Goal: Information Seeking & Learning: Learn about a topic

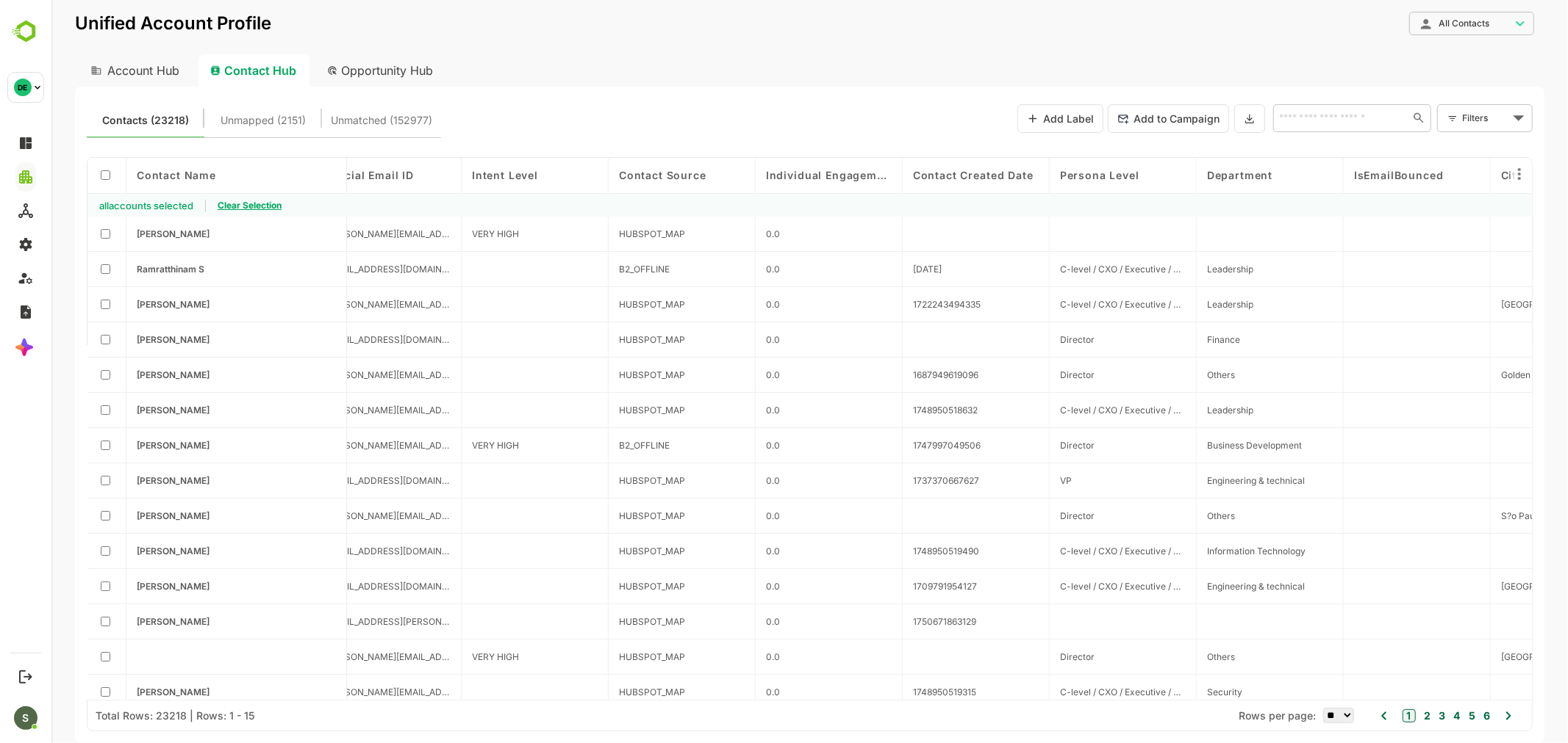
scroll to position [0, 179]
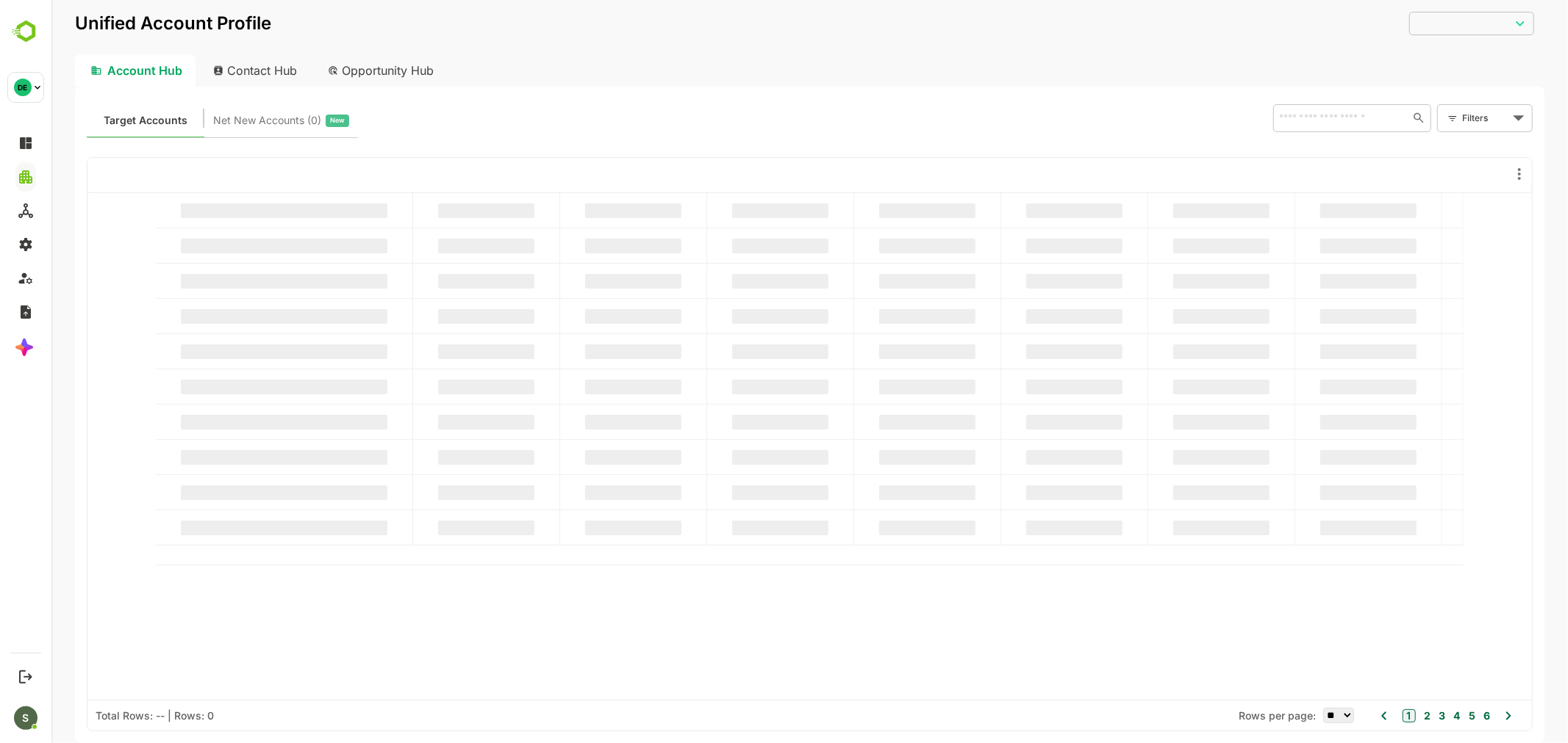
type input "**********"
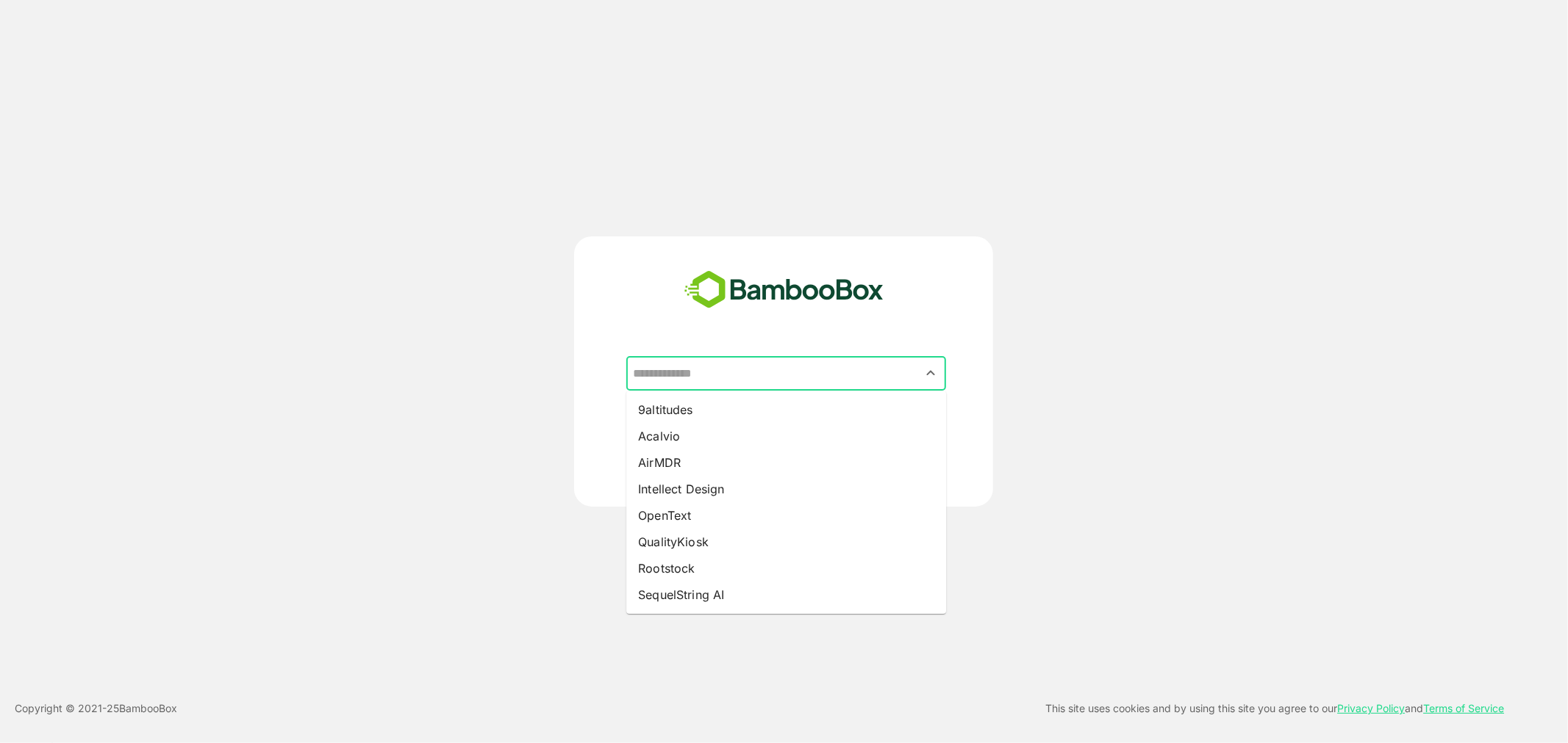
click at [745, 380] on input "text" at bounding box center [785, 374] width 314 height 28
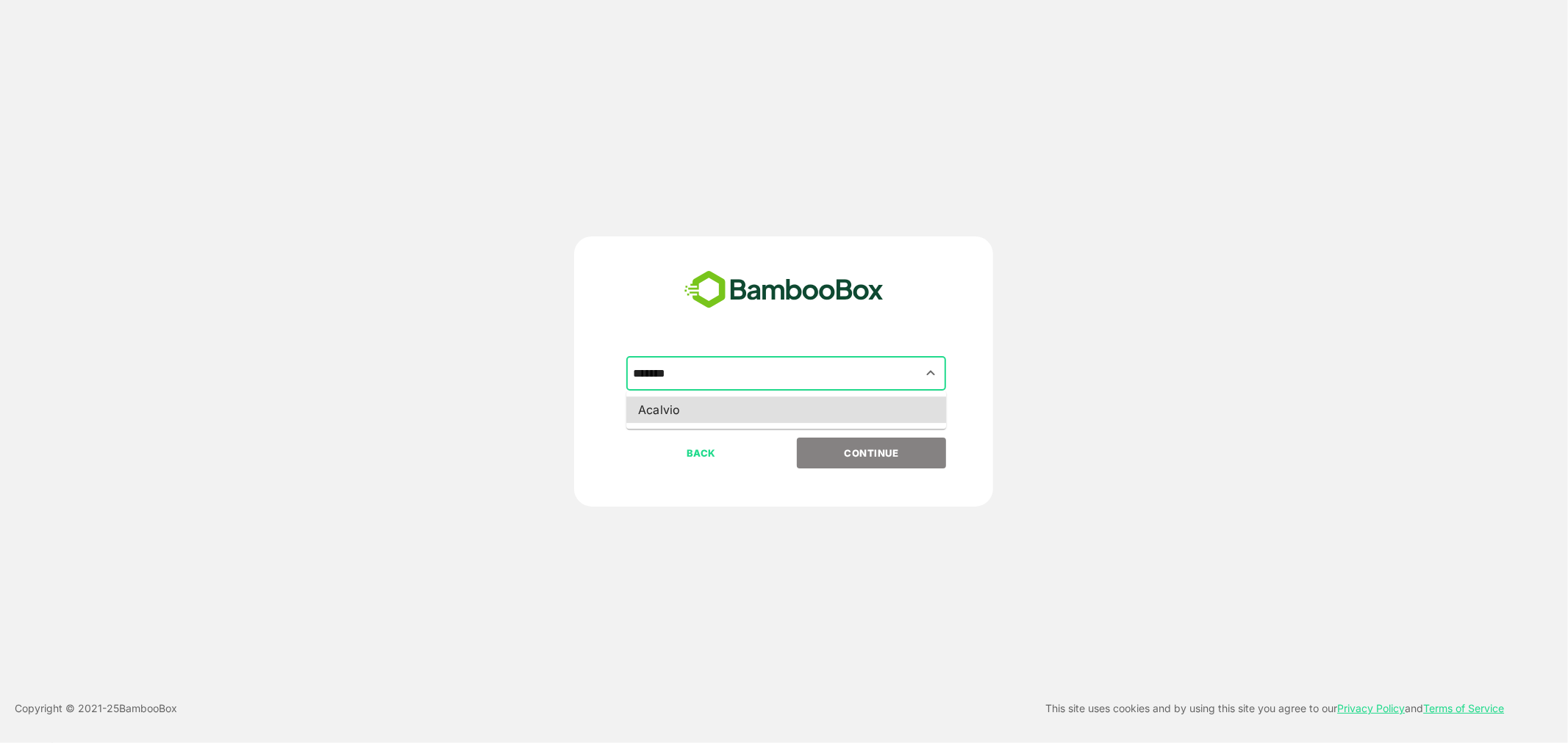
type input "*******"
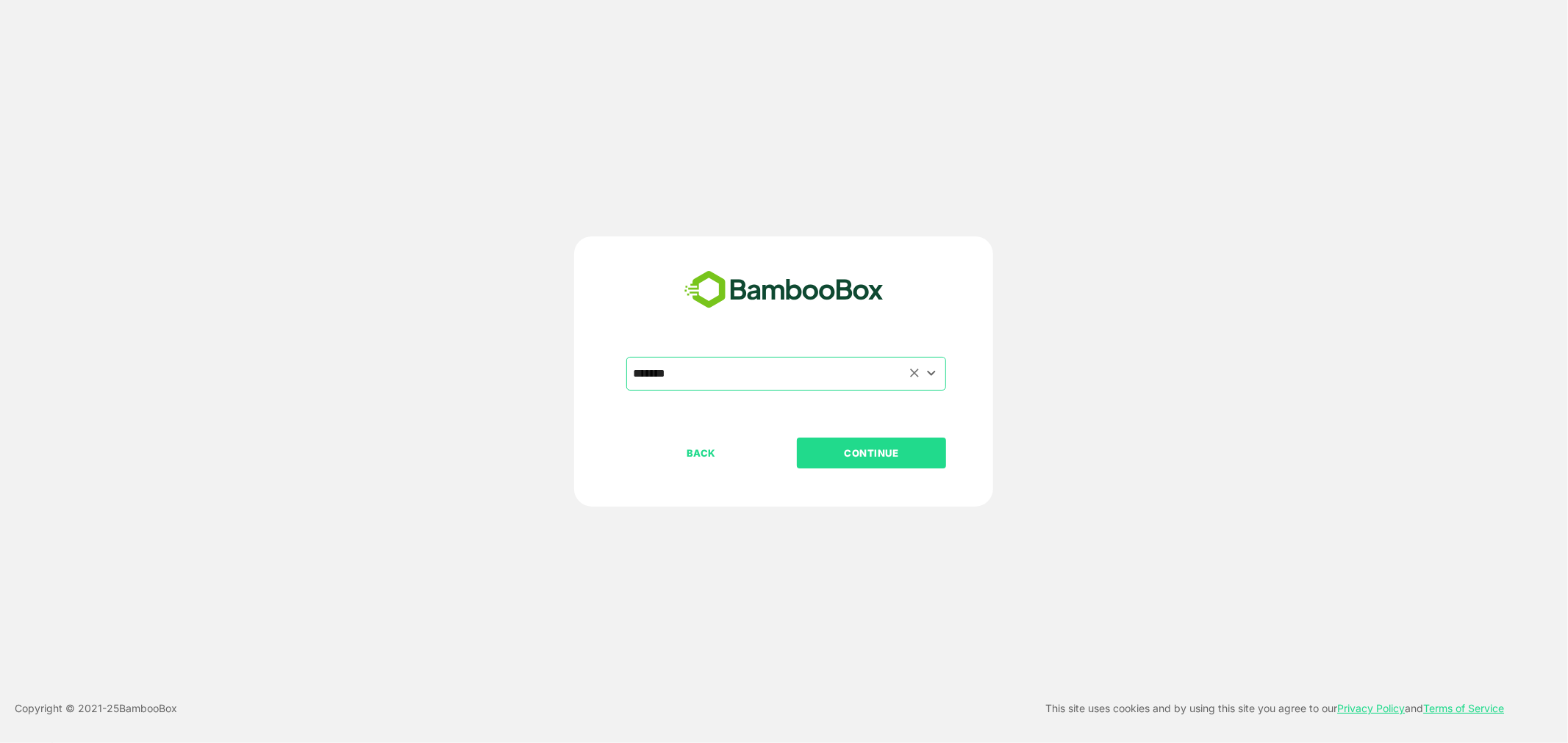
click at [796, 438] on button "CONTINUE" at bounding box center [870, 453] width 149 height 31
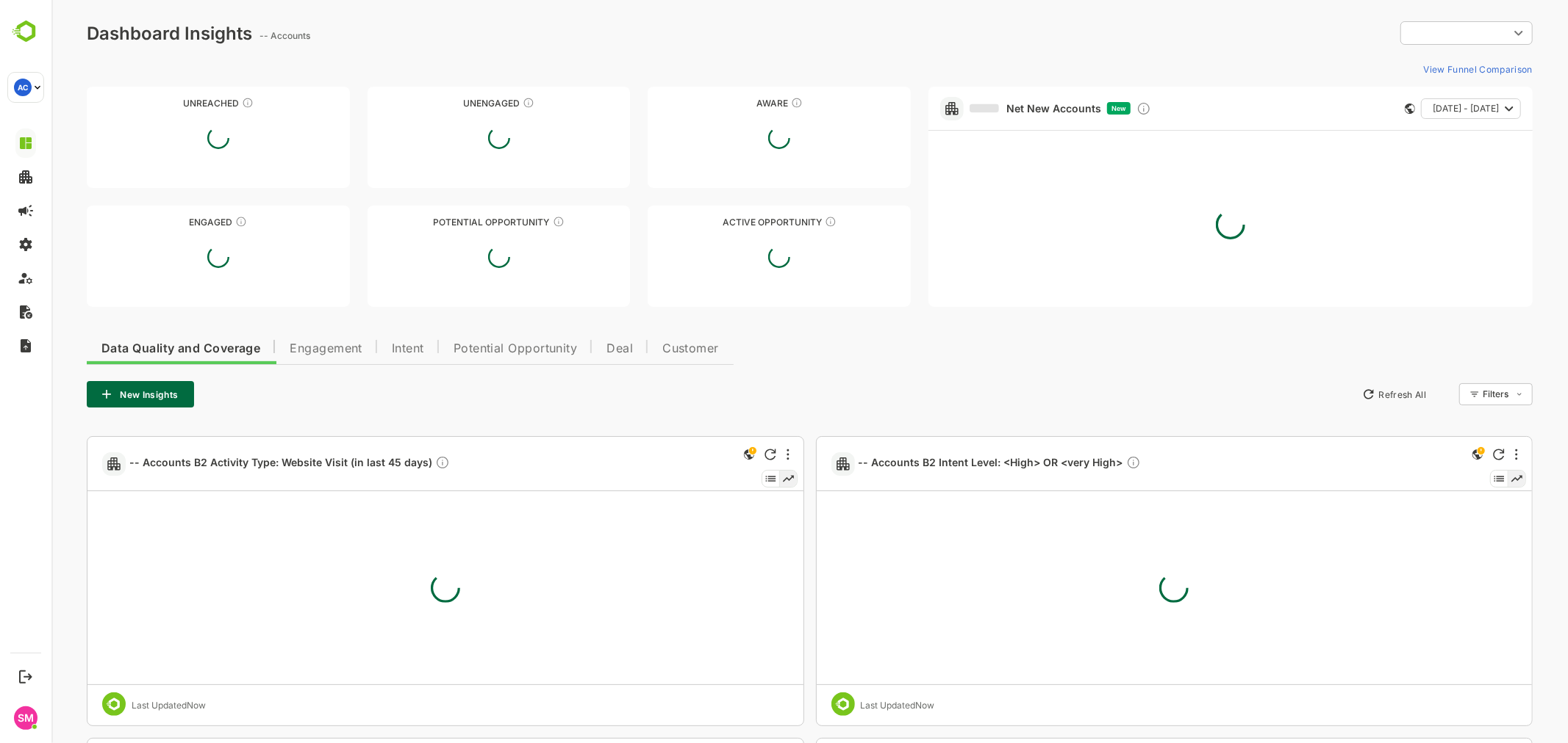
type input "**********"
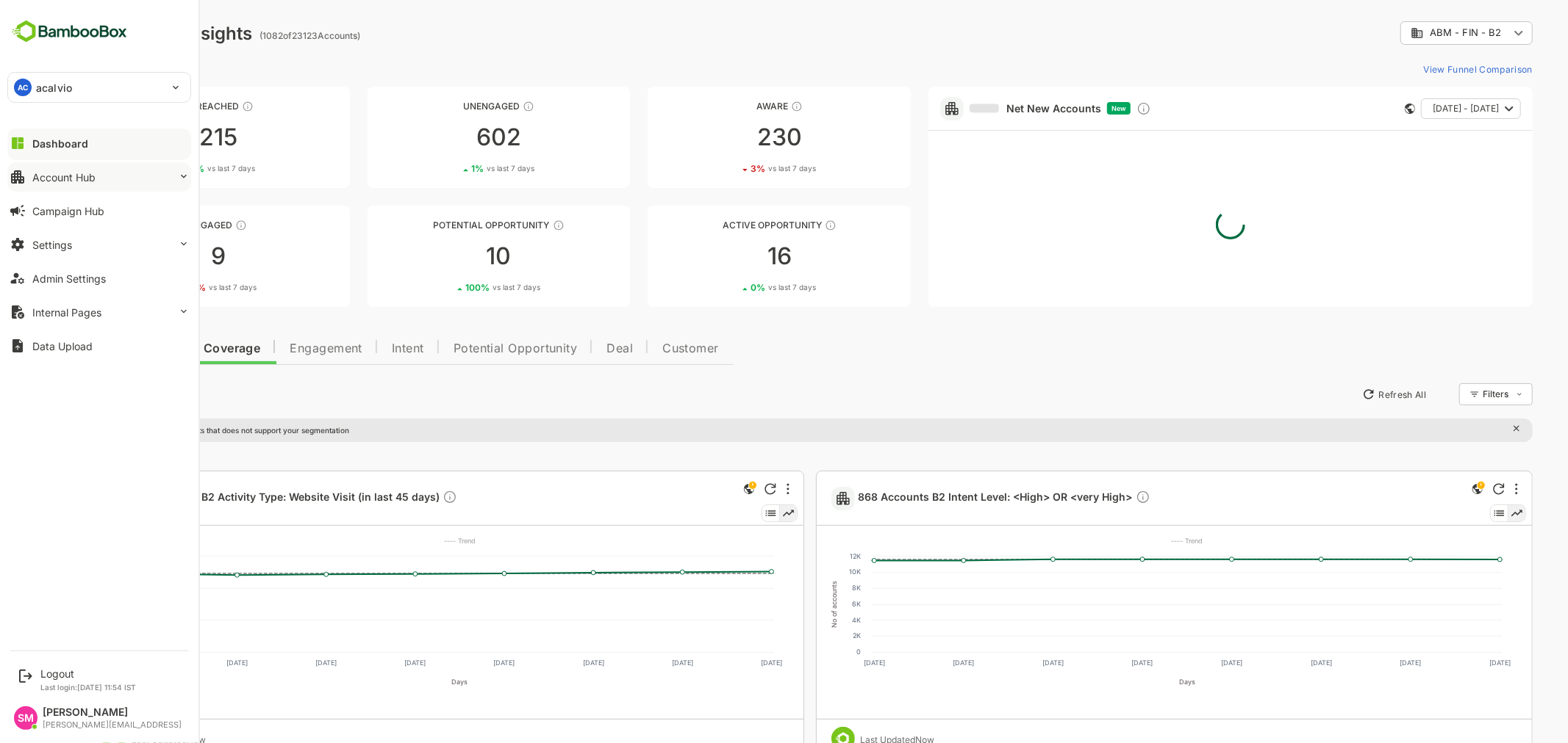
click at [87, 178] on div "Account Hub" at bounding box center [63, 177] width 63 height 13
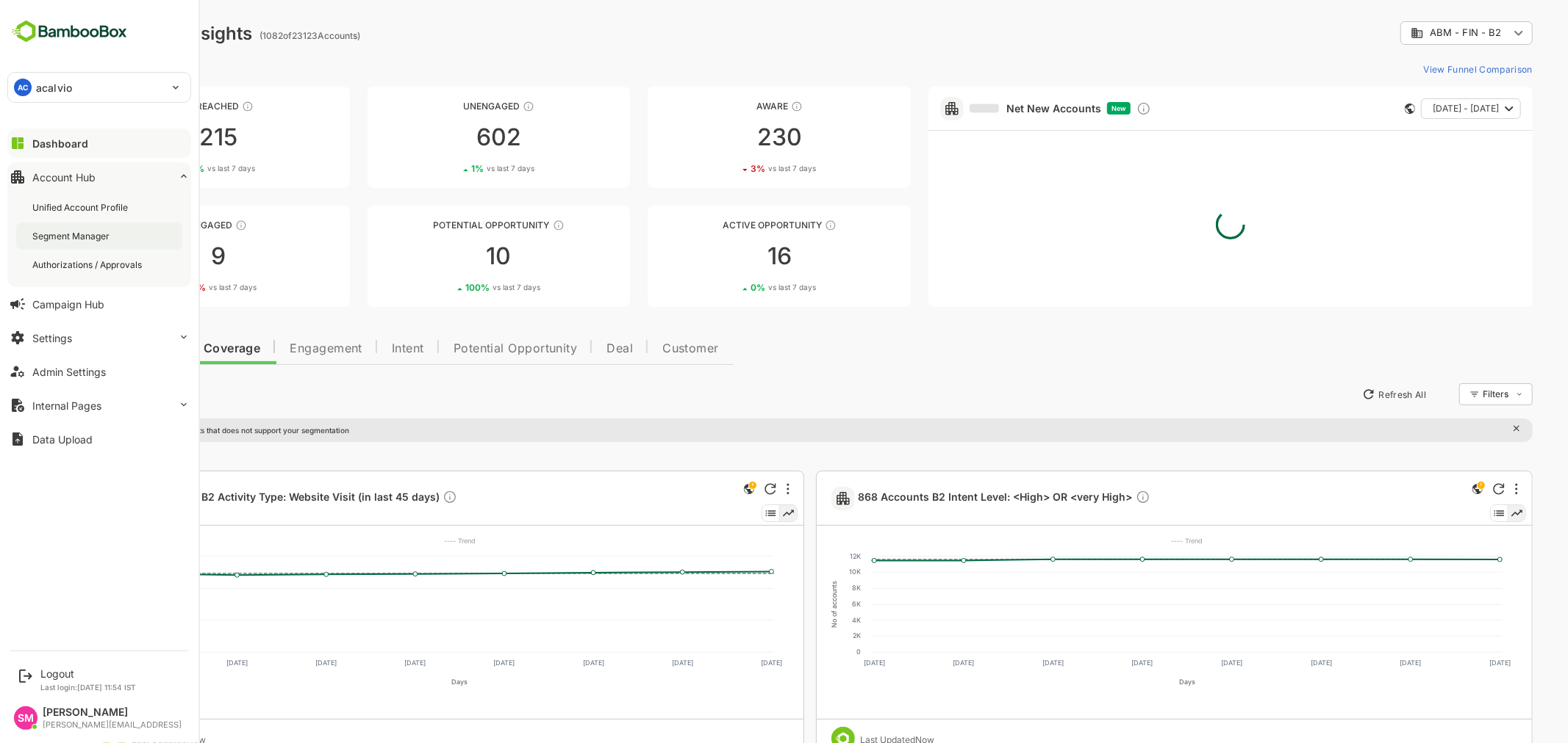
click at [92, 243] on div "Segment Manager" at bounding box center [100, 237] width 166 height 27
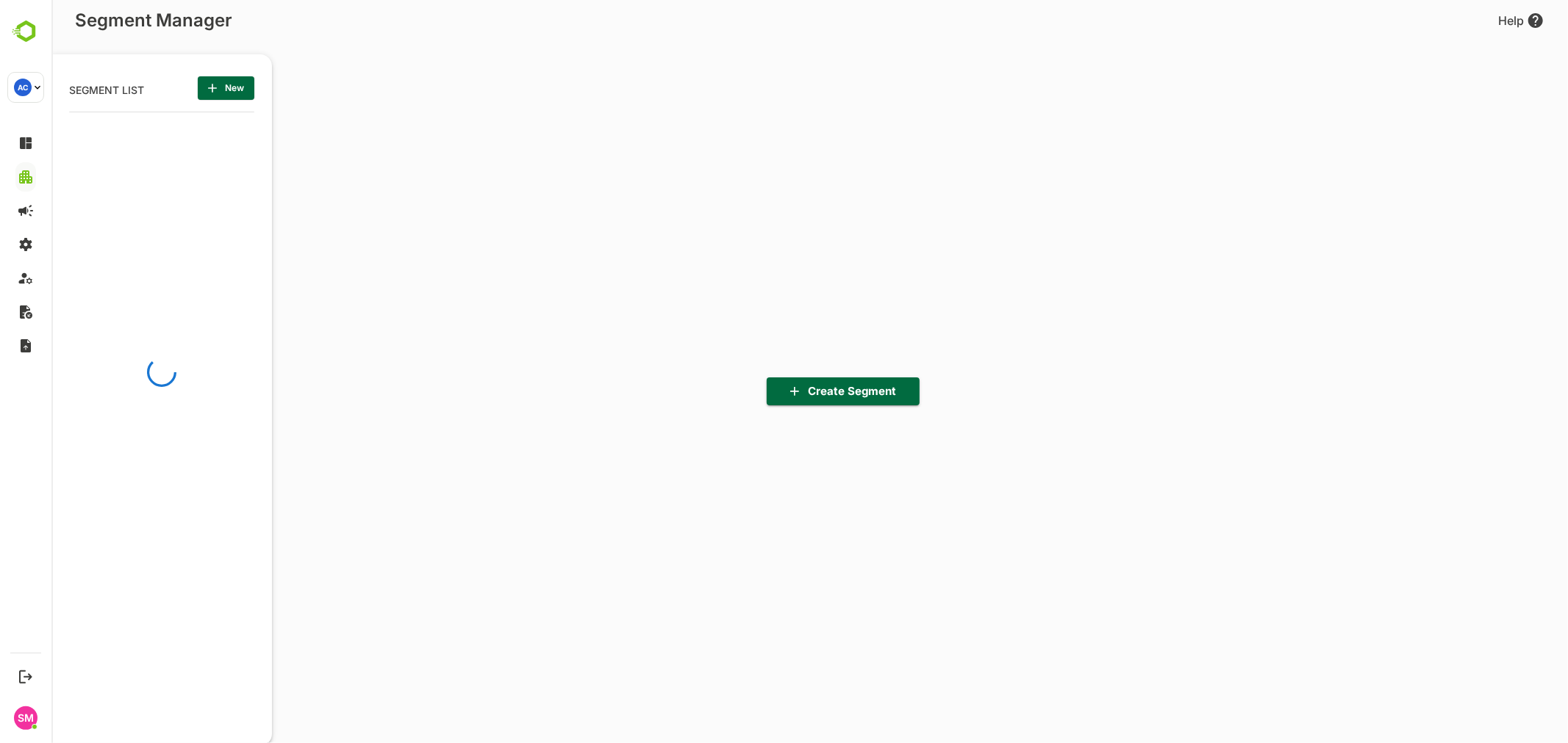
scroll to position [516, 182]
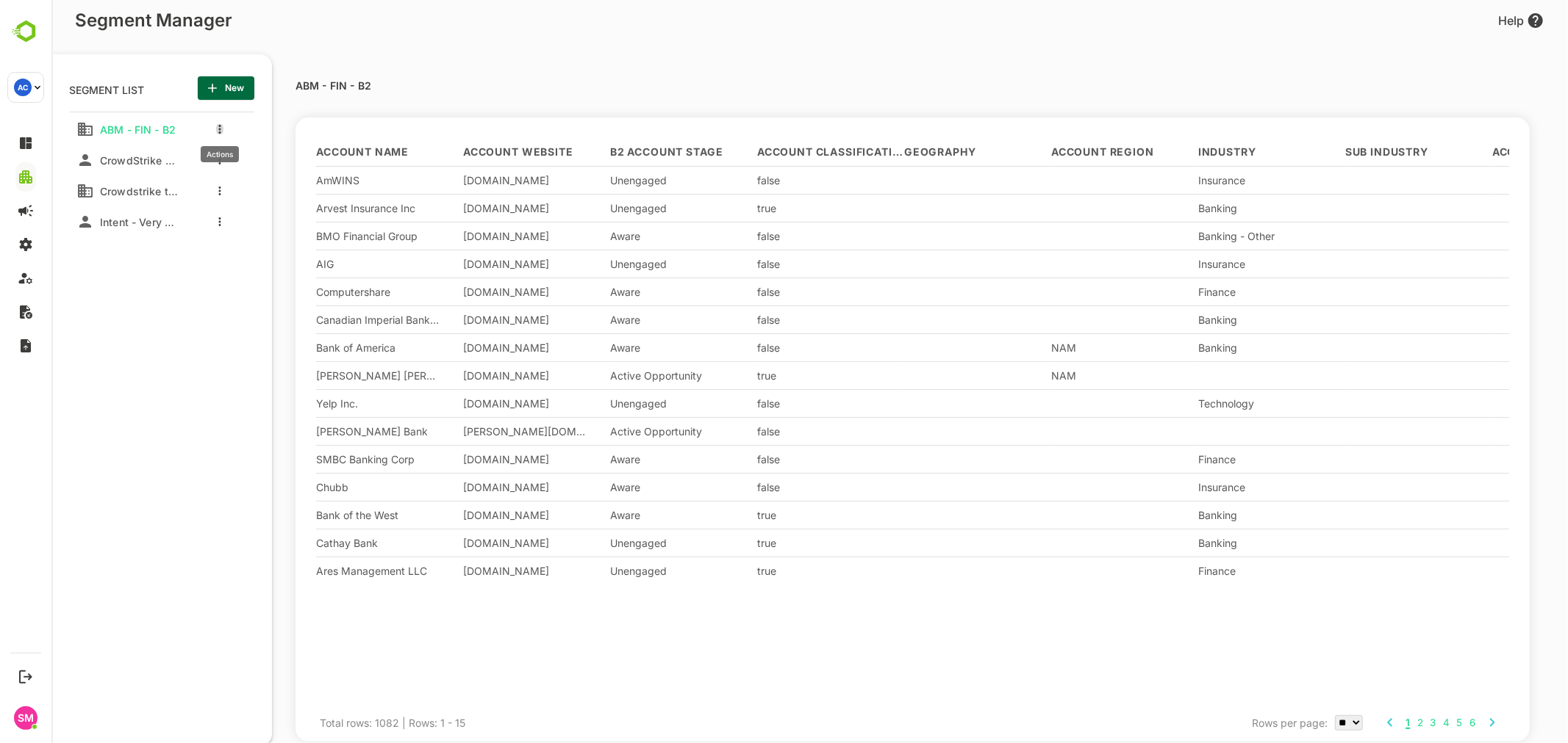
click at [218, 129] on icon "more actions" at bounding box center [219, 130] width 3 height 9
click at [289, 160] on span "Edit" at bounding box center [294, 154] width 80 height 17
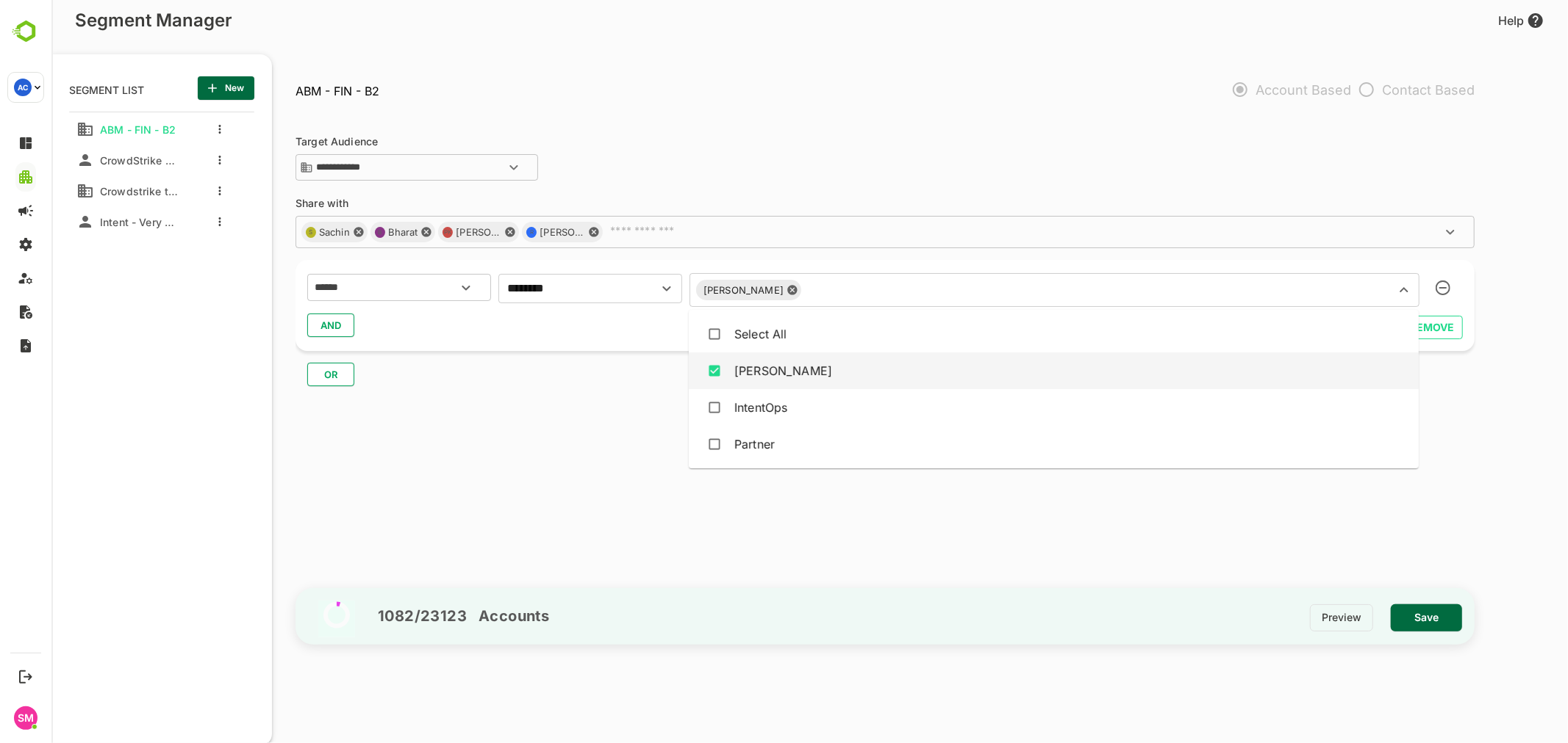
click at [818, 289] on input "text" at bounding box center [1088, 290] width 565 height 21
click at [620, 407] on div "**********" at bounding box center [891, 348] width 1193 height 461
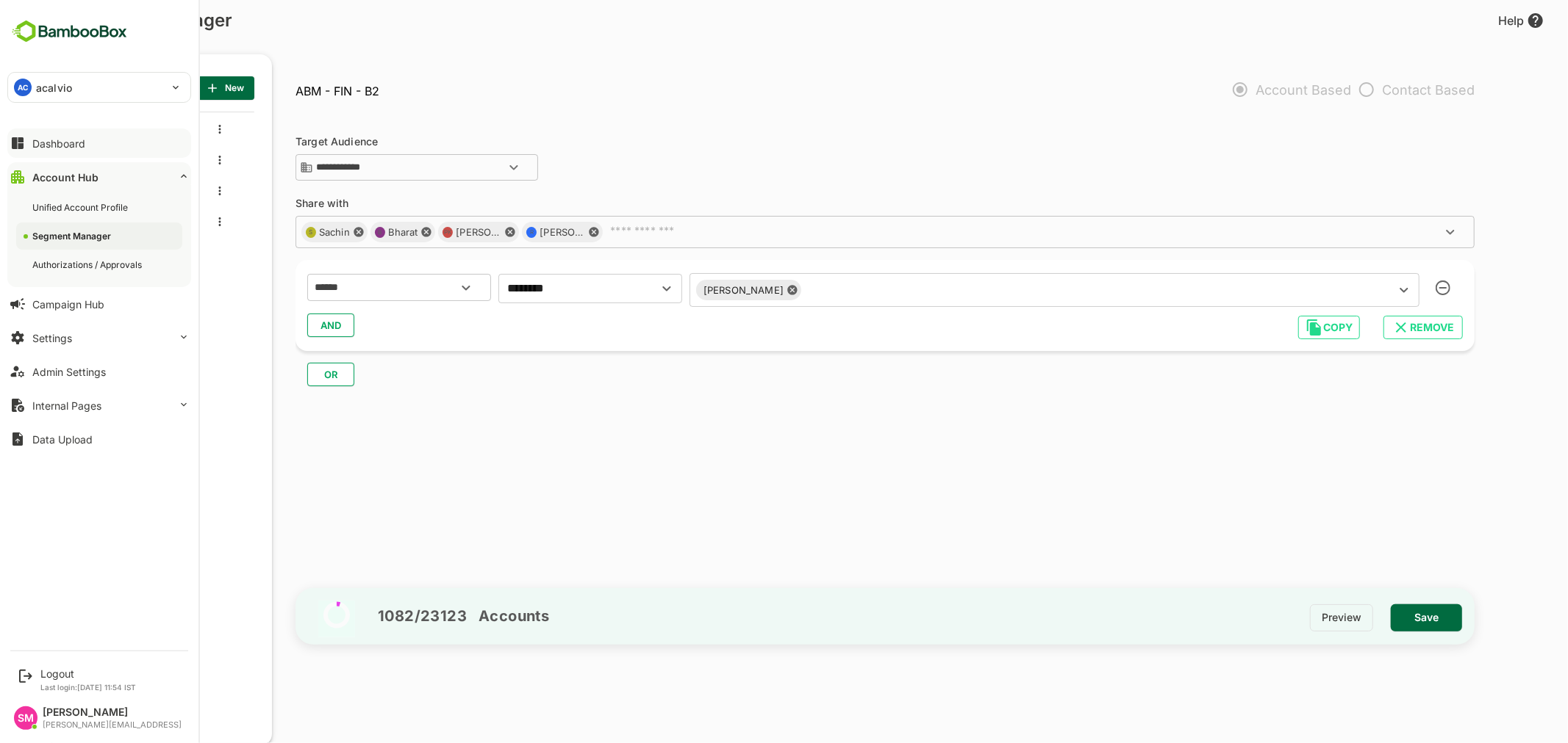
click at [52, 143] on div "Dashboard" at bounding box center [59, 143] width 53 height 13
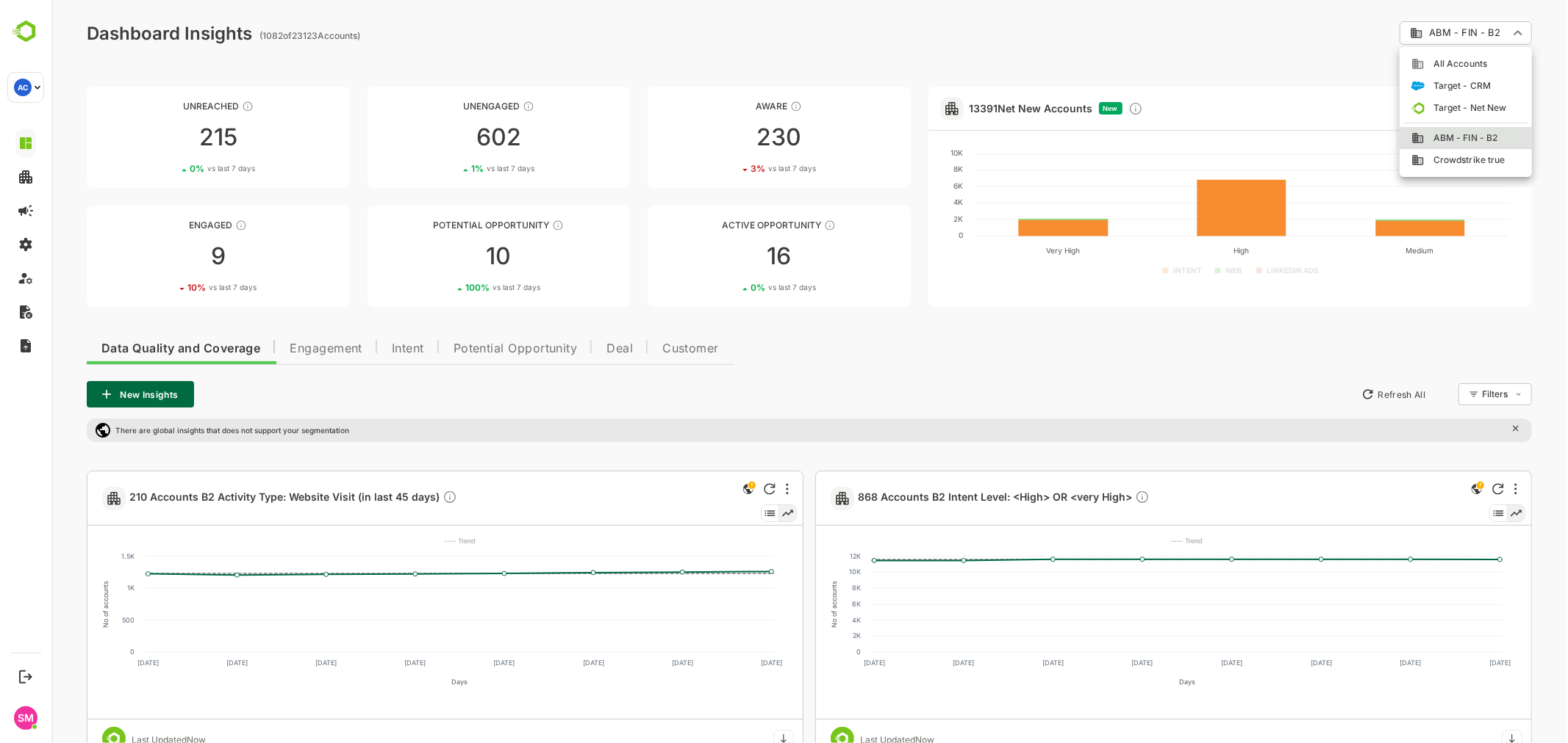
click at [1482, 30] on div at bounding box center [808, 371] width 1516 height 743
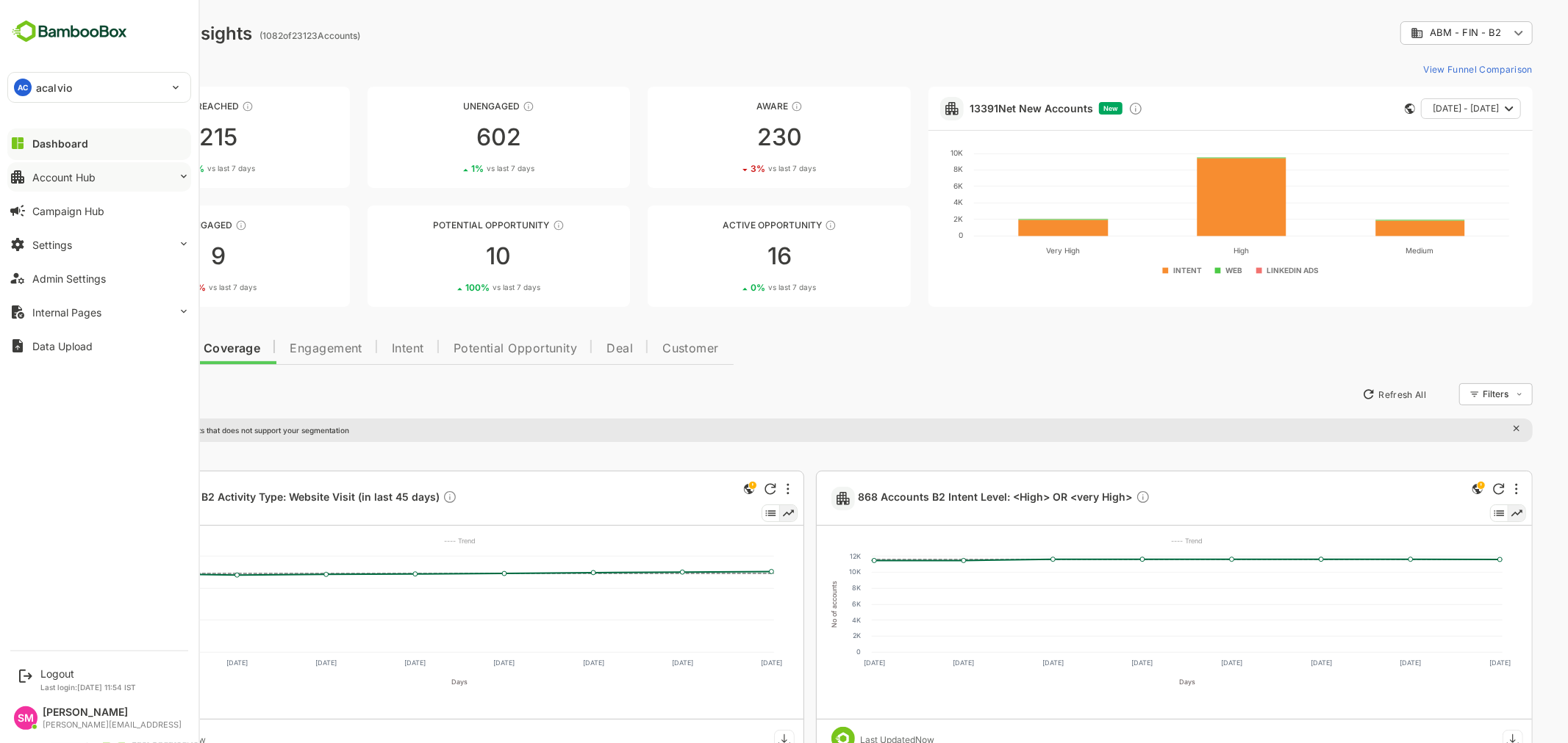
click at [114, 179] on button "Account Hub" at bounding box center [99, 177] width 184 height 29
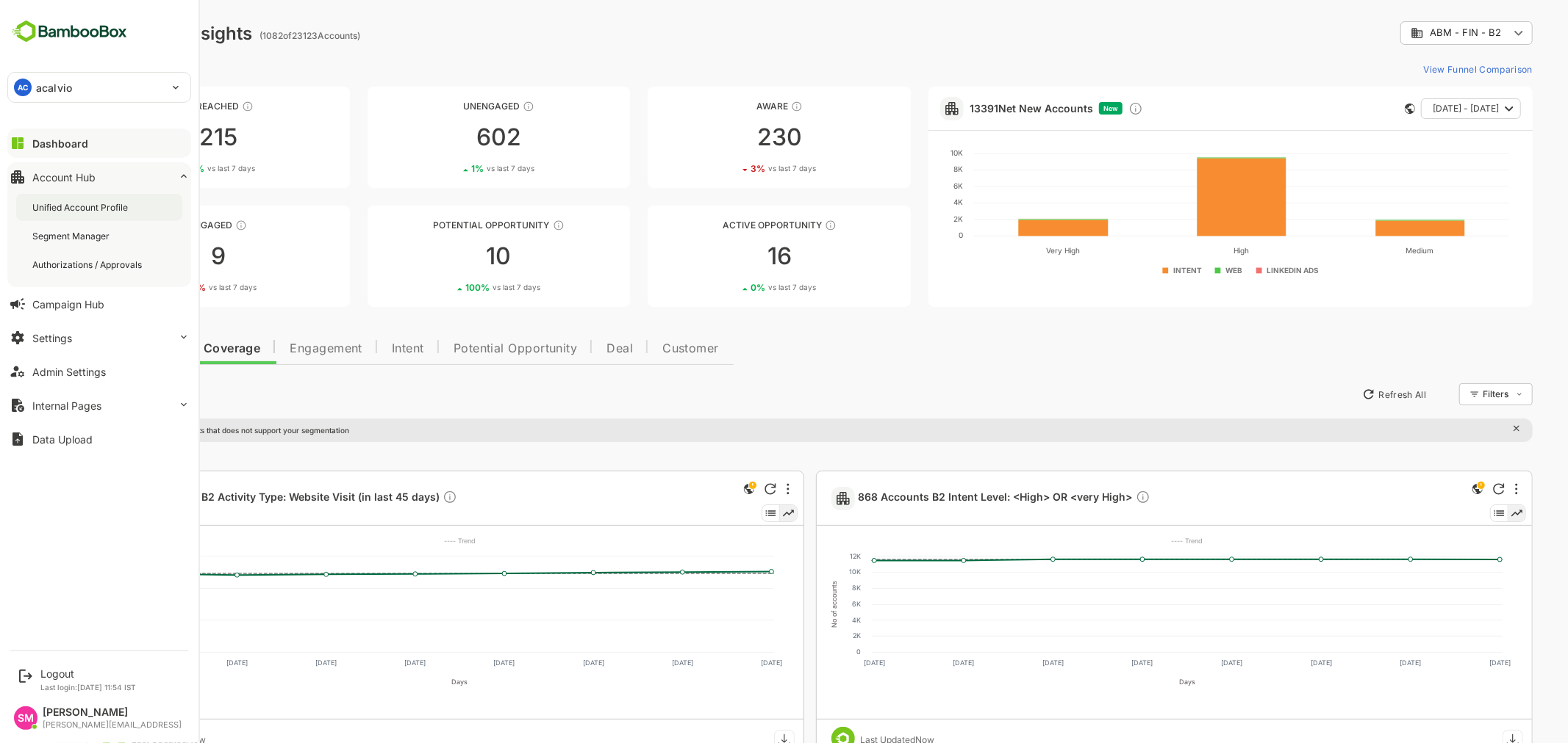
click at [77, 204] on div "Unified Account Profile" at bounding box center [81, 207] width 99 height 13
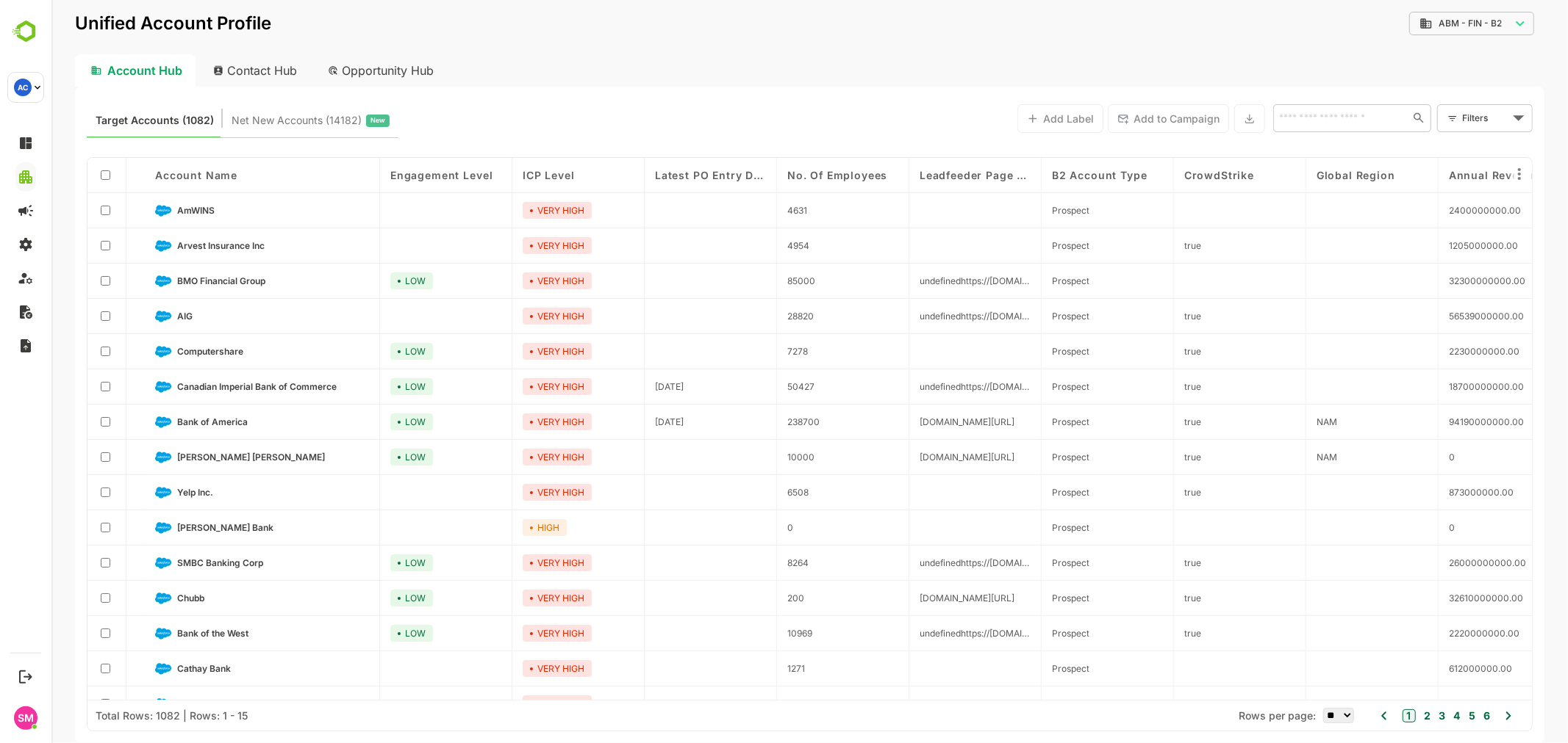
click at [1504, 18] on body "**********" at bounding box center [808, 371] width 1516 height 743
click at [1455, 48] on span "All Accounts" at bounding box center [1467, 52] width 62 height 13
type input "**********"
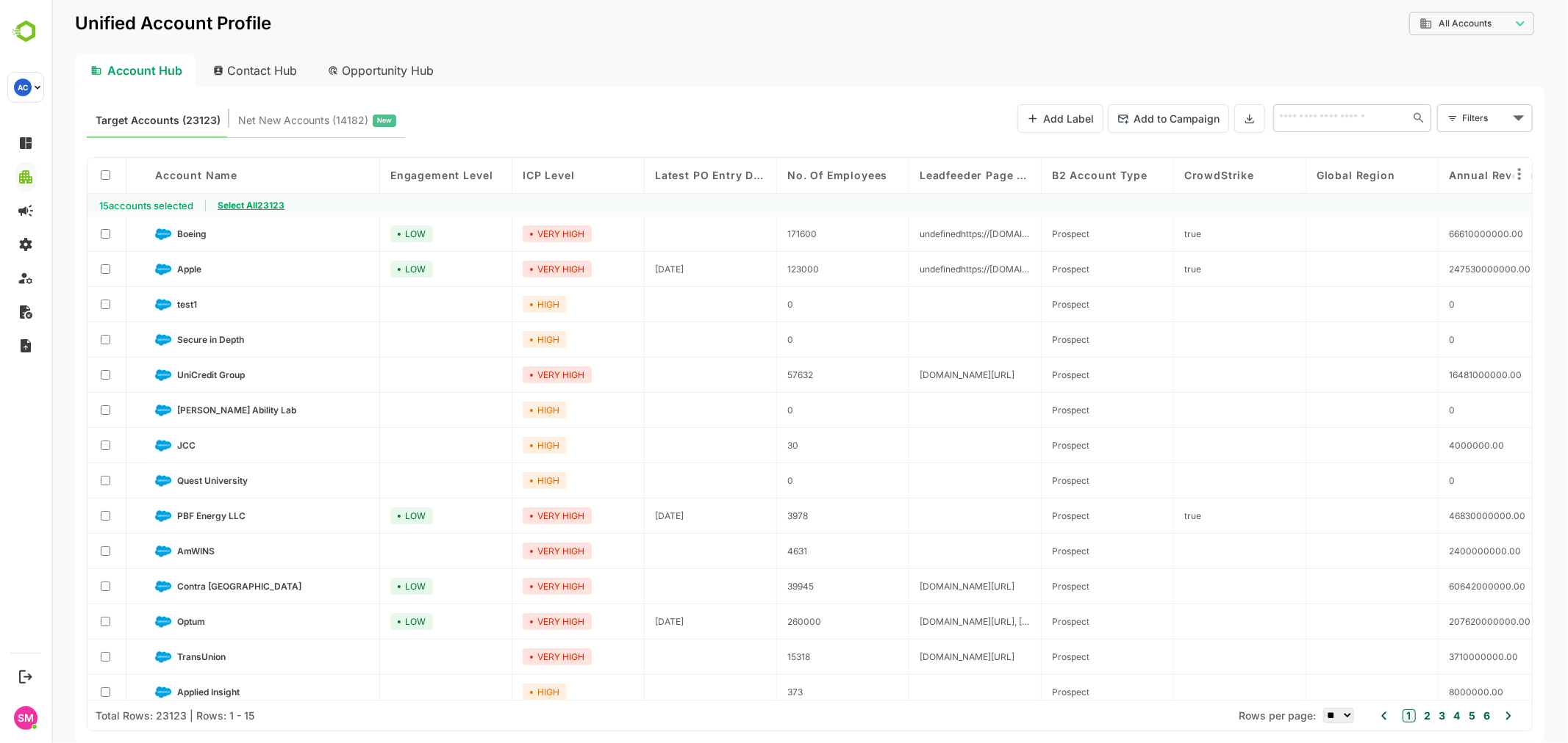
click at [250, 206] on span "Select All 23123" at bounding box center [250, 206] width 67 height 11
click at [1258, 123] on button at bounding box center [1249, 118] width 31 height 28
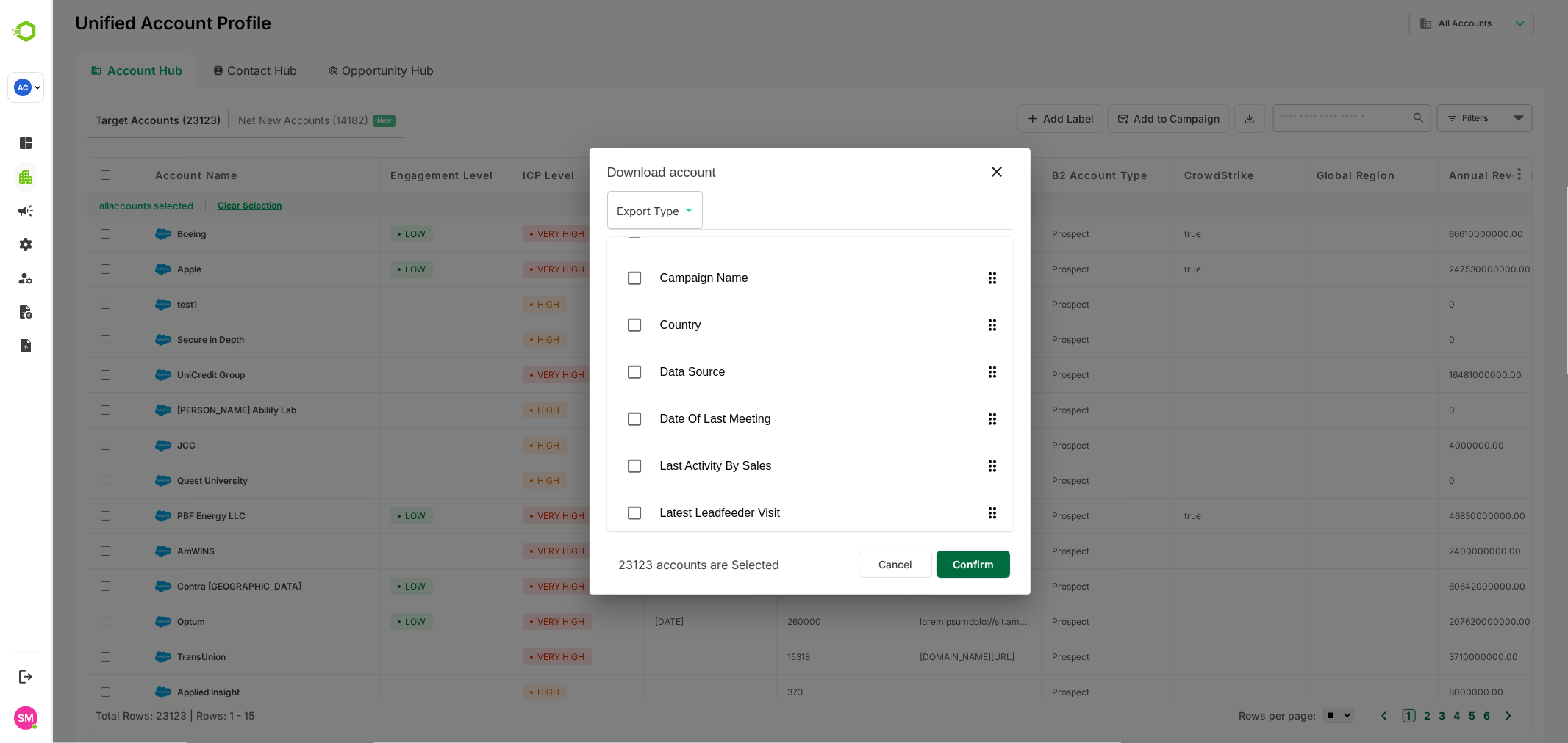
scroll to position [1486, 0]
click at [971, 566] on span "Confirm" at bounding box center [972, 565] width 50 height 19
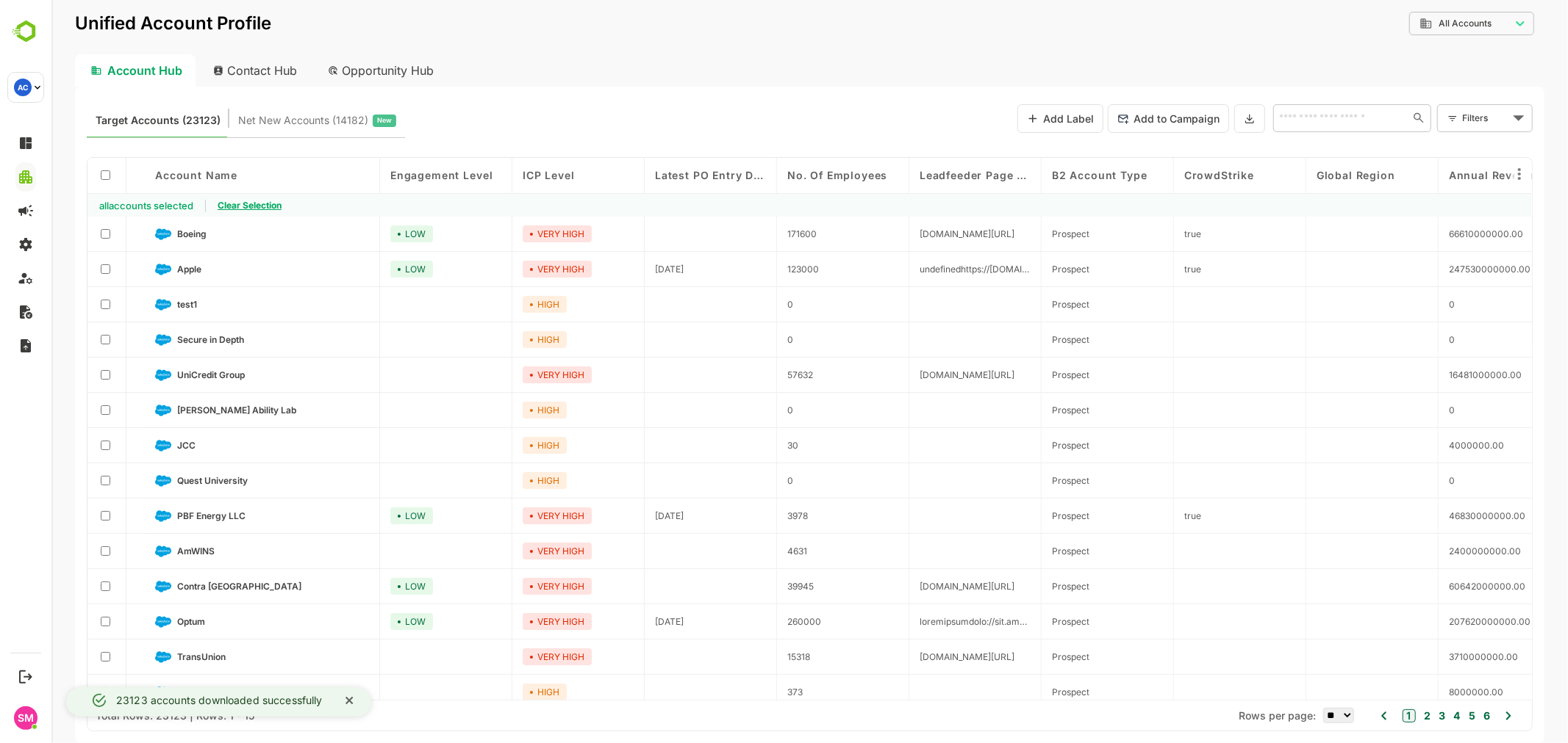
click at [348, 703] on icon "close" at bounding box center [348, 700] width 10 height 12
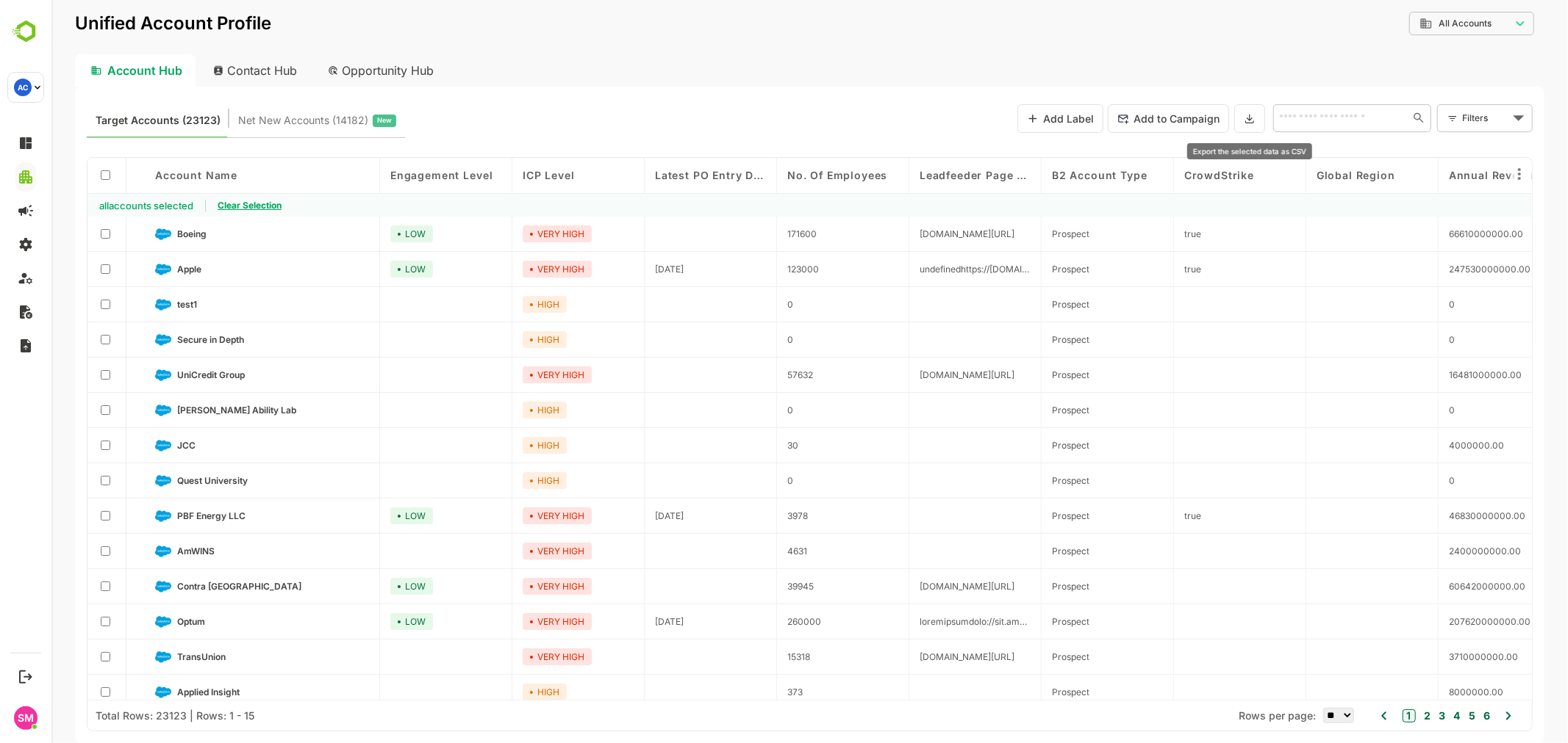
click at [1242, 112] on button at bounding box center [1249, 118] width 31 height 28
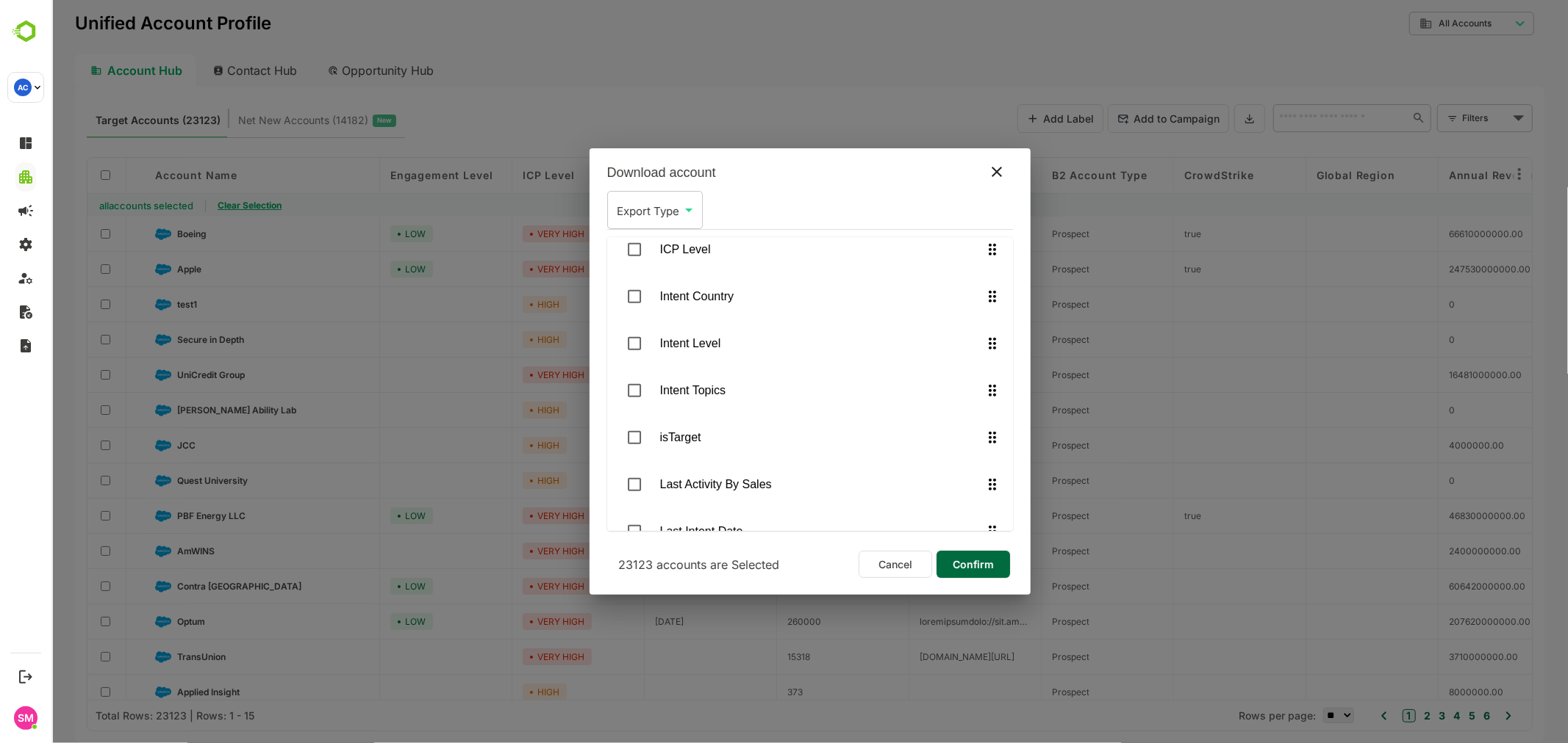
scroll to position [915, 0]
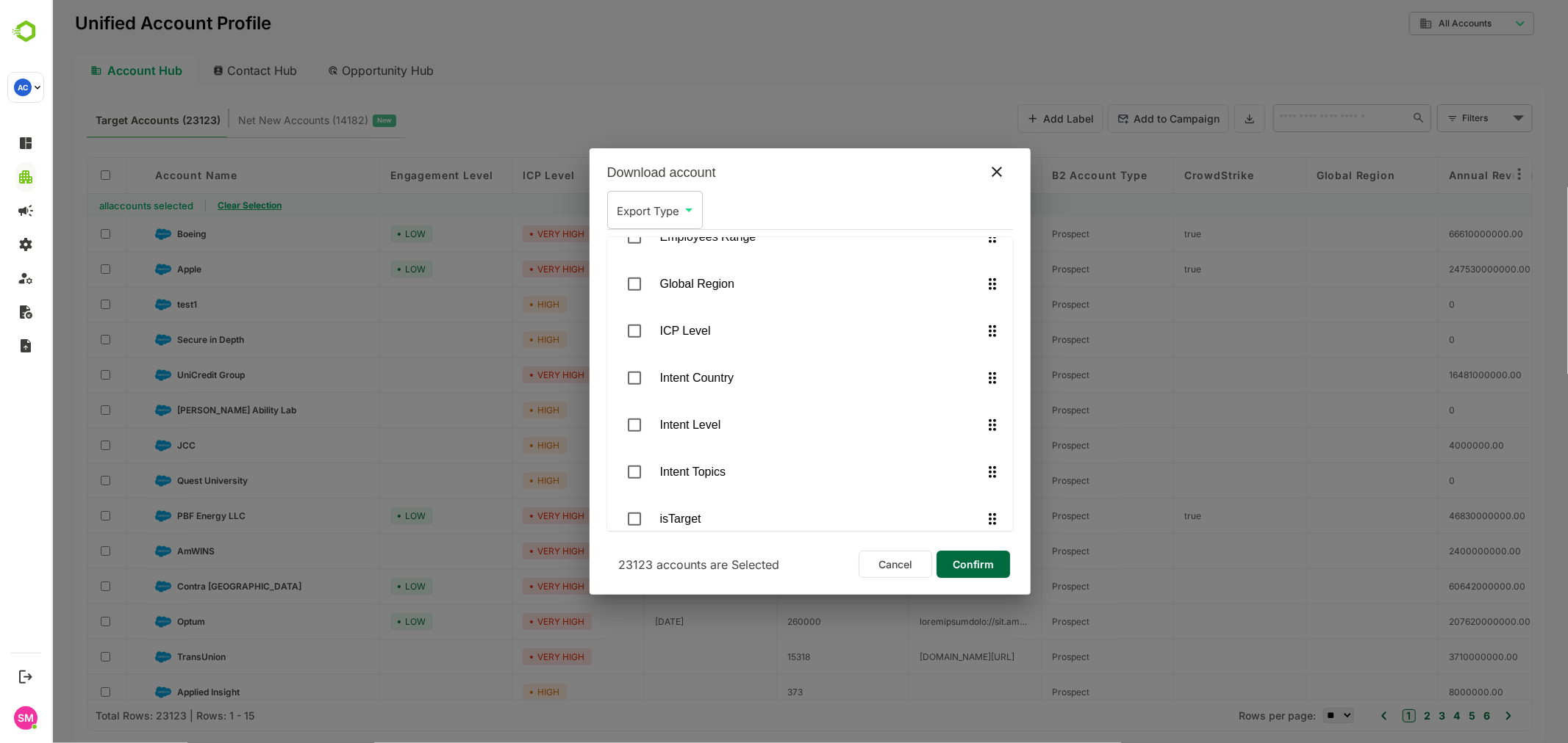
click at [967, 562] on span "Confirm" at bounding box center [972, 565] width 50 height 19
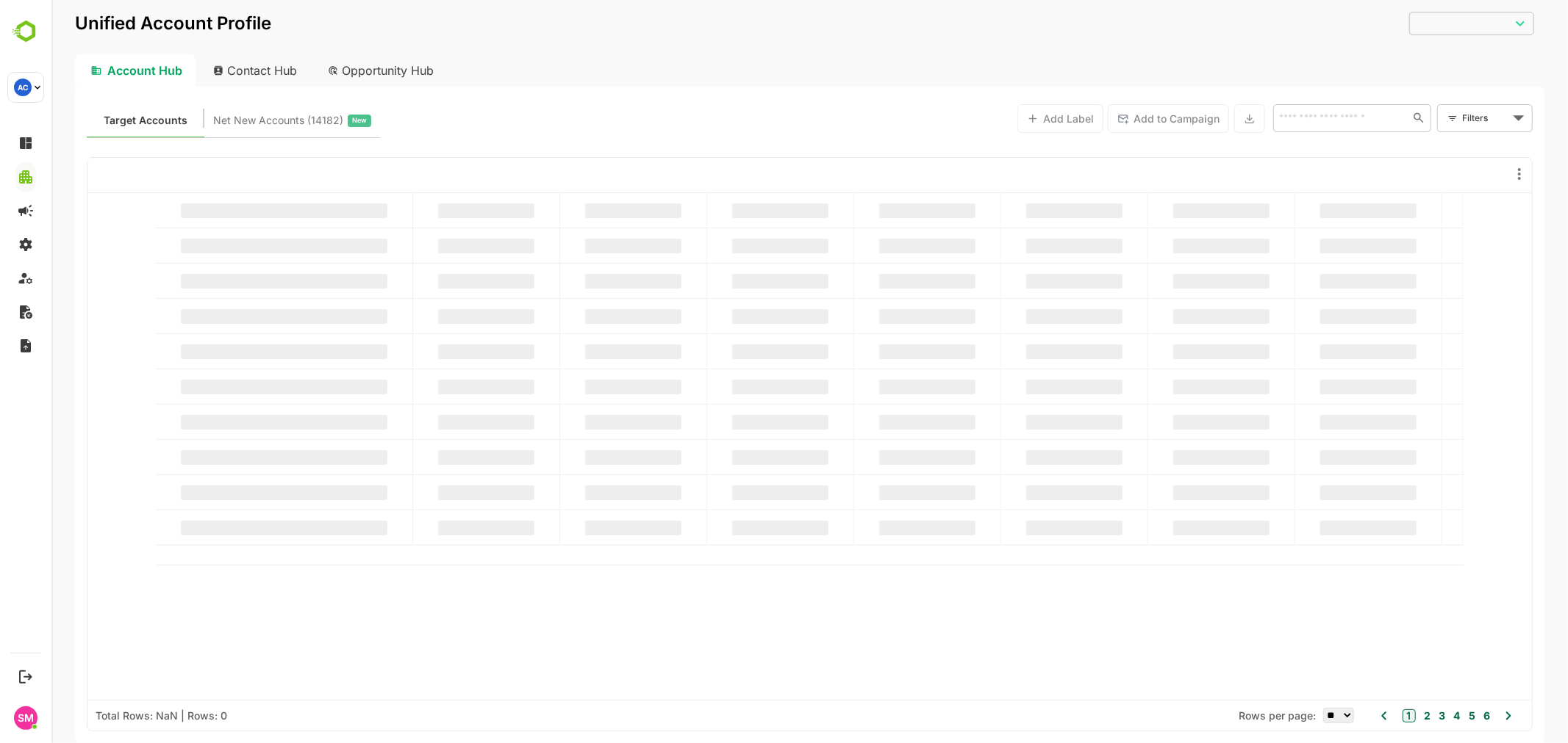
type input "**********"
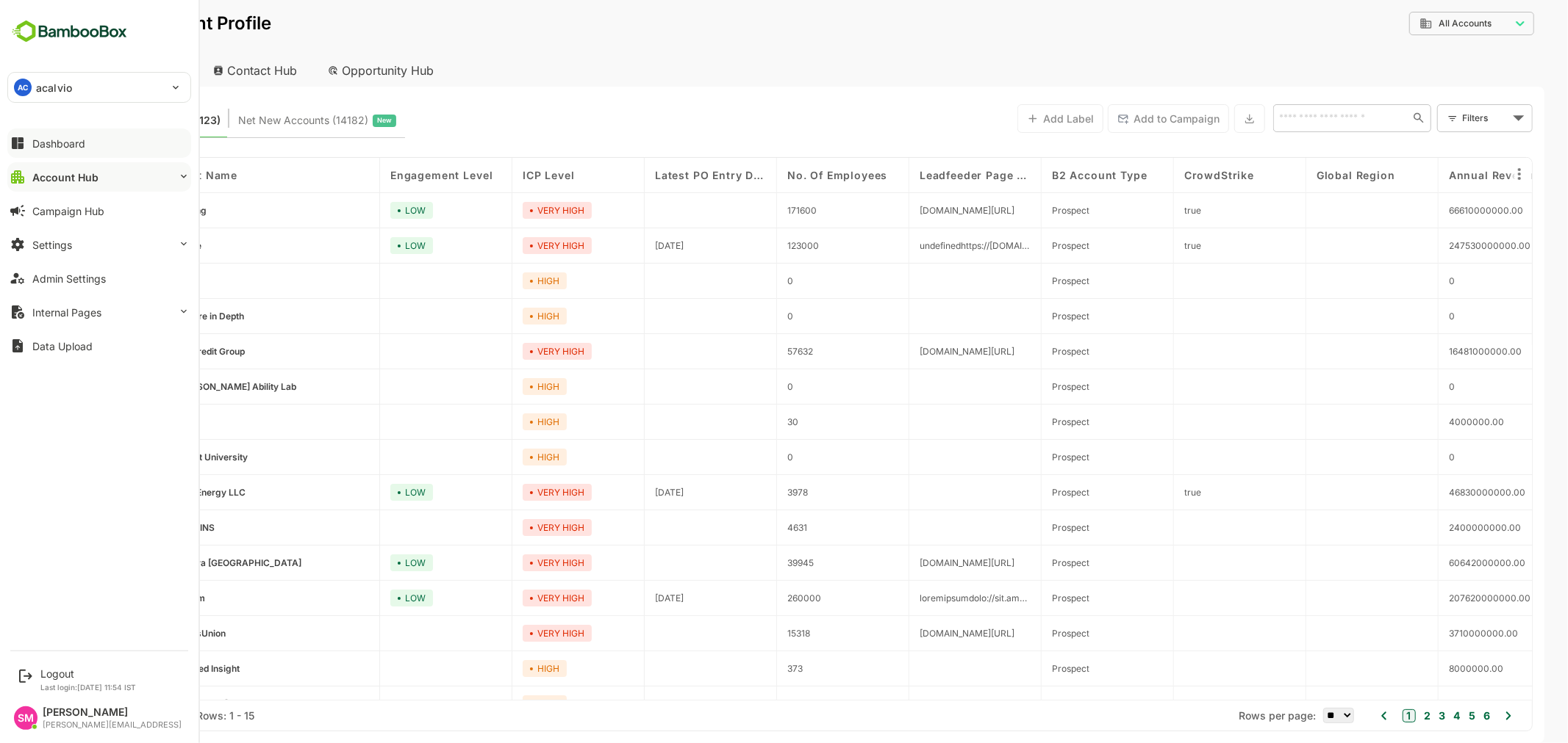
click at [64, 143] on div "Dashboard" at bounding box center [59, 143] width 53 height 13
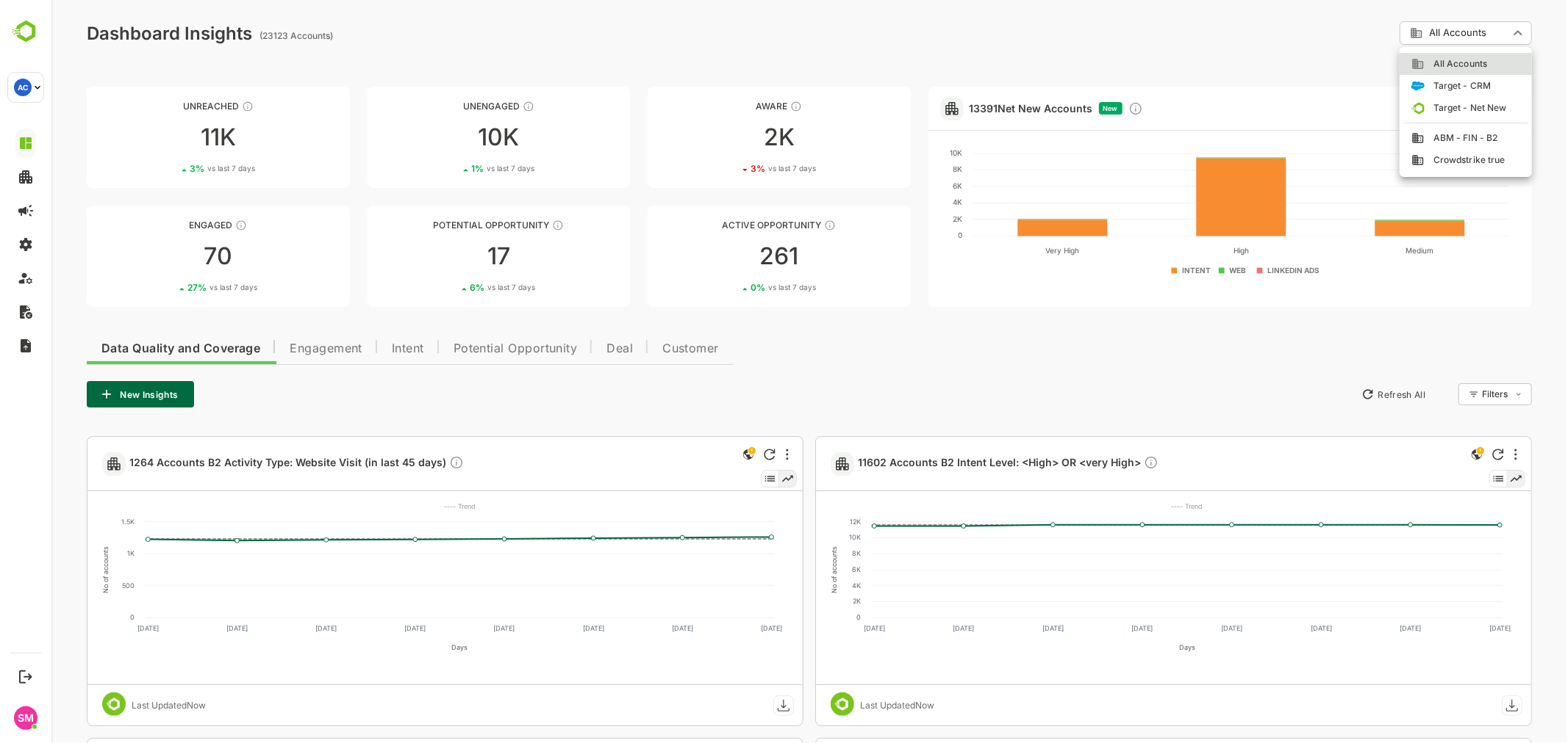
click at [1470, 138] on span "ABM - FIN - B2" at bounding box center [1460, 138] width 73 height 13
type input "**********"
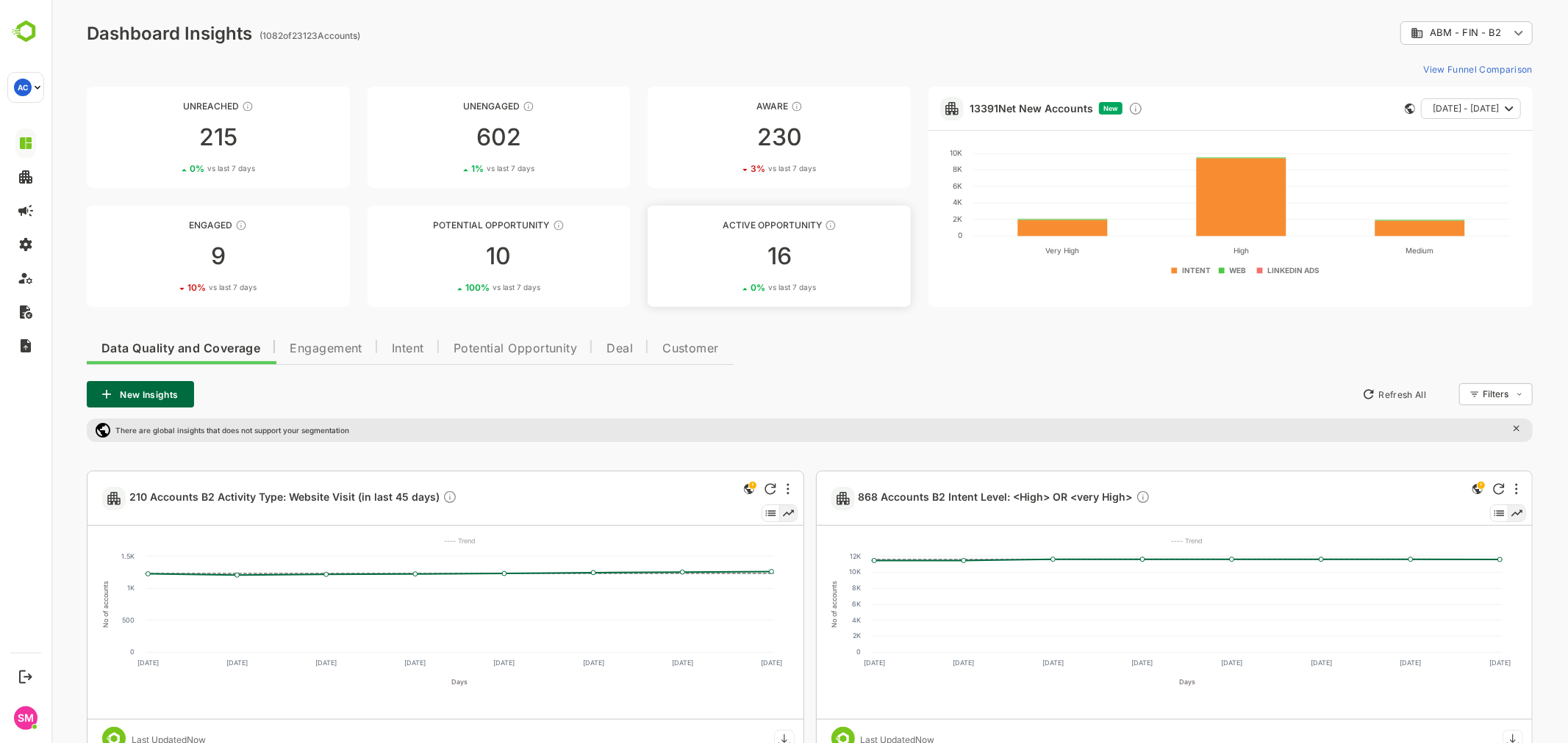
click at [812, 254] on div "16" at bounding box center [778, 257] width 263 height 24
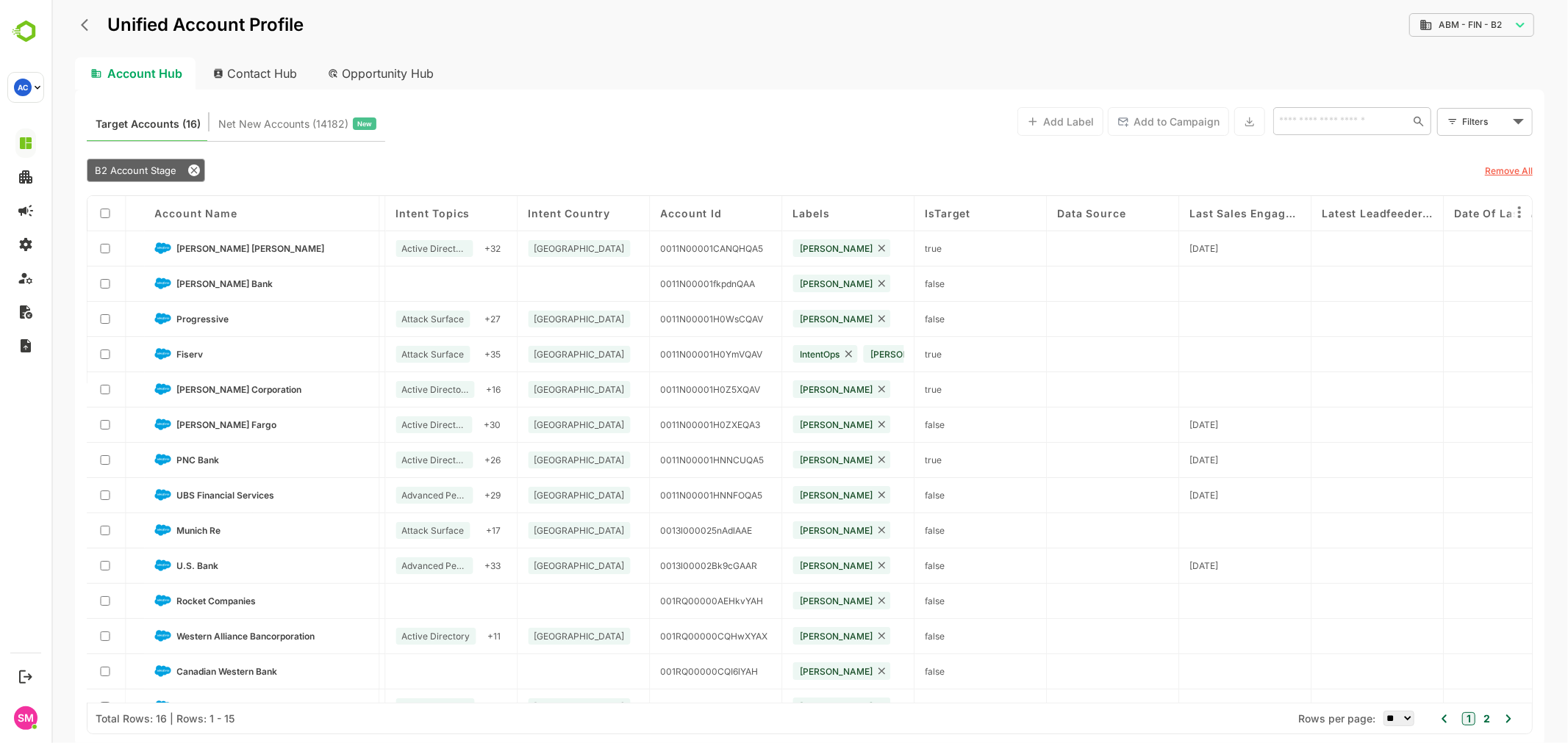
scroll to position [0, 2377]
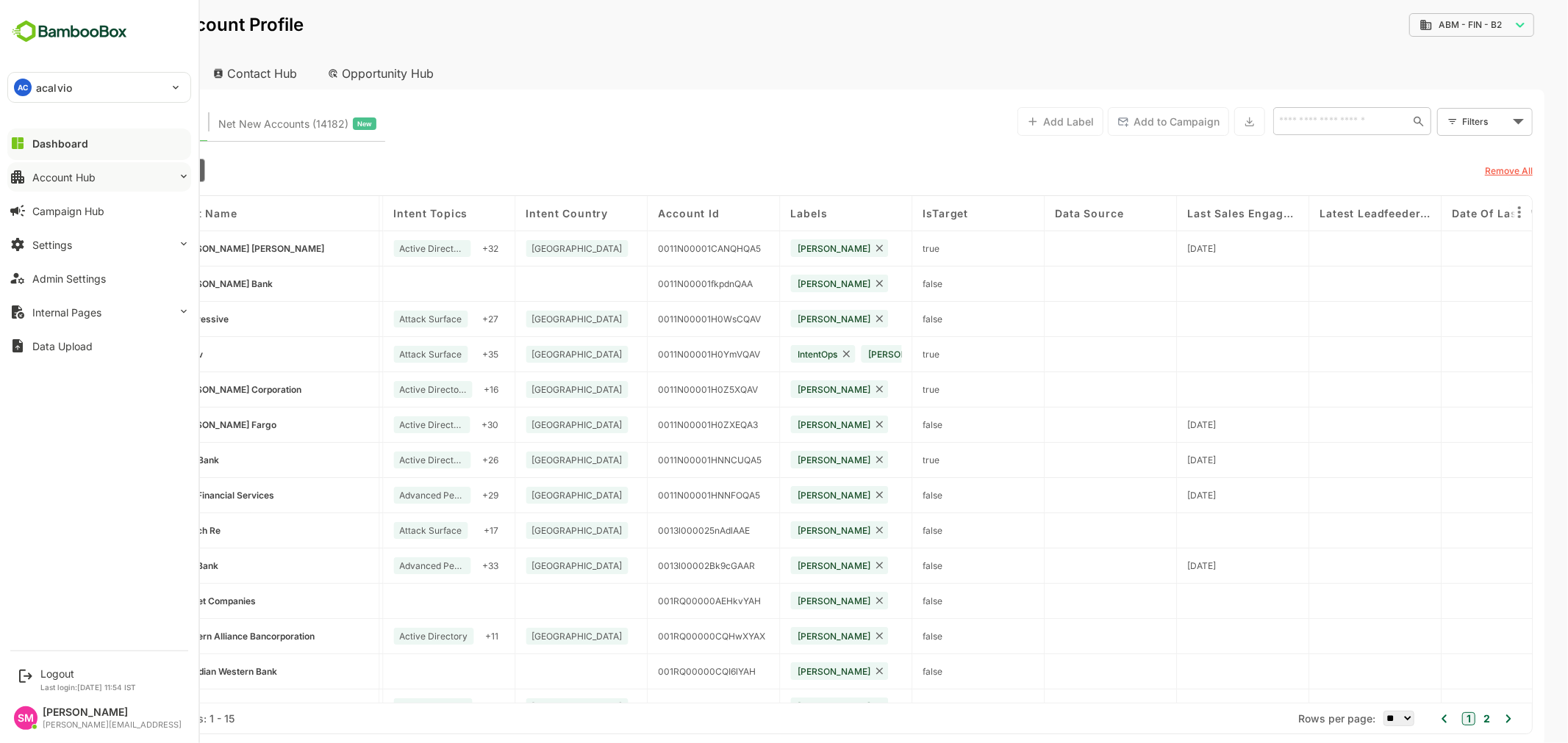
click at [76, 174] on div "Account Hub" at bounding box center [63, 177] width 63 height 13
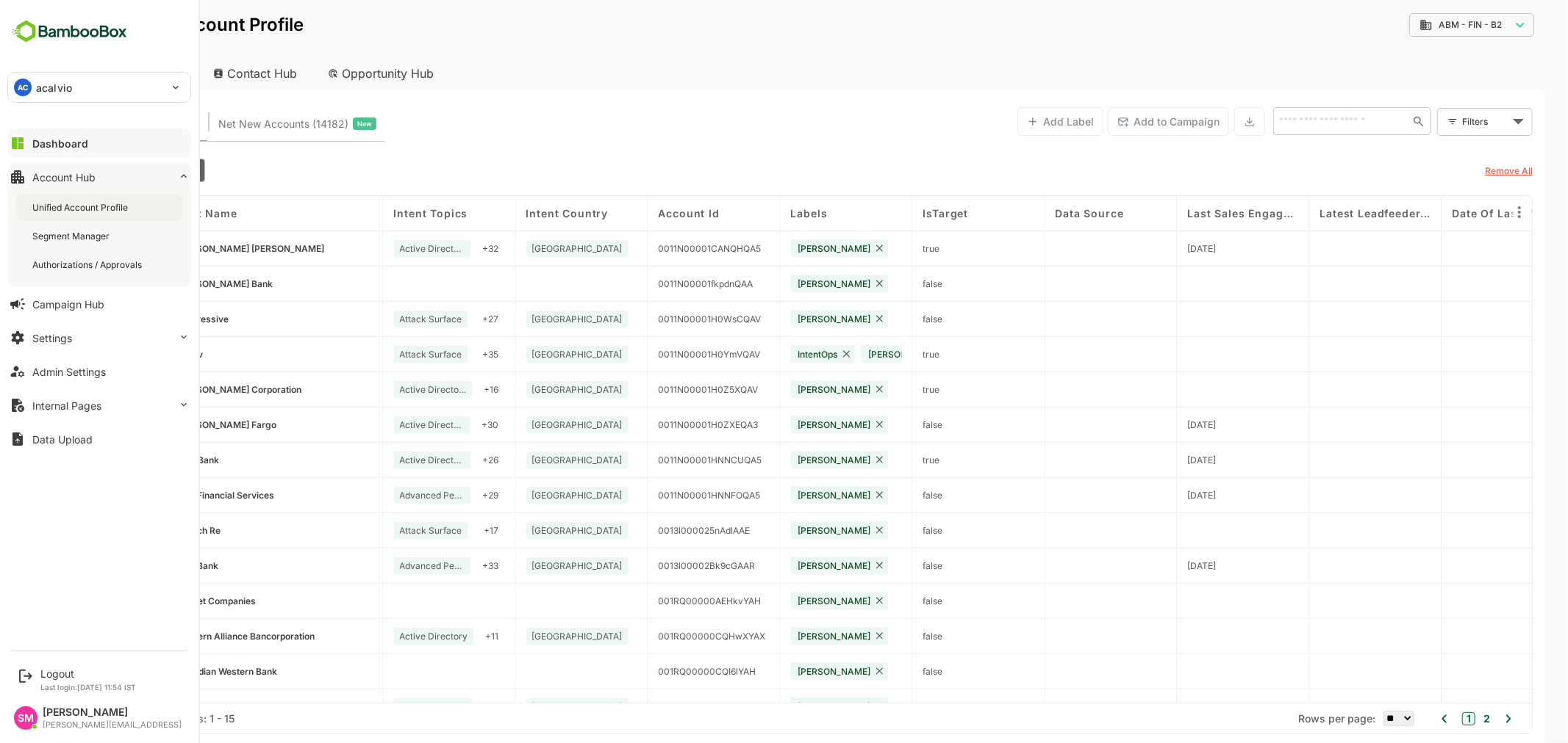
click at [83, 206] on div "Unified Account Profile" at bounding box center [81, 207] width 99 height 13
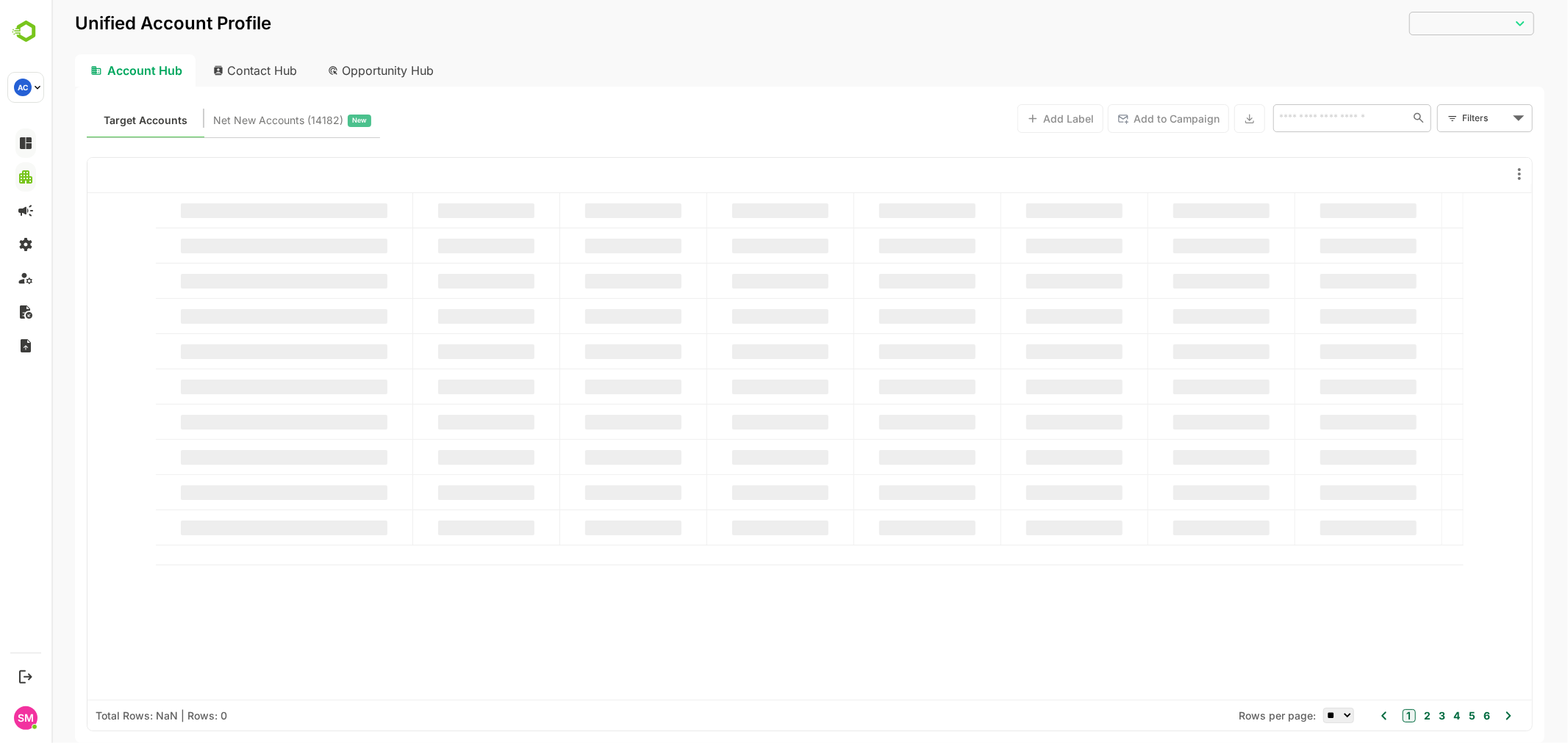
type input "**********"
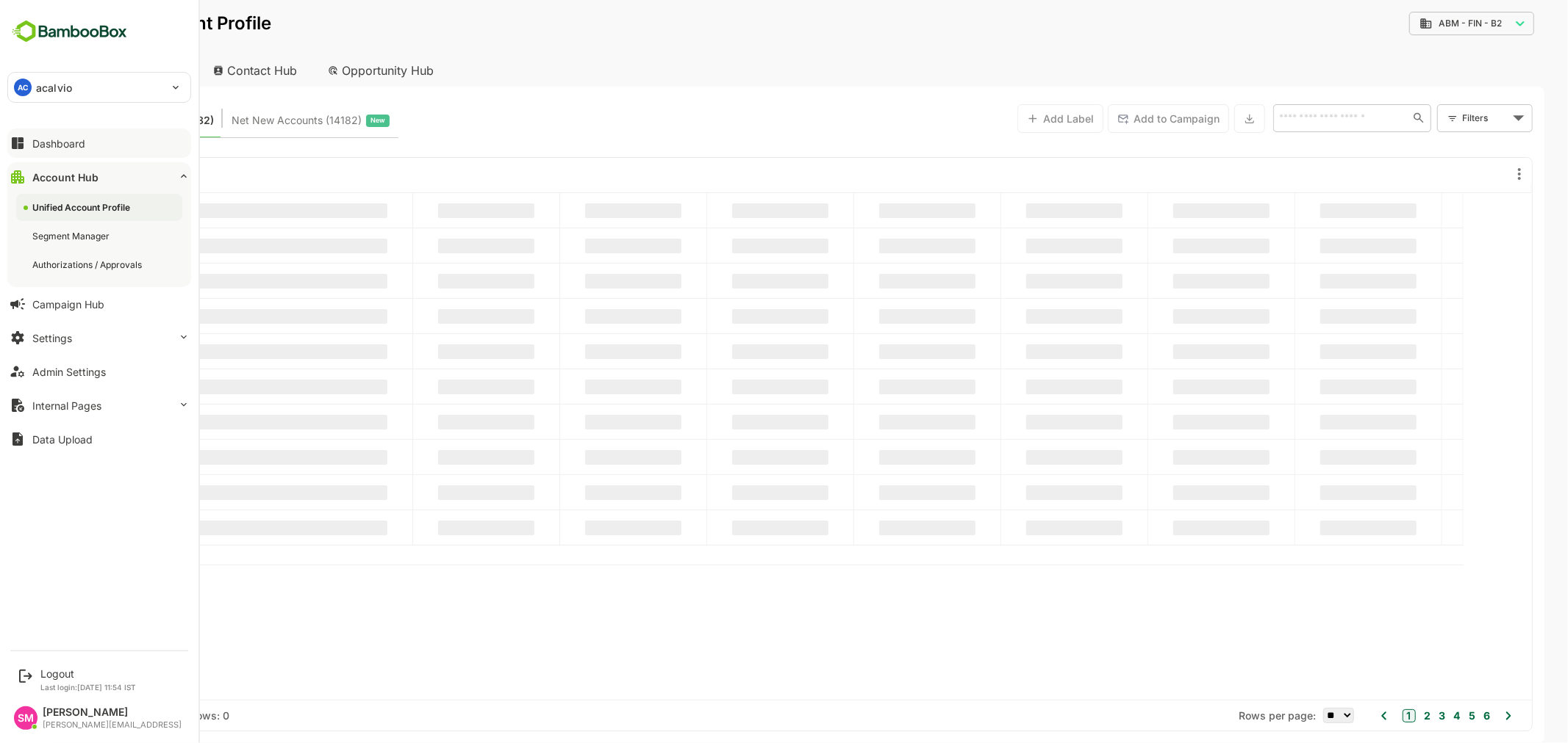
click at [66, 137] on div "Dashboard" at bounding box center [59, 143] width 53 height 13
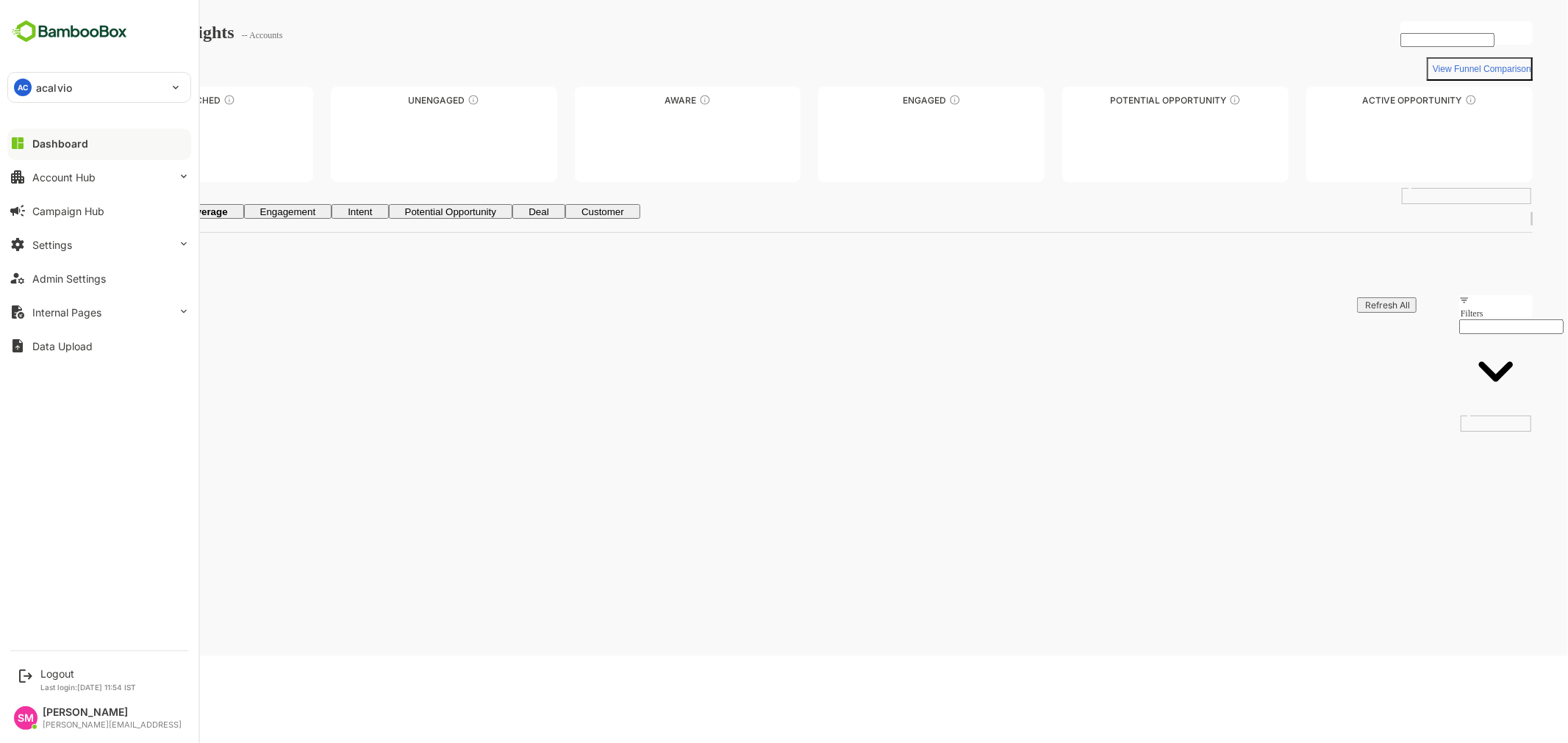
click at [66, 137] on div "Dashboard" at bounding box center [59, 143] width 56 height 13
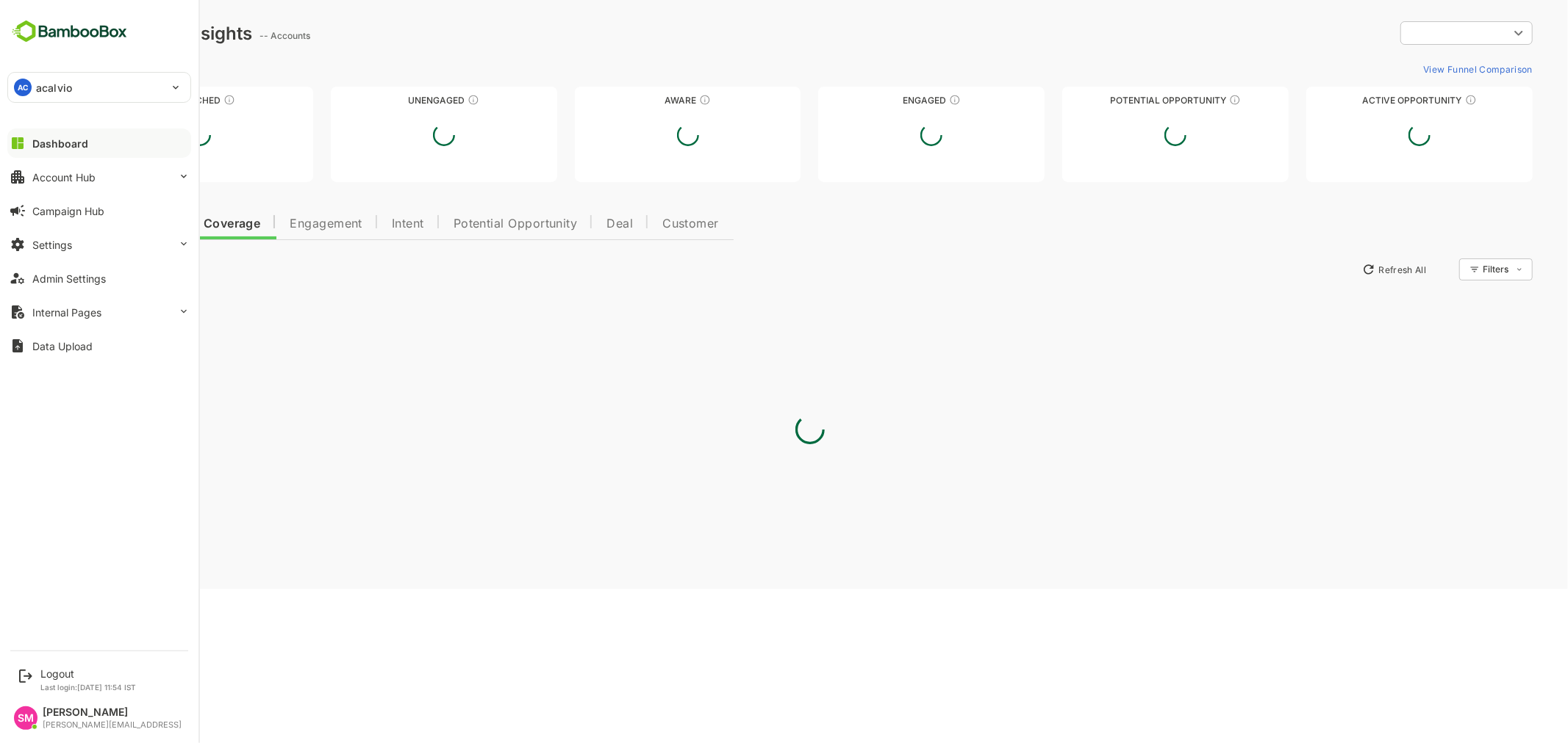
type input "**********"
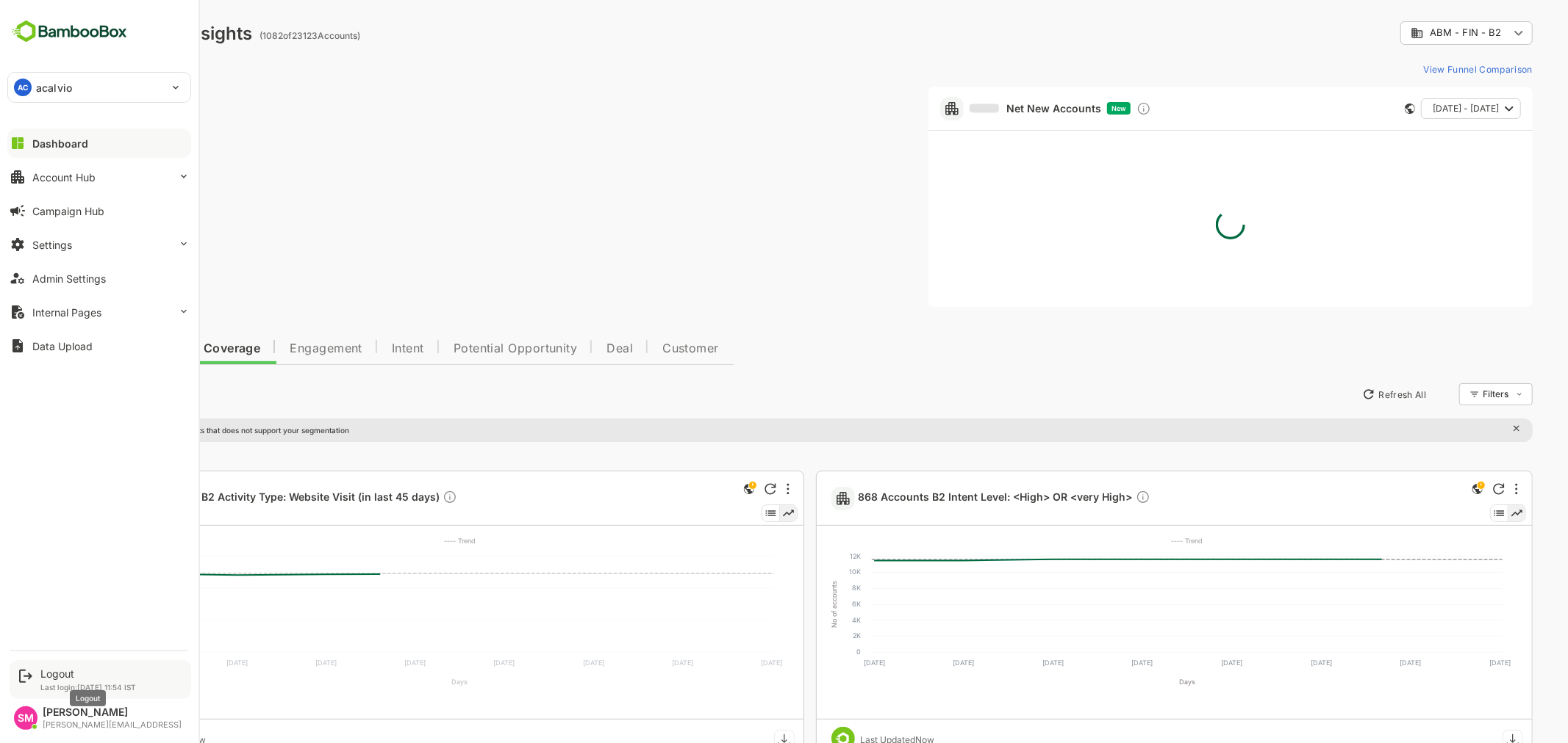
click at [87, 676] on div "Logout" at bounding box center [88, 674] width 95 height 13
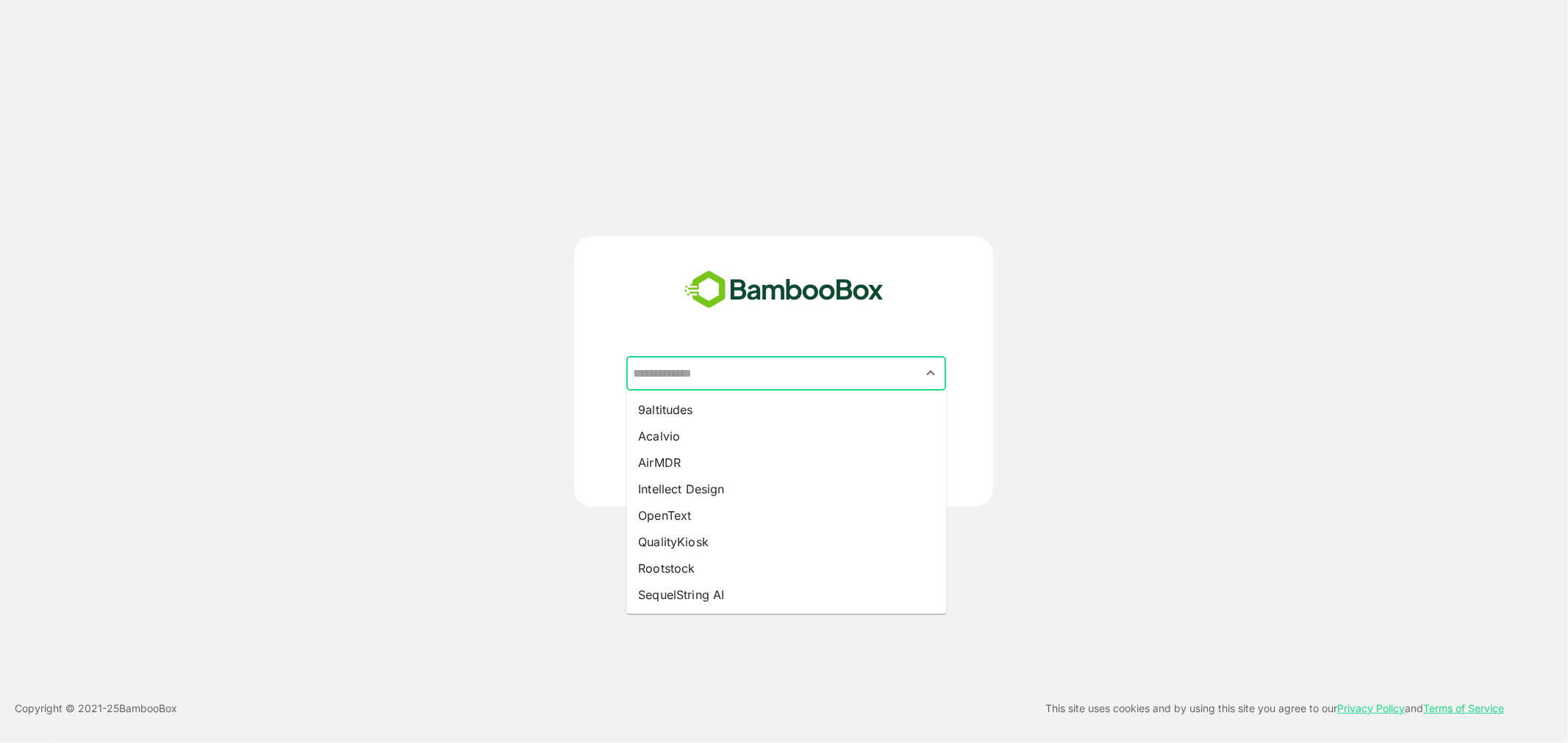
click at [706, 367] on input "text" at bounding box center [785, 374] width 314 height 28
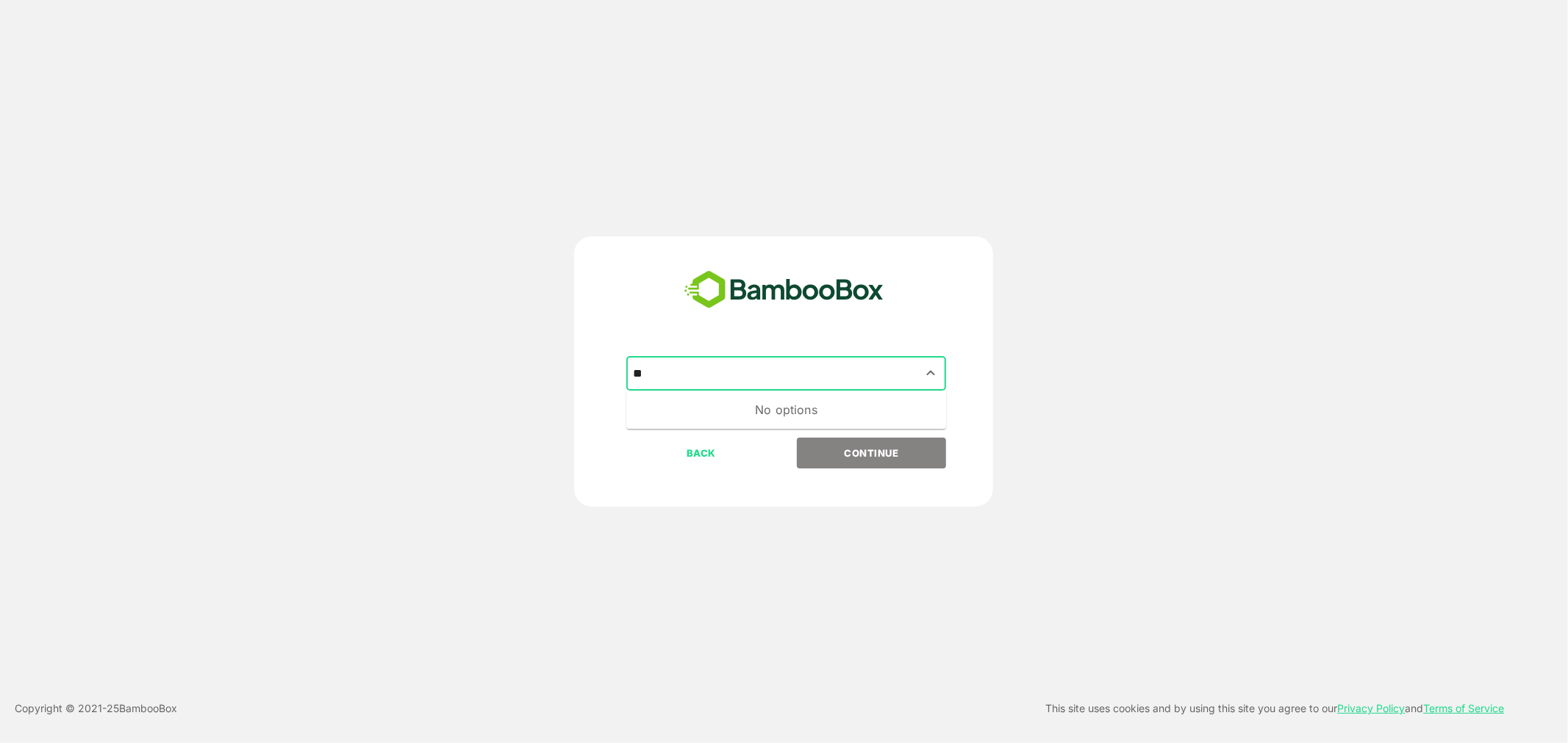
type input "*"
type input "*******"
click at [796, 438] on button "CONTINUE" at bounding box center [870, 453] width 149 height 31
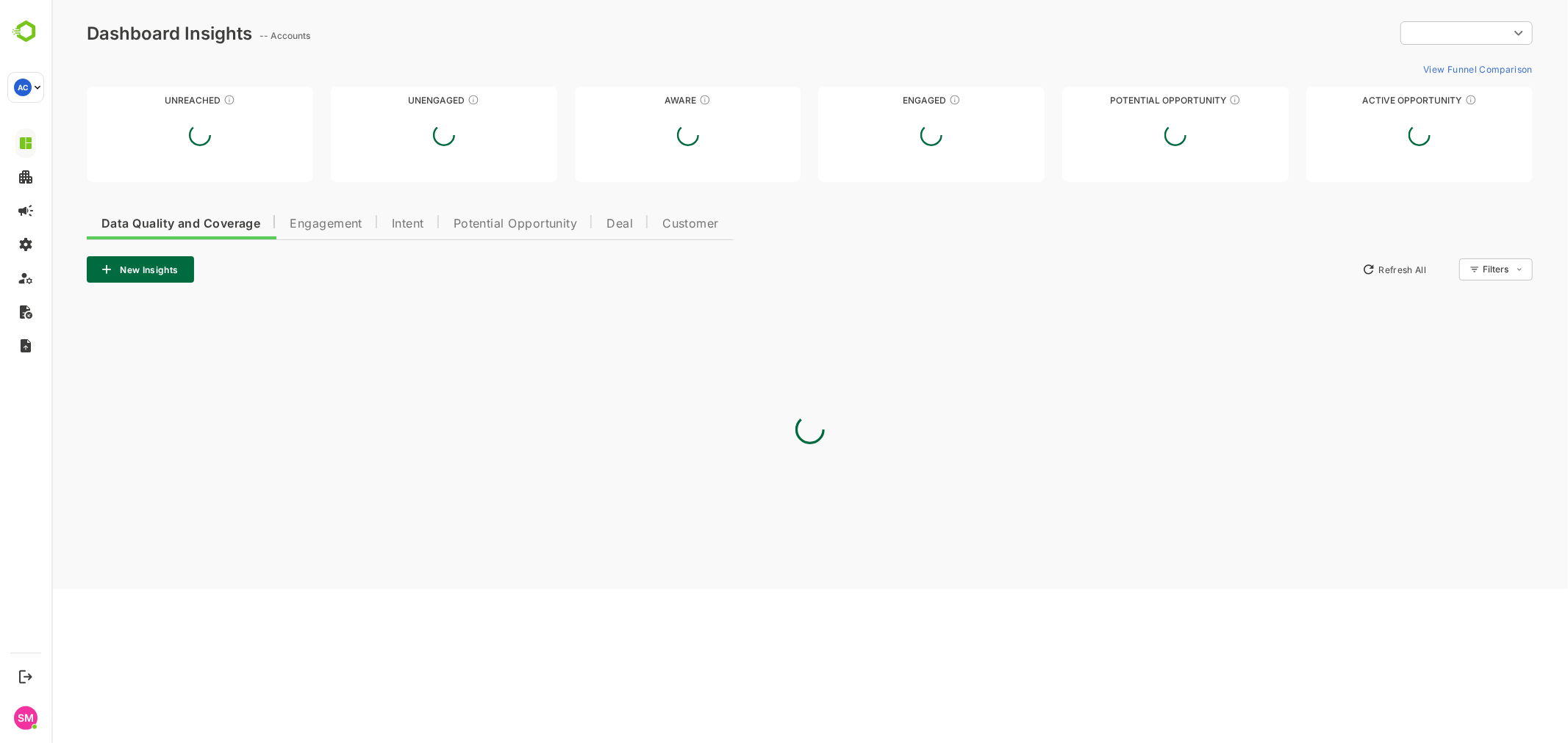
type input "**********"
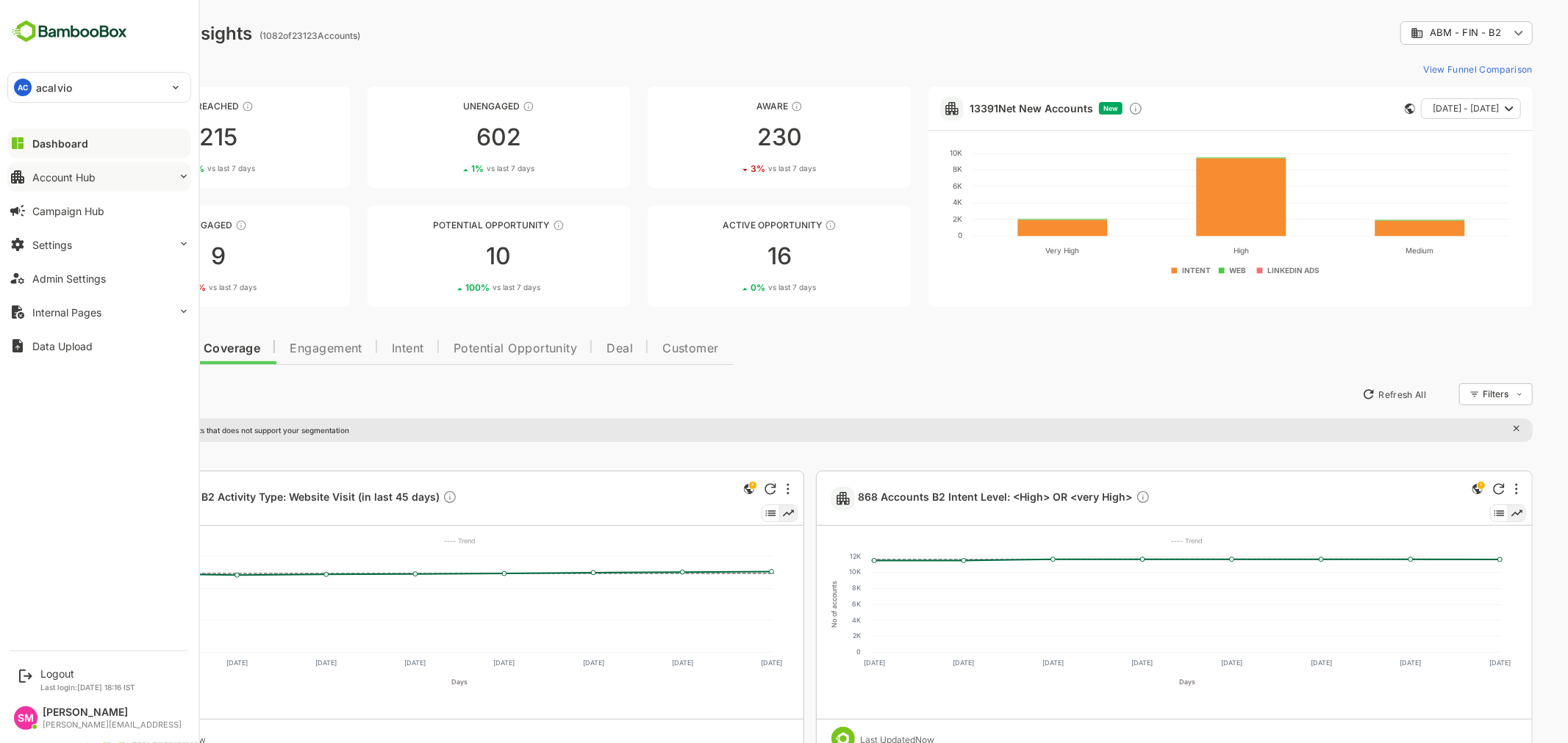
click at [77, 169] on button "Account Hub" at bounding box center [99, 177] width 184 height 29
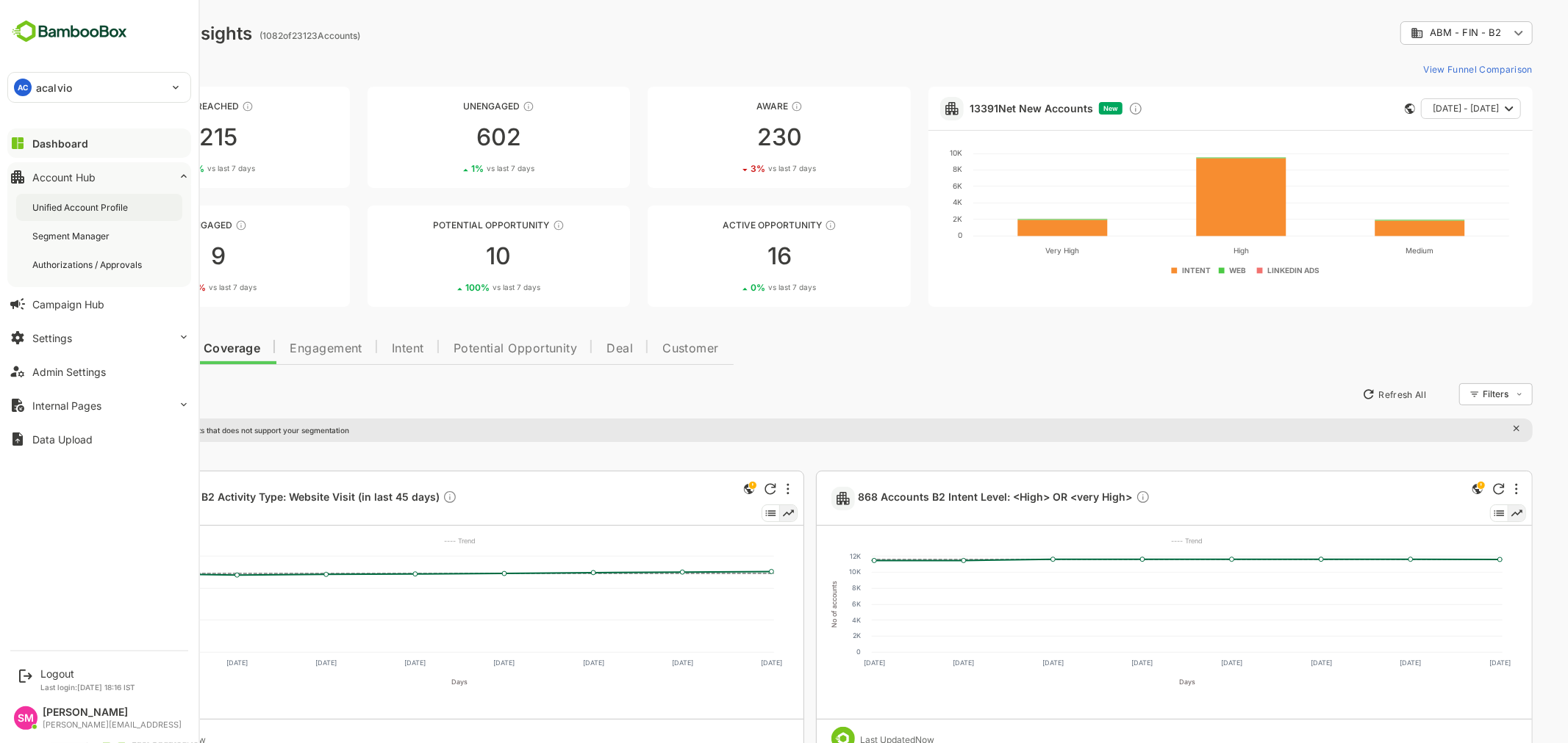
click at [94, 207] on div "Unified Account Profile" at bounding box center [81, 207] width 99 height 13
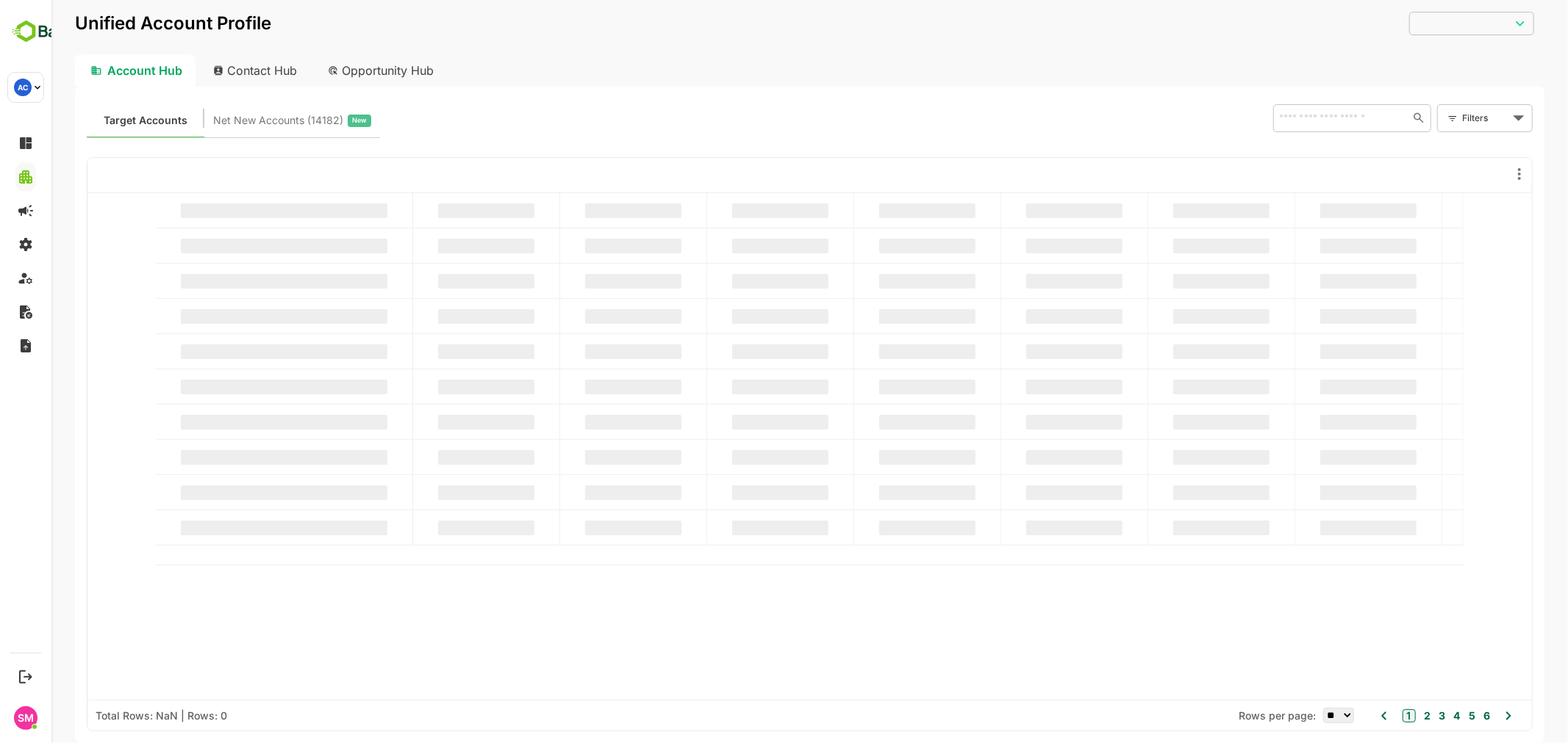
type input "**********"
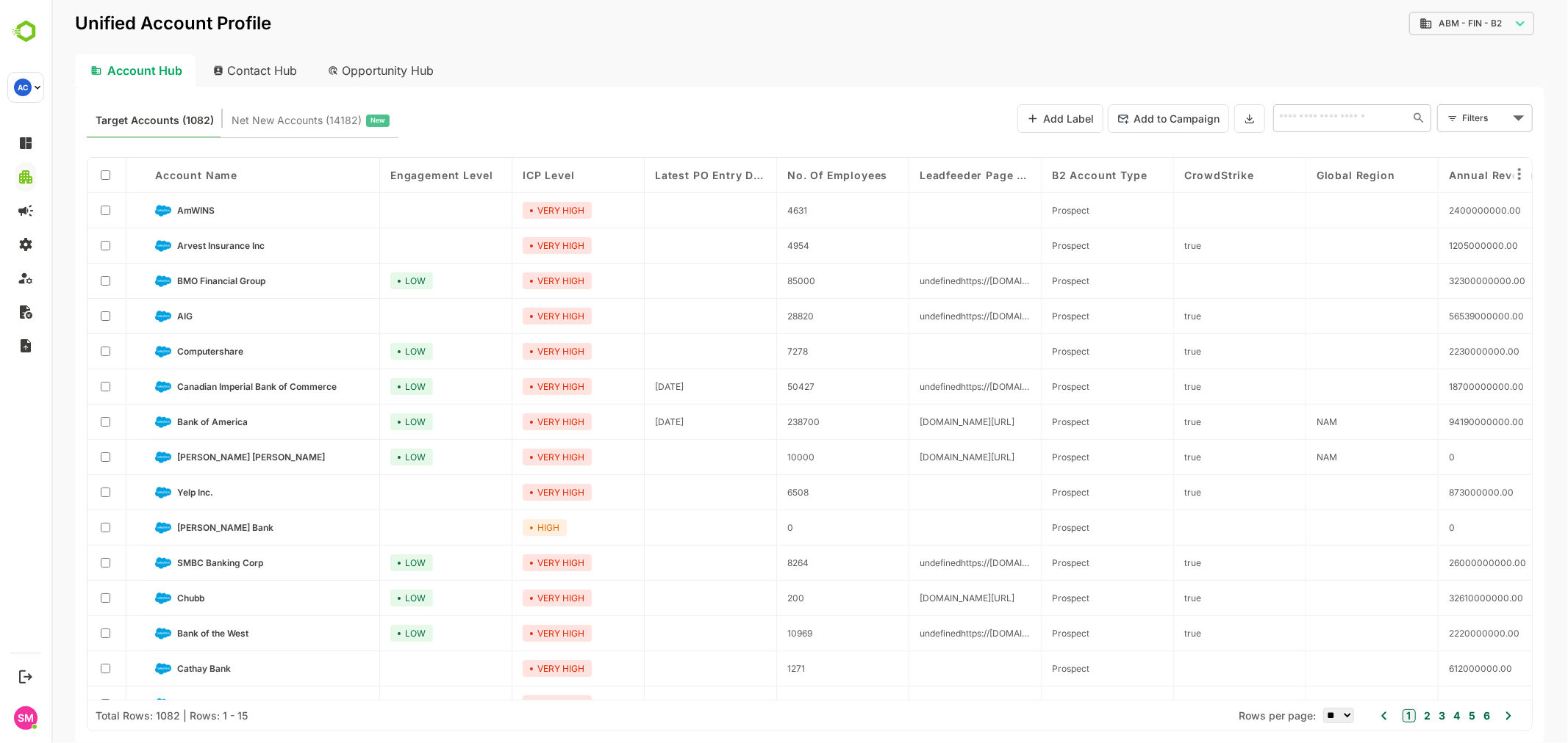
drag, startPoint x: 1052, startPoint y: 107, endPoint x: 987, endPoint y: 67, distance: 76.3
click at [987, 67] on div "Account Hub Contact Hub Opportunity Hub" at bounding box center [808, 69] width 1469 height 32
click at [1053, 115] on button "Add Label" at bounding box center [1060, 118] width 86 height 28
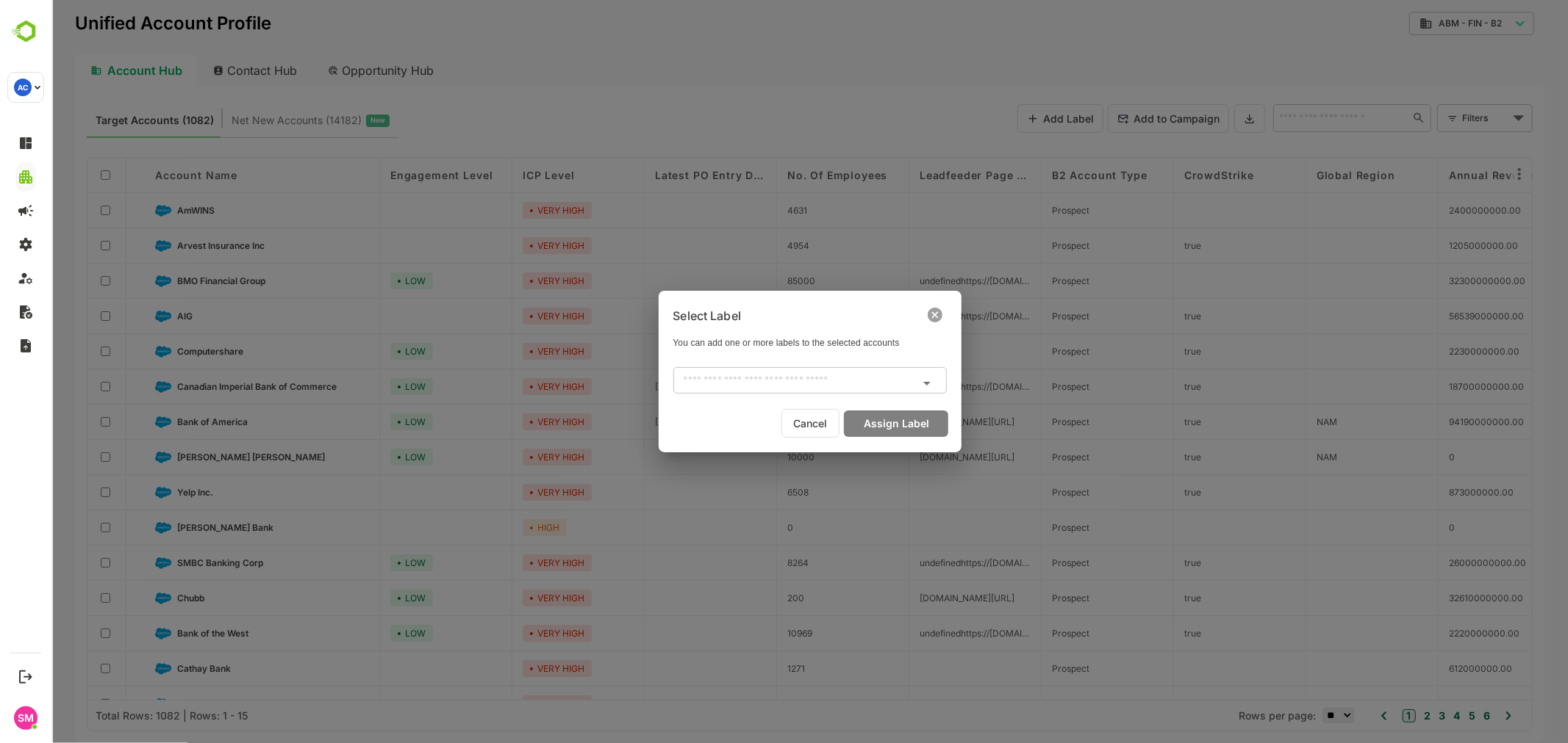
click at [891, 385] on input "text" at bounding box center [796, 380] width 240 height 17
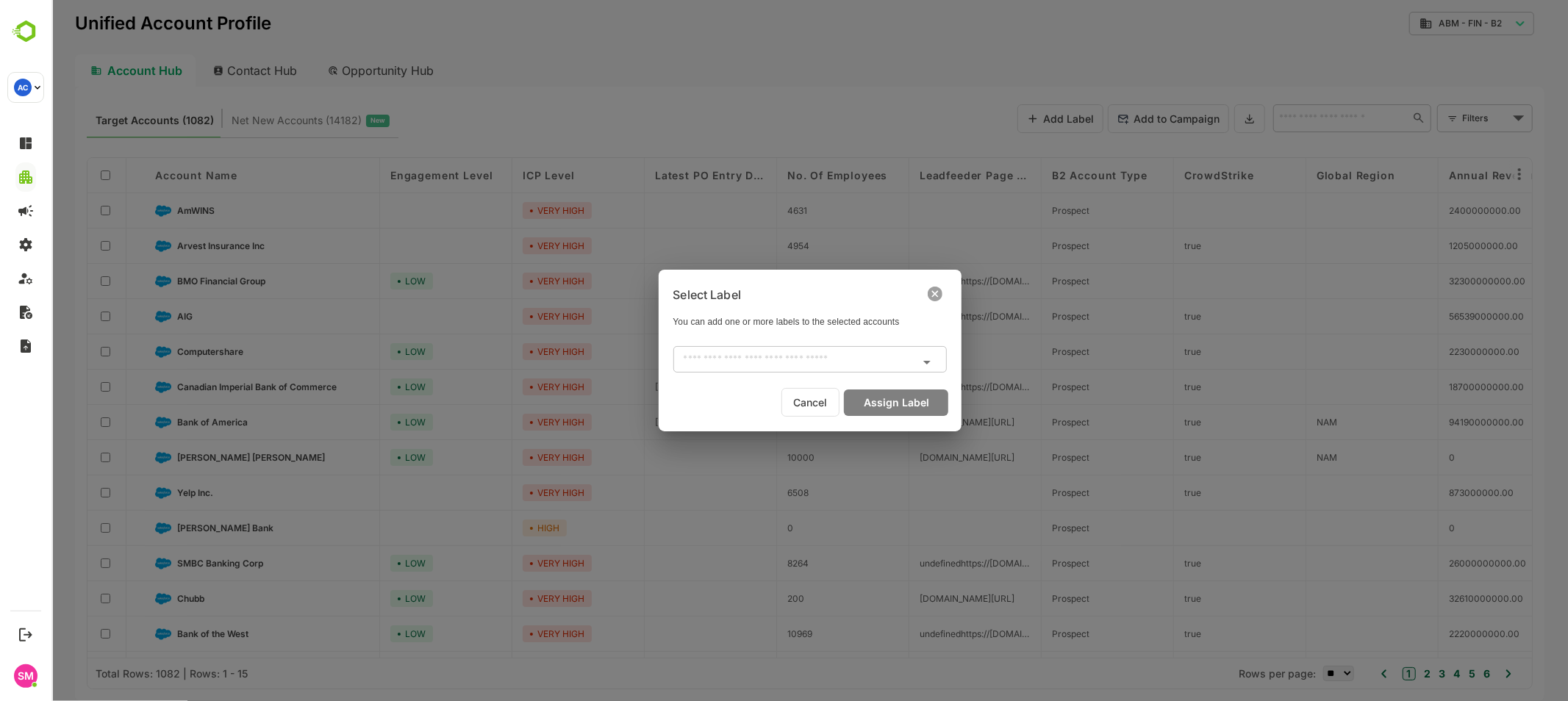
click at [938, 288] on icon at bounding box center [934, 293] width 15 height 15
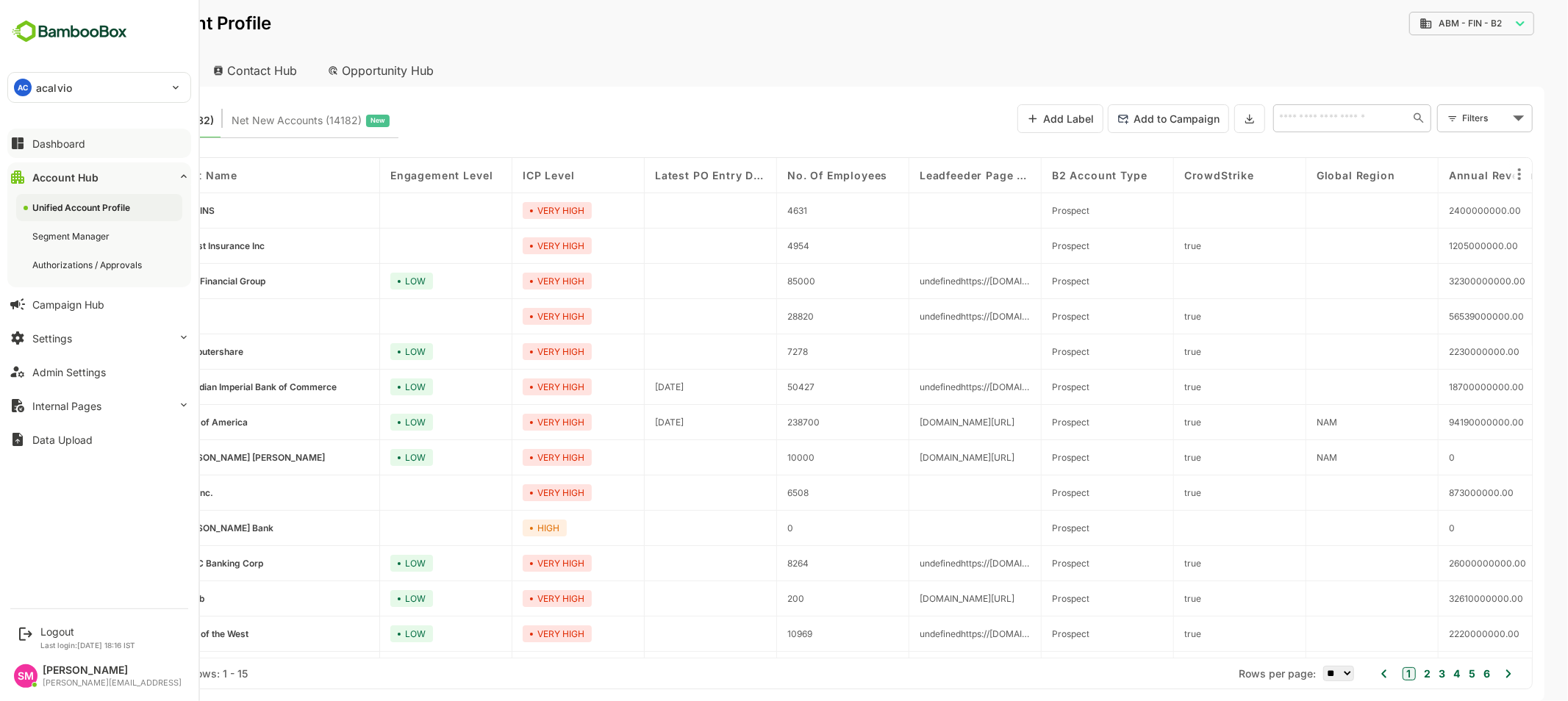
click at [60, 141] on div "Dashboard" at bounding box center [59, 143] width 53 height 13
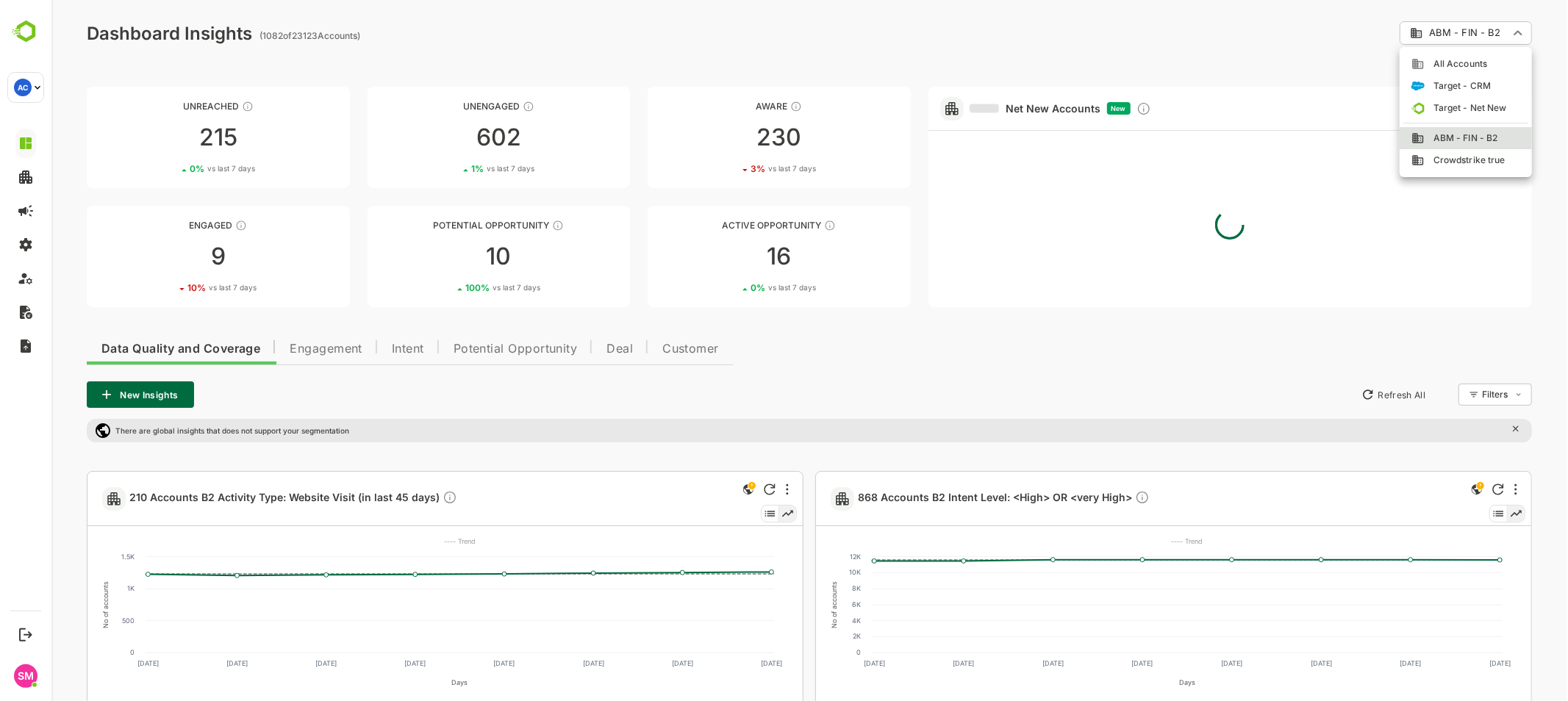
click at [874, 419] on div at bounding box center [808, 350] width 1516 height 701
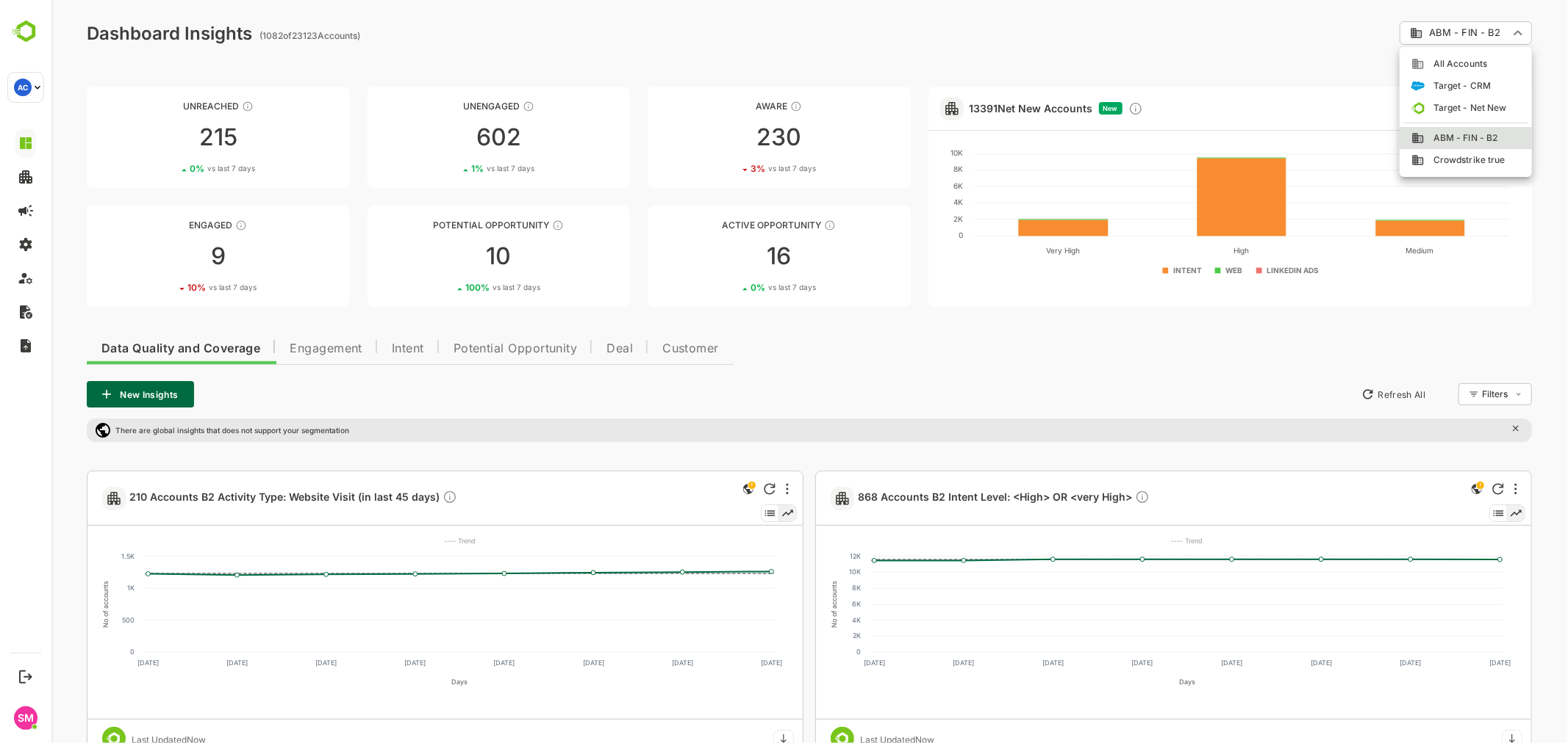
click at [928, 332] on div at bounding box center [808, 371] width 1516 height 743
click at [973, 349] on div at bounding box center [808, 371] width 1516 height 743
click at [505, 261] on div "10" at bounding box center [498, 257] width 263 height 24
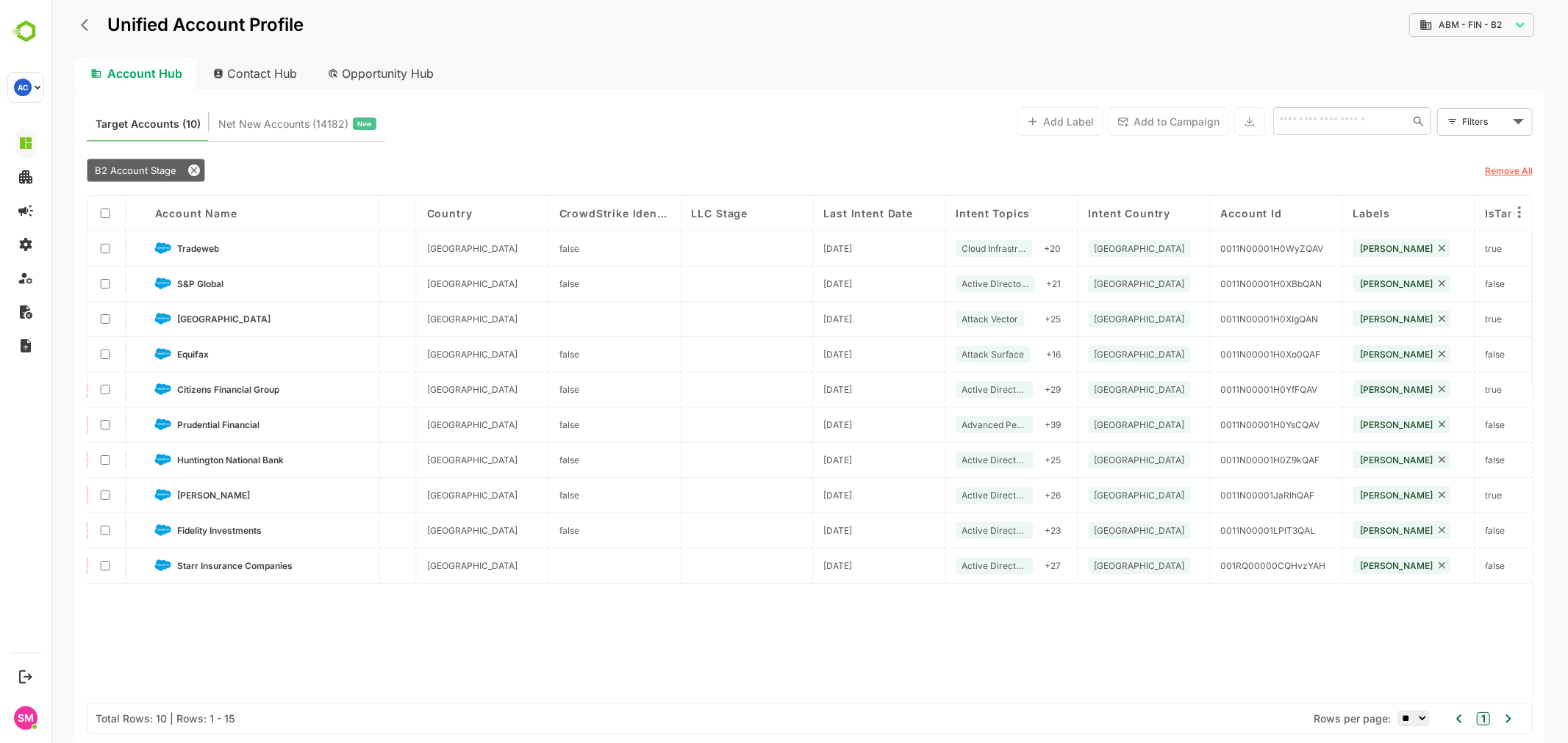
scroll to position [0, 1816]
click at [216, 493] on span "[PERSON_NAME]" at bounding box center [213, 495] width 73 height 11
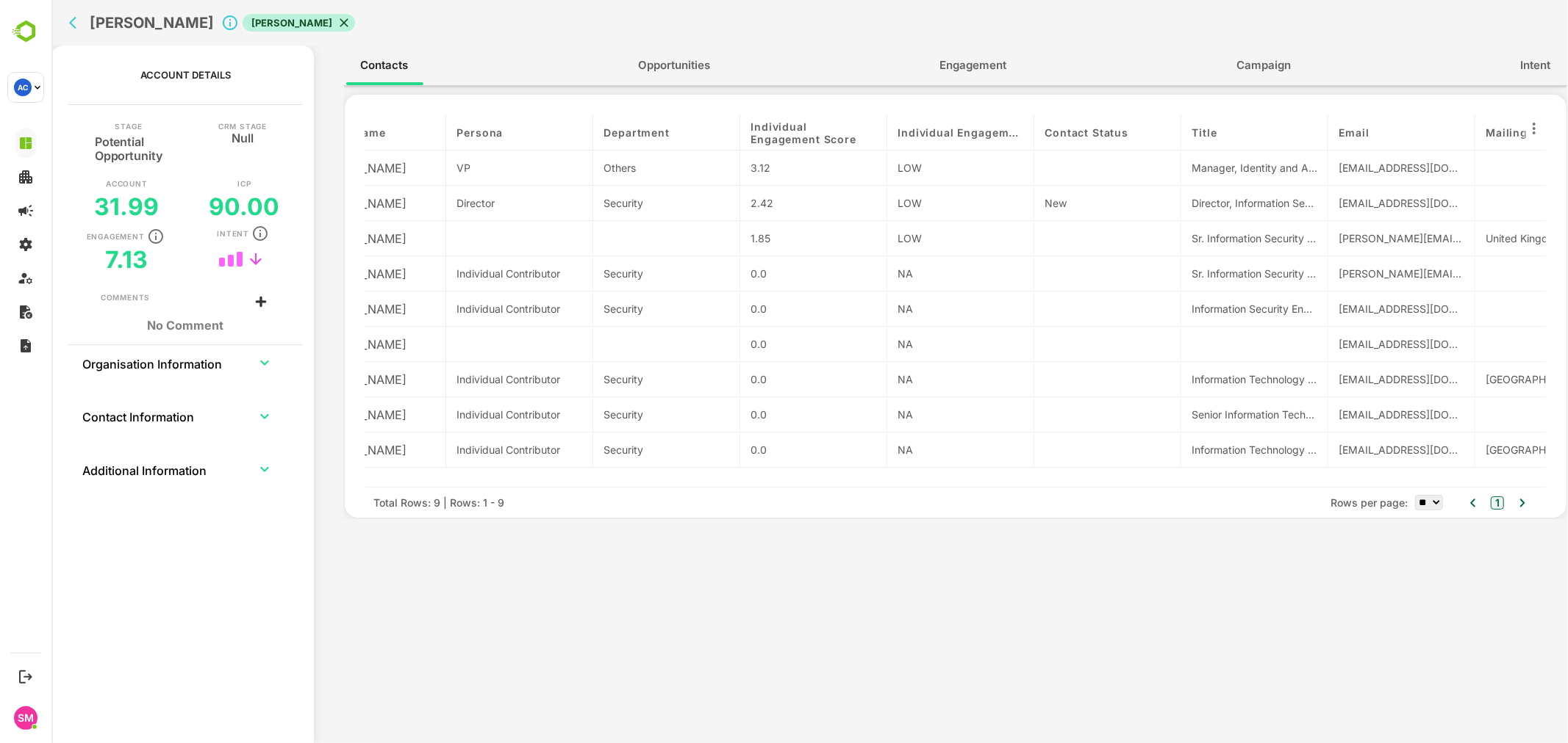
scroll to position [0, 0]
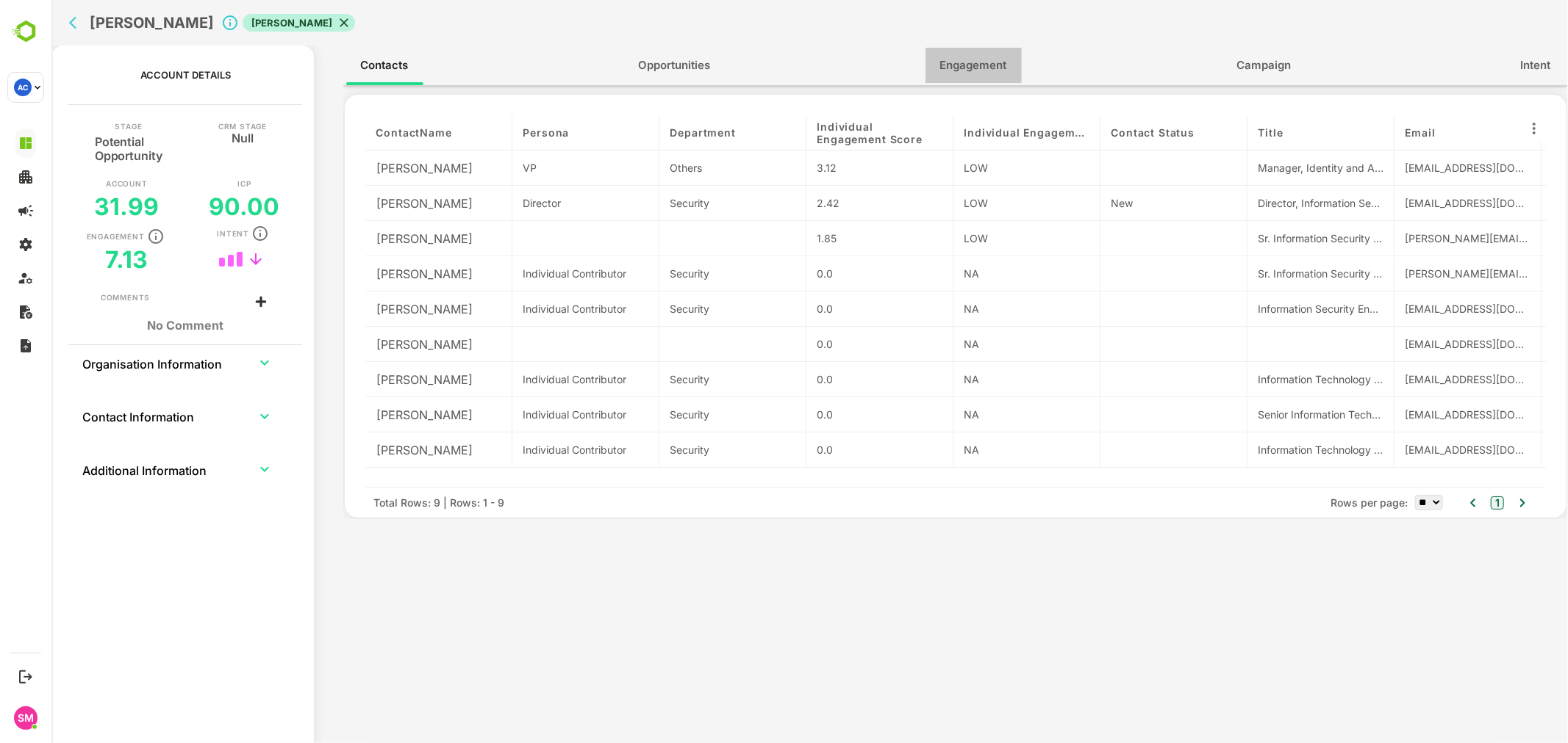
click at [965, 66] on span "Engagement" at bounding box center [972, 65] width 67 height 19
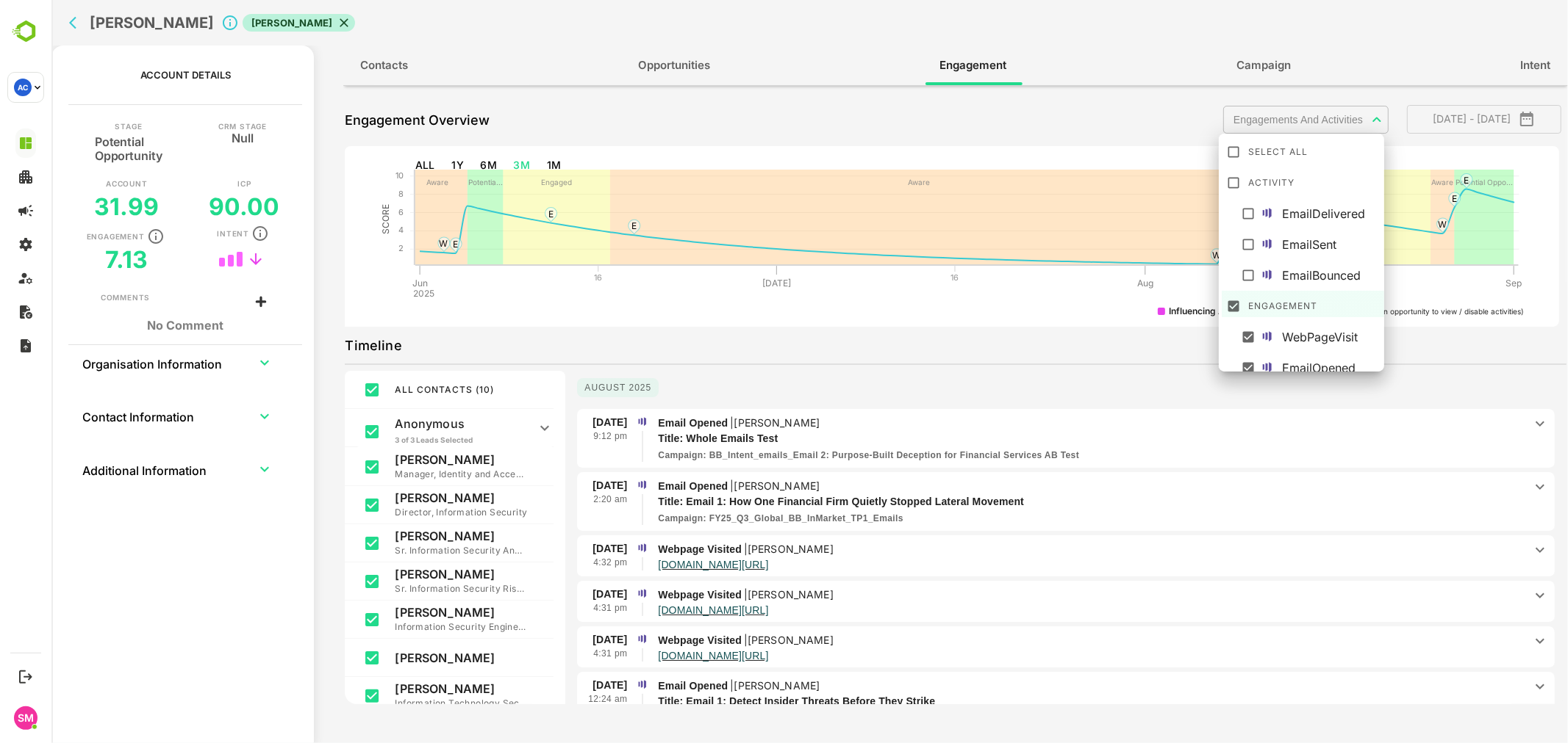
scroll to position [40, 0]
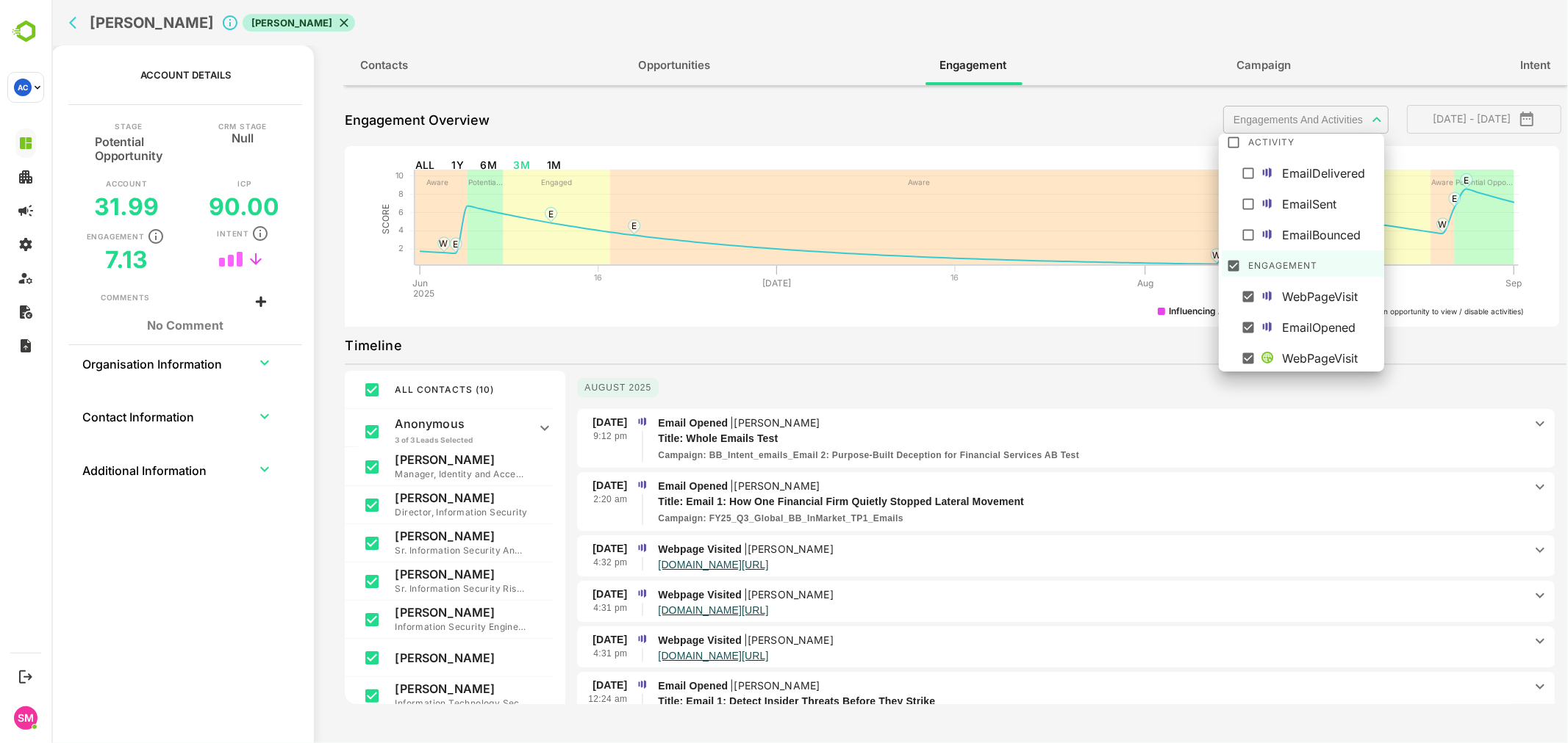
click at [1310, 109] on body "**********" at bounding box center [808, 371] width 1516 height 743
click at [955, 368] on div at bounding box center [808, 371] width 1516 height 743
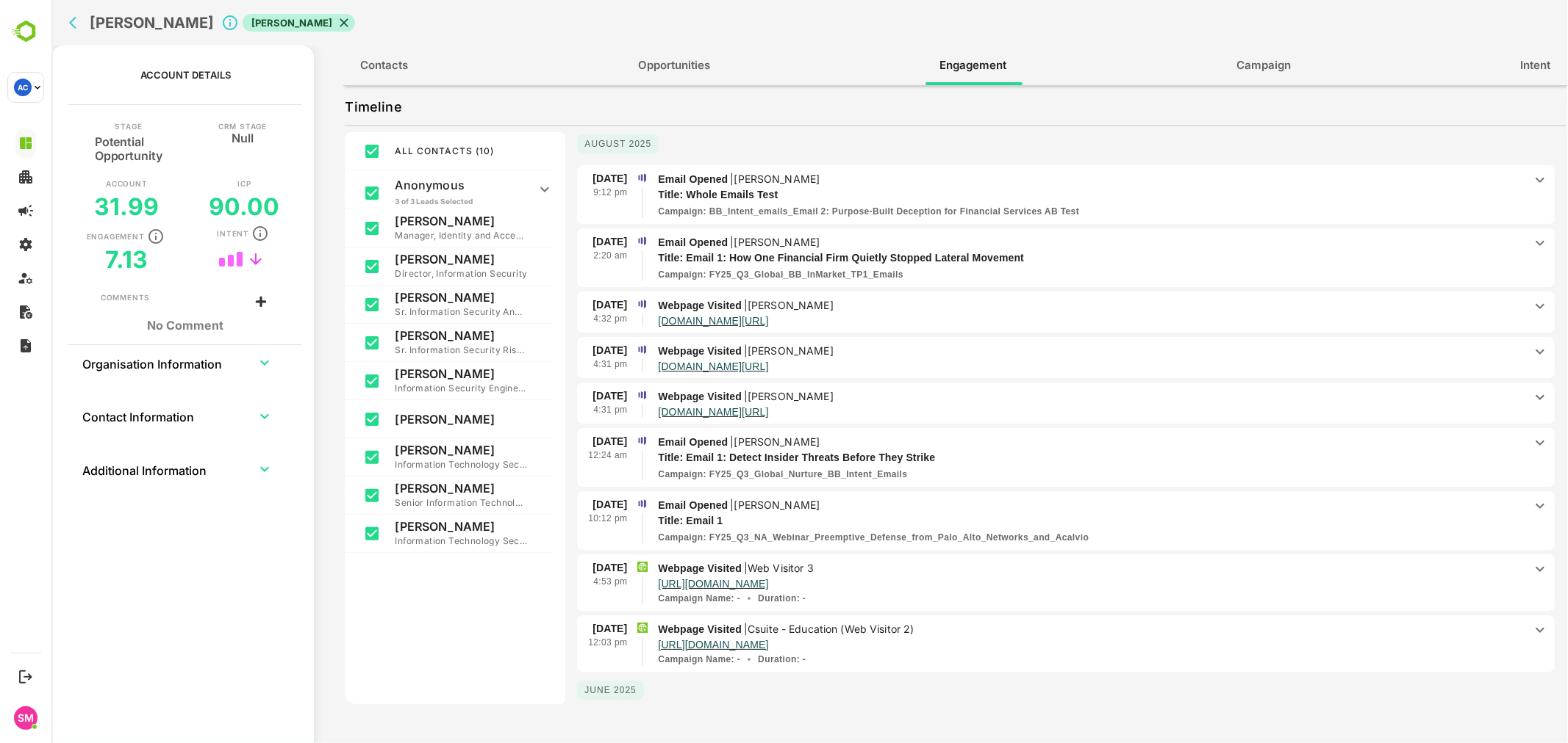
scroll to position [0, 0]
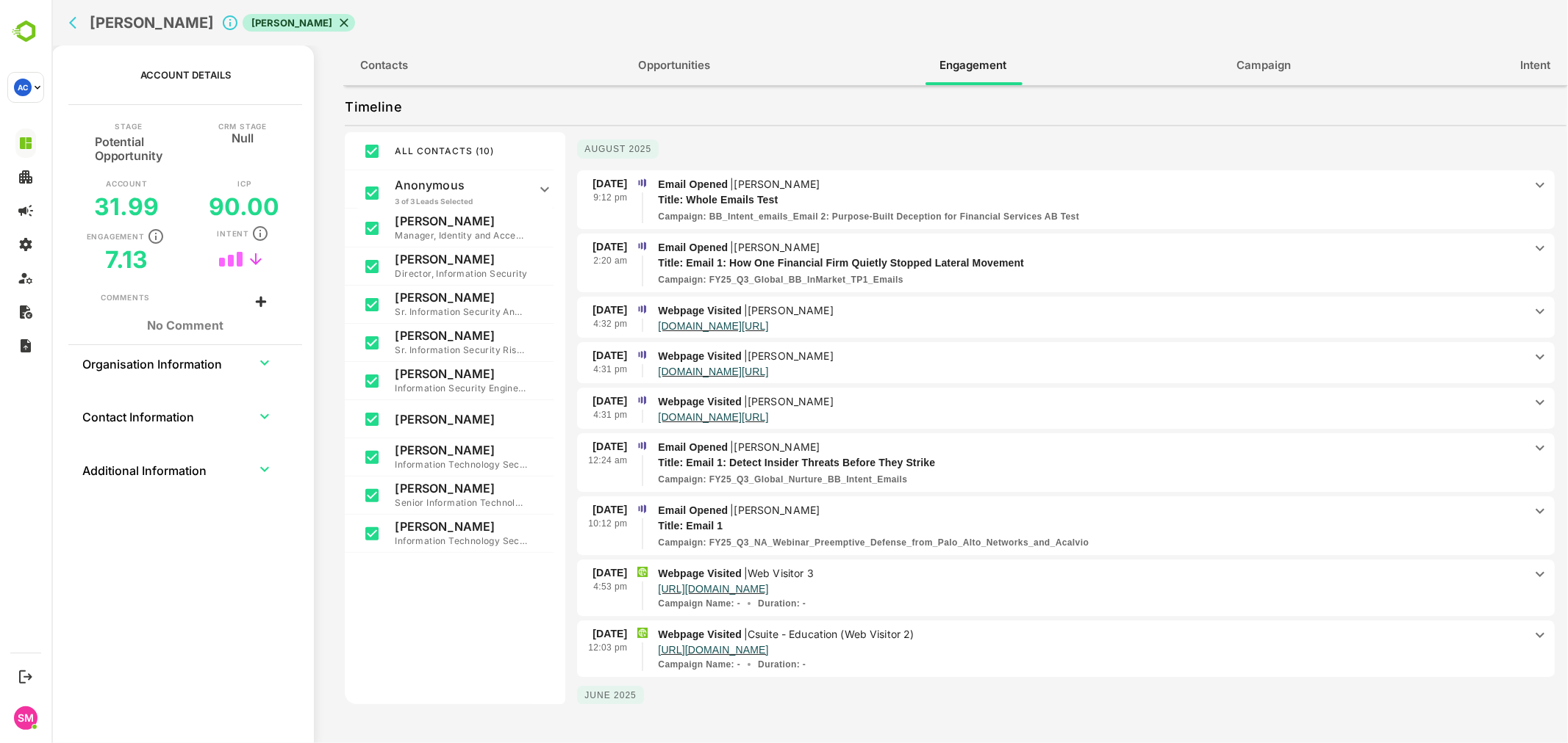
click at [1534, 400] on icon at bounding box center [1539, 403] width 9 height 5
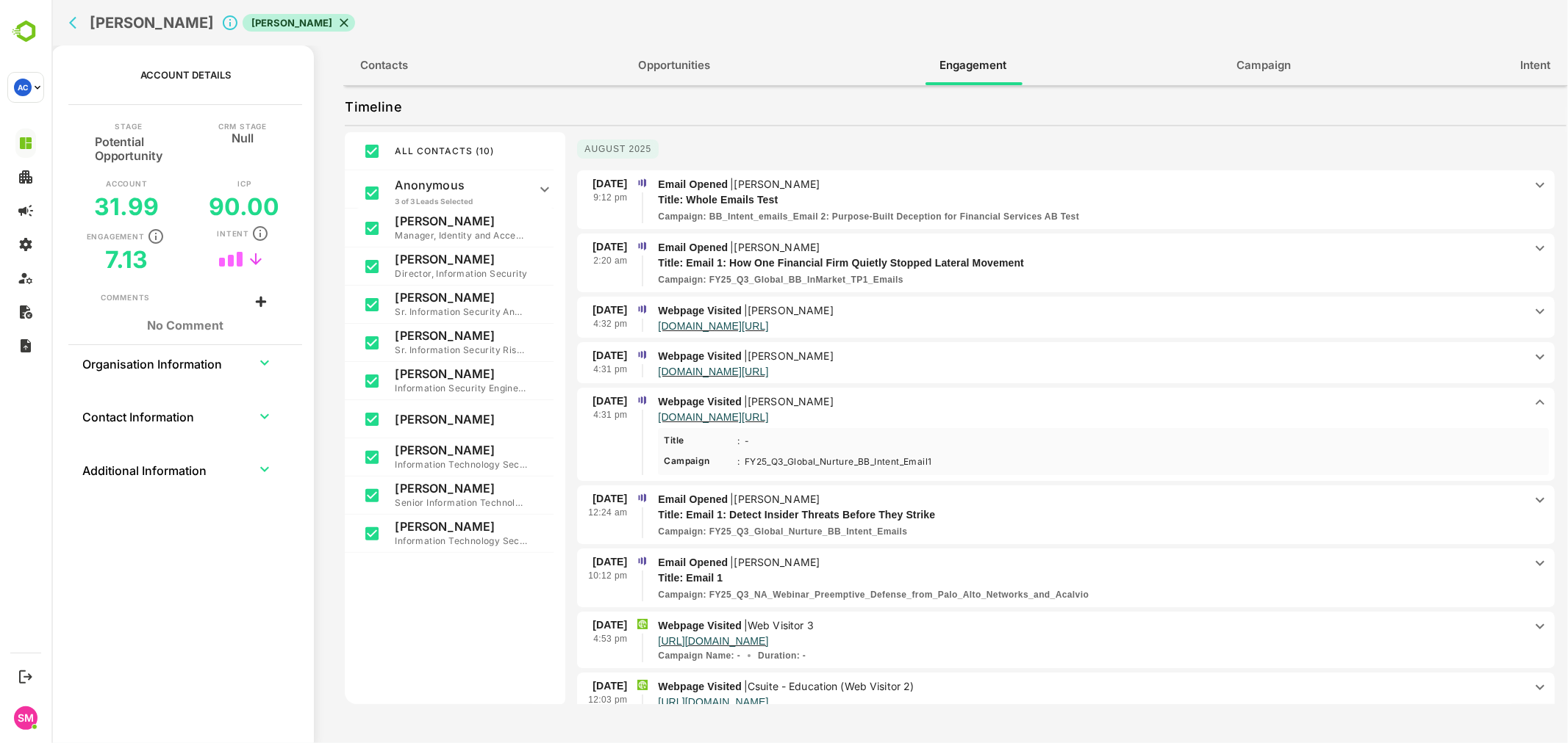
click at [1531, 356] on icon at bounding box center [1539, 356] width 17 height 17
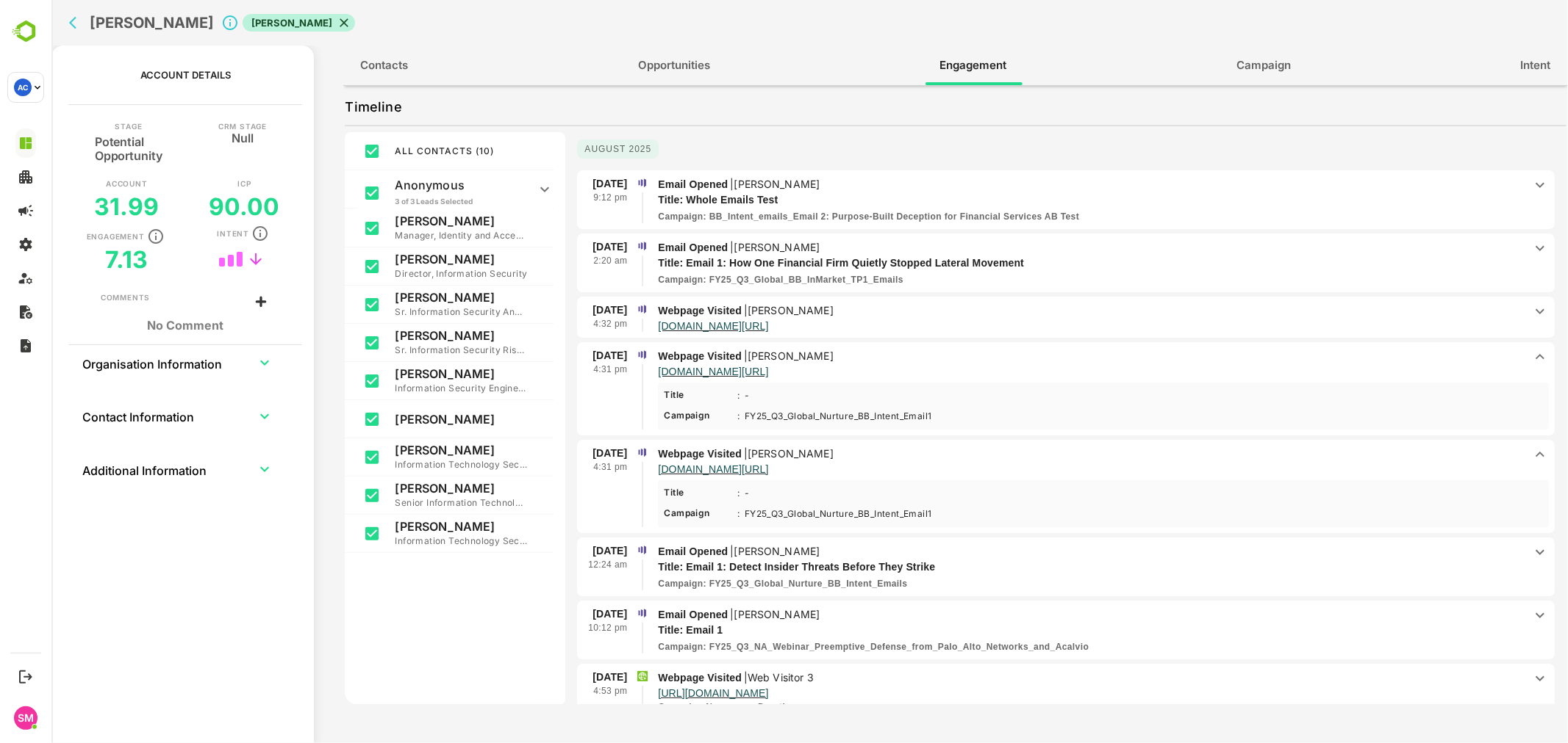
click at [1531, 350] on icon at bounding box center [1539, 356] width 17 height 17
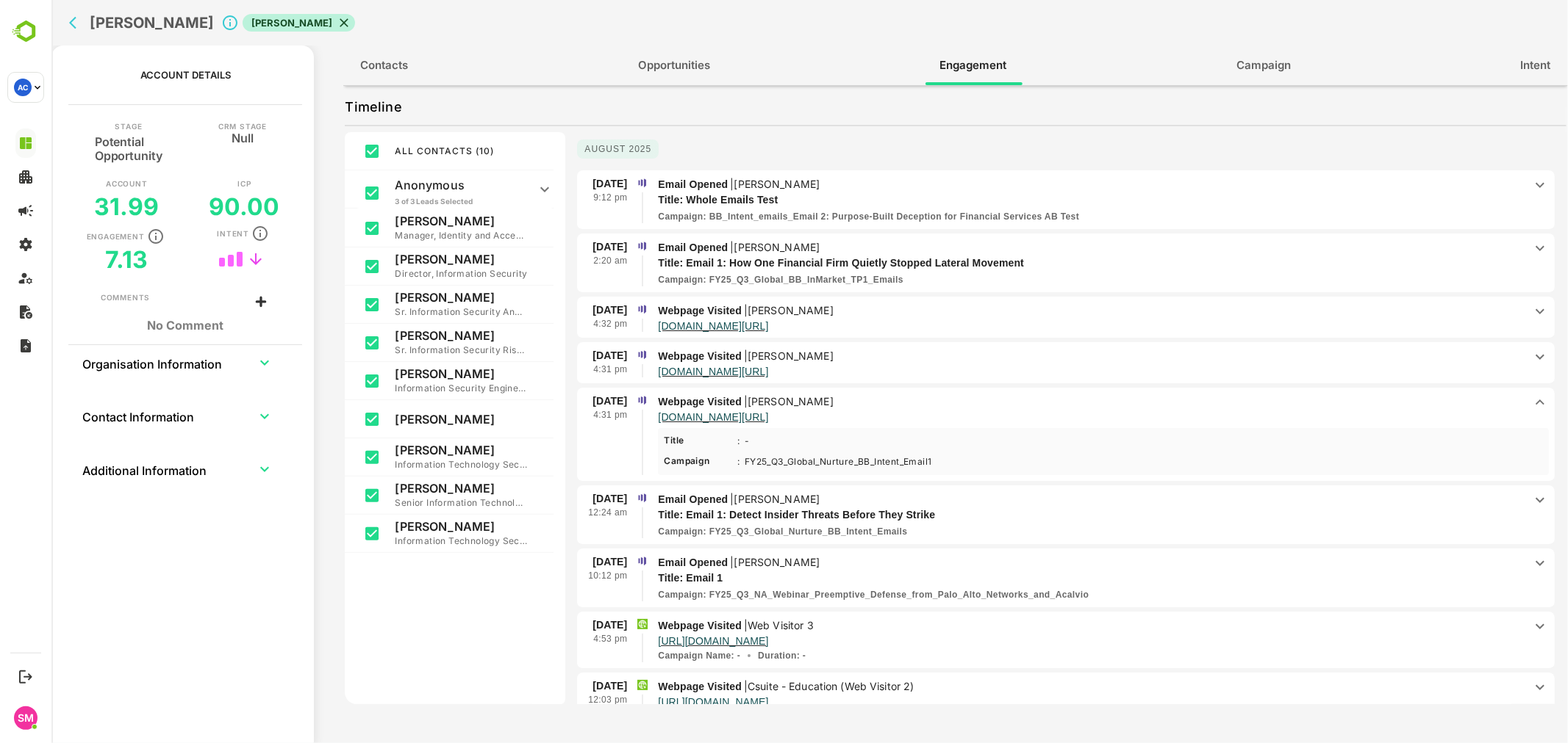
click at [1531, 395] on icon at bounding box center [1539, 402] width 17 height 17
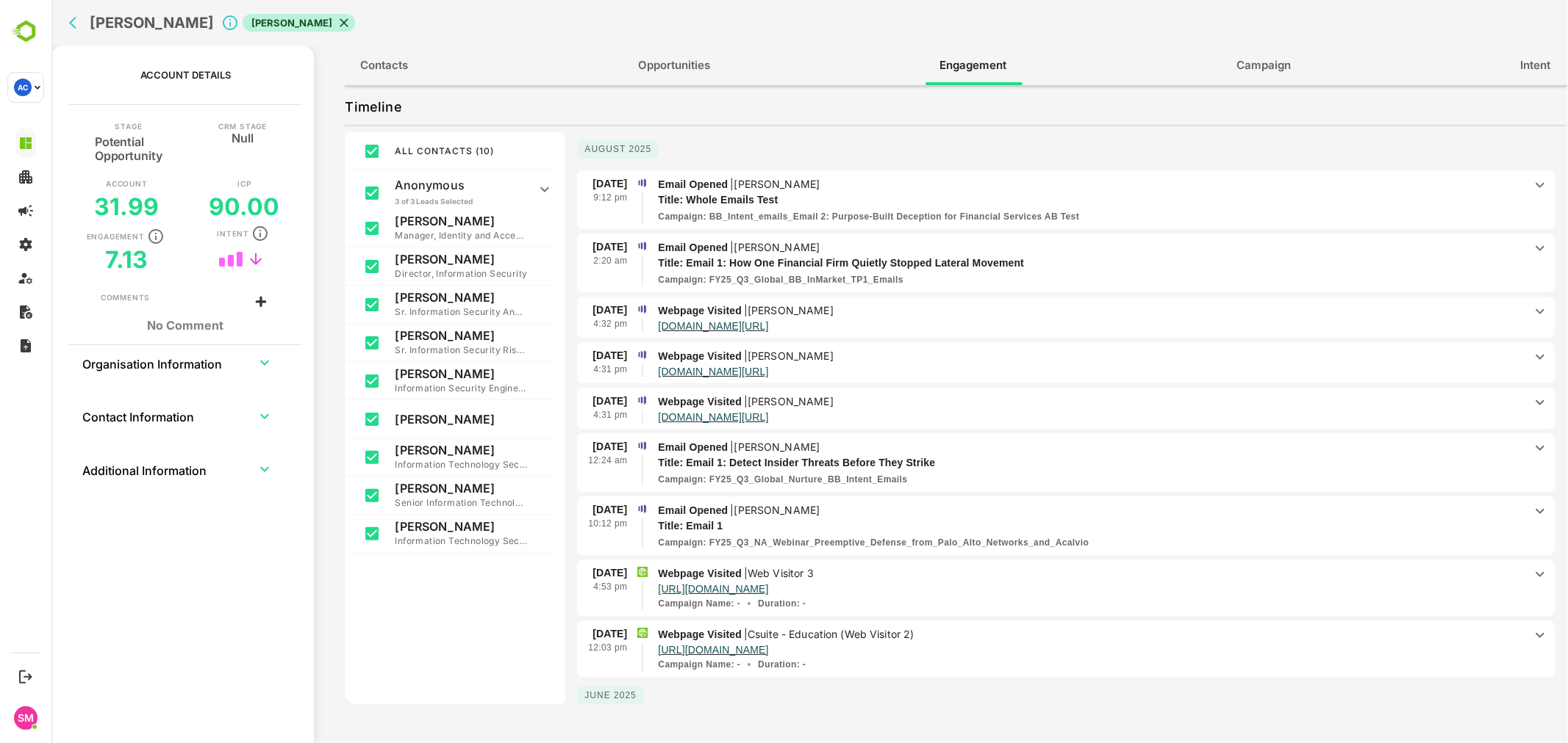
click at [1124, 394] on p "Webpage Visited | [PERSON_NAME]" at bounding box center [1090, 402] width 866 height 16
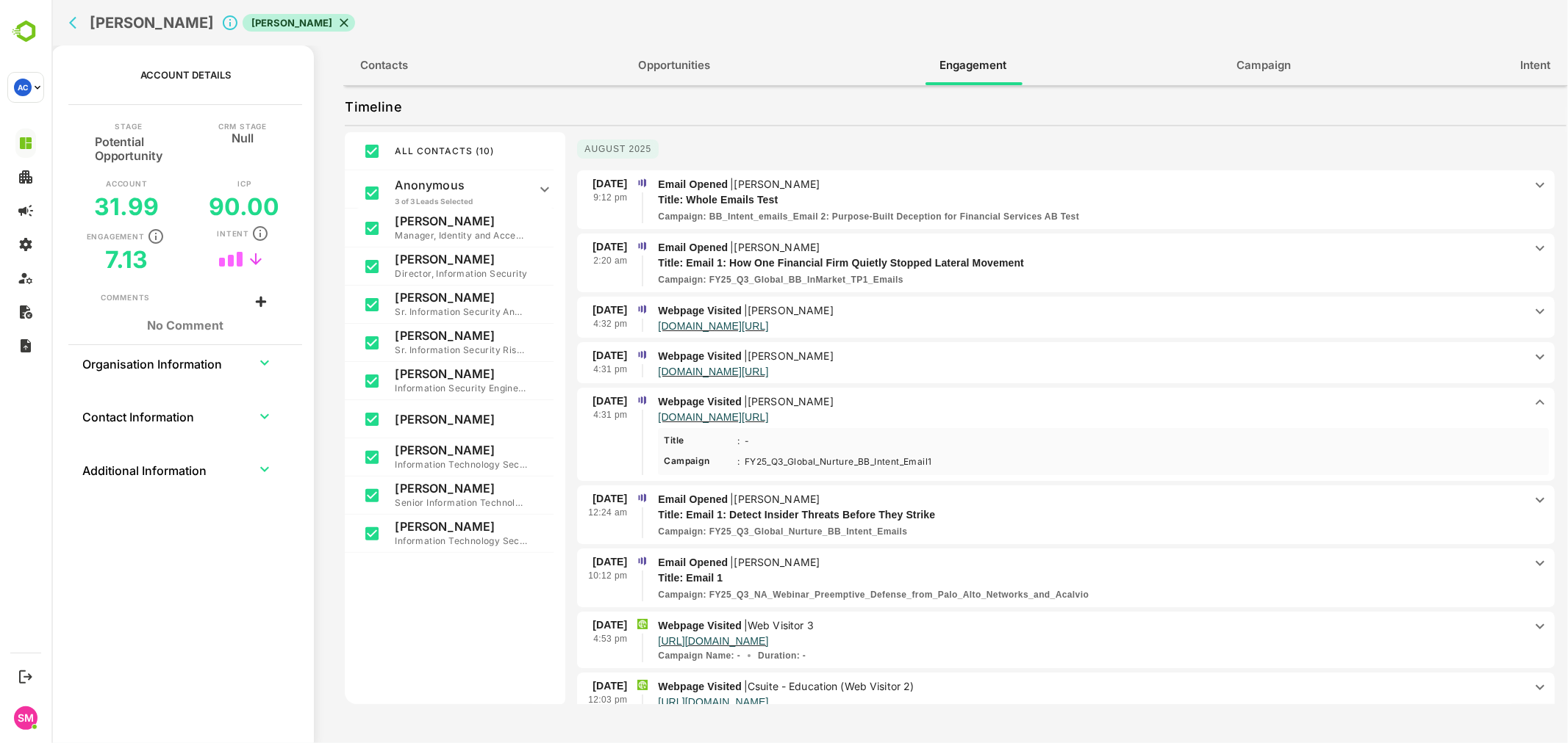
click at [1083, 365] on p "[DOMAIN_NAME][URL]" at bounding box center [1090, 371] width 866 height 13
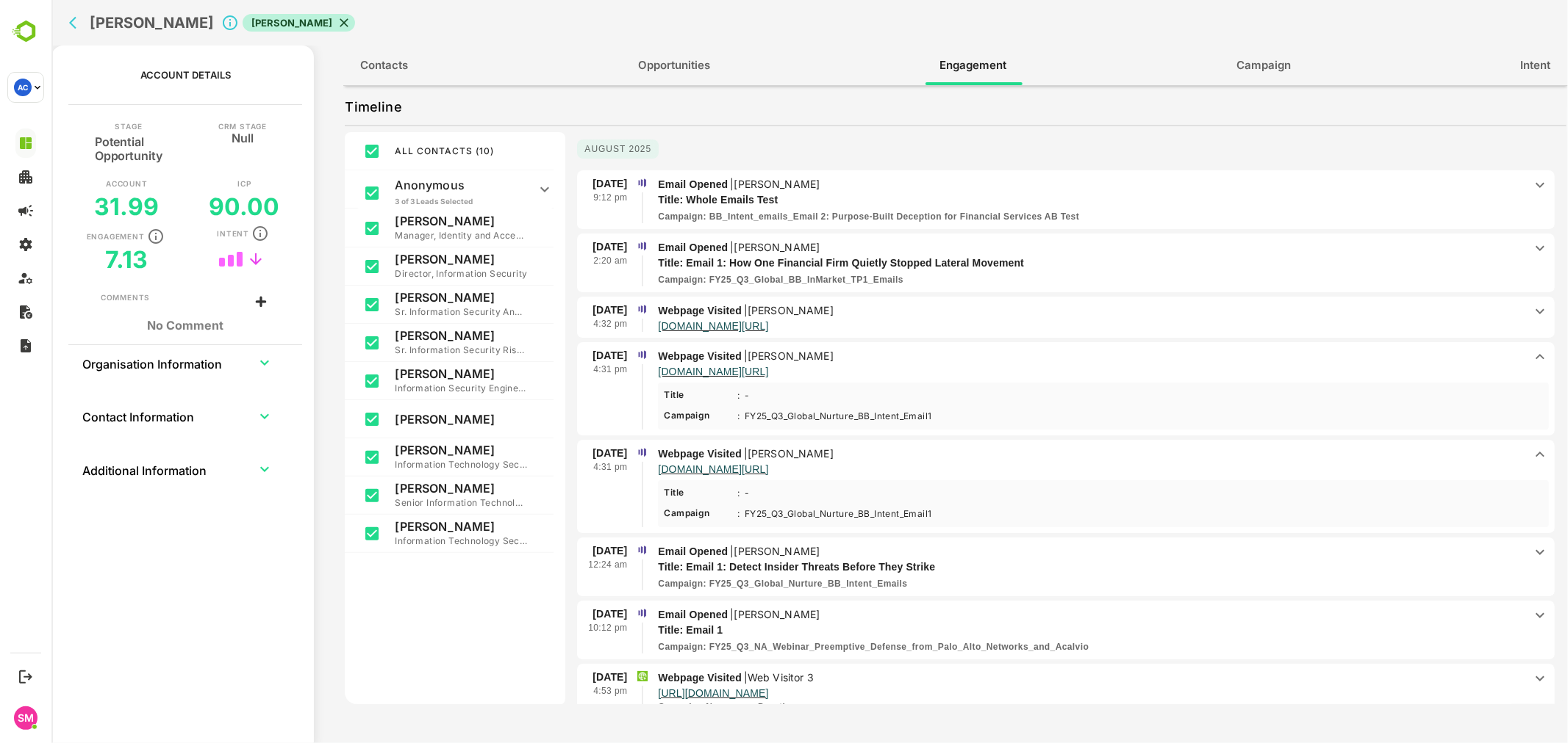
click at [859, 414] on div "FY25_Q3_Global_Nurture_BB_Intent_Email1 Less ...More" at bounding box center [837, 417] width 197 height 15
click at [901, 409] on div "FY25_Q3_Global_Nurture_BB_Intent_Email1 Less ...More" at bounding box center [837, 417] width 197 height 15
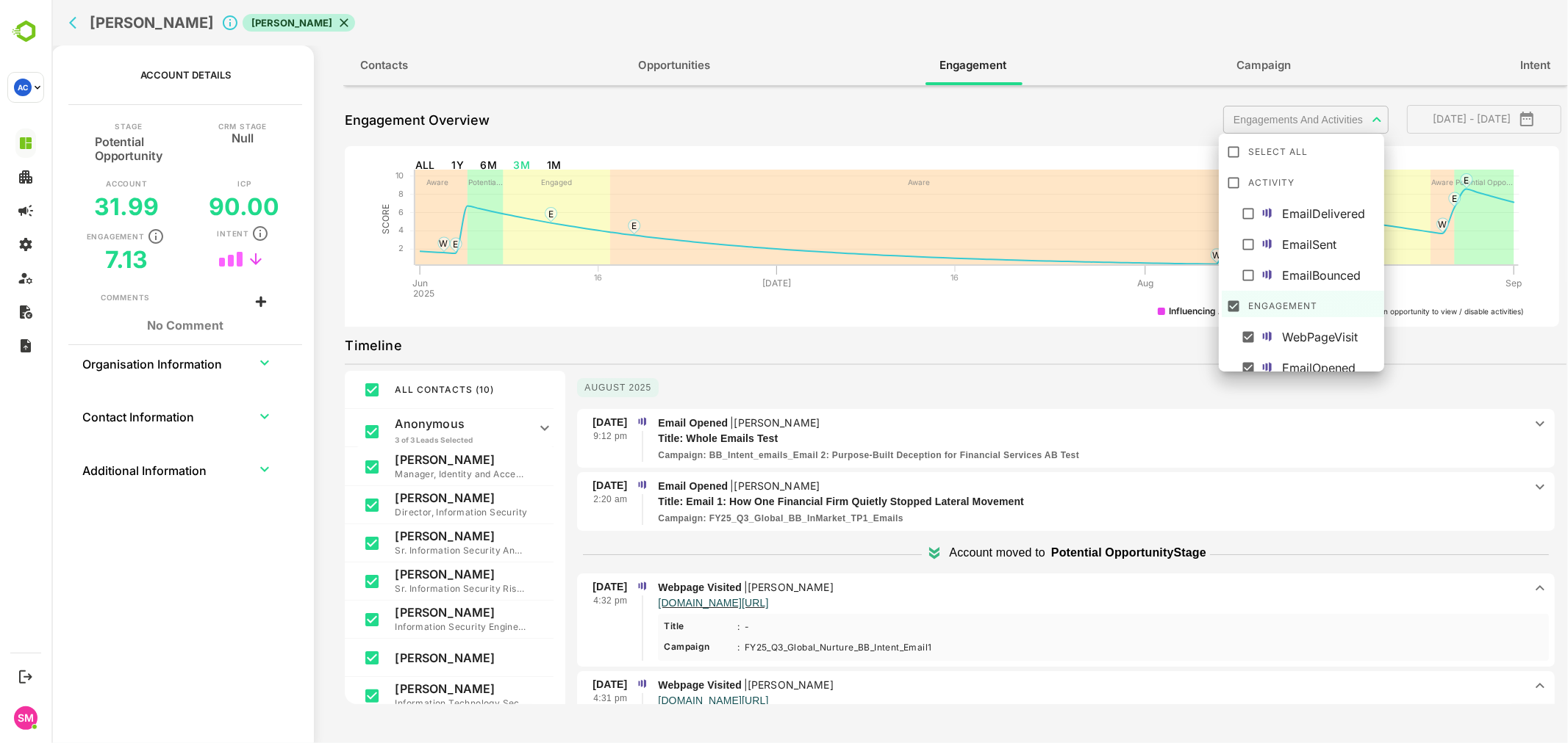
click at [1275, 113] on body "**********" at bounding box center [808, 371] width 1516 height 743
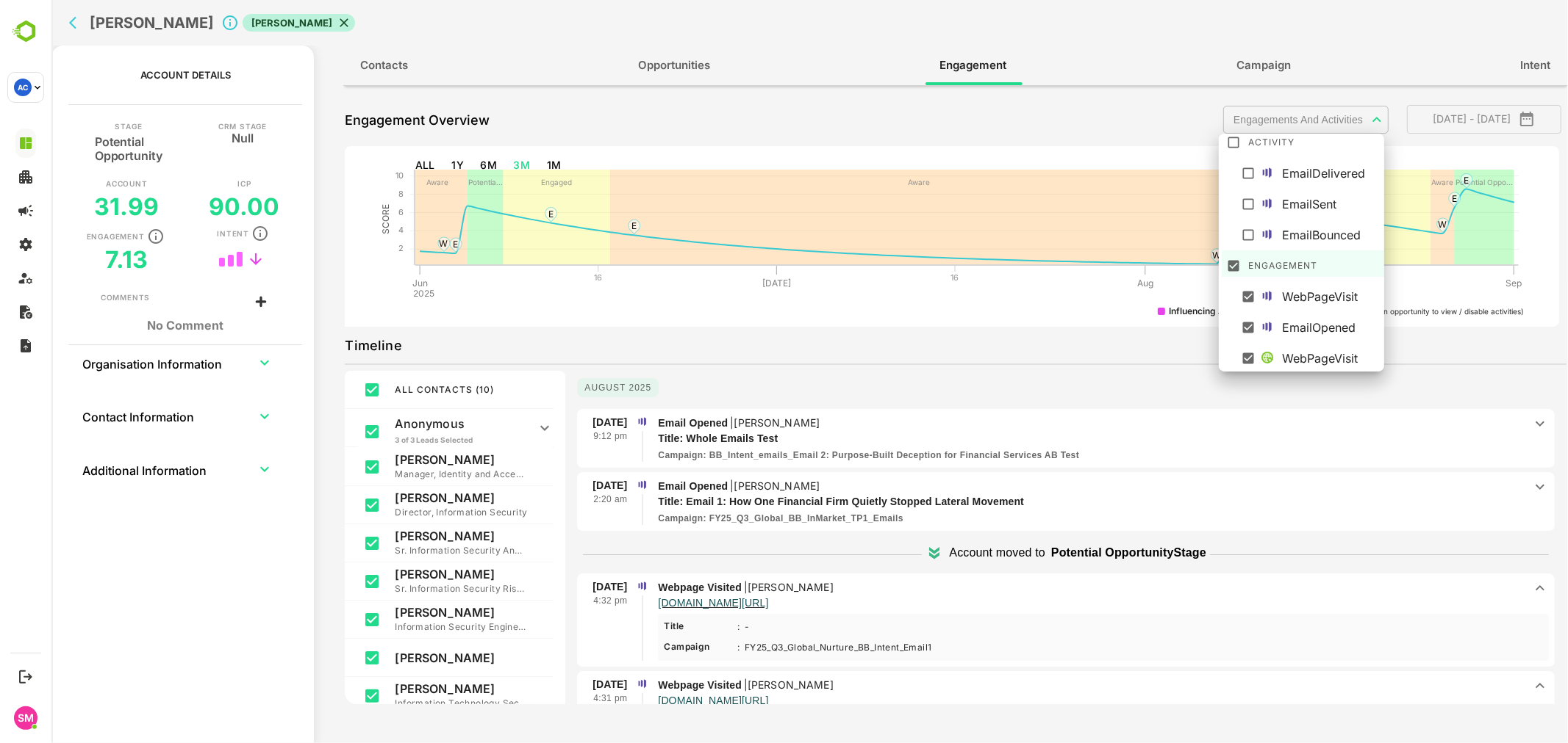
click at [1038, 365] on div at bounding box center [808, 371] width 1516 height 743
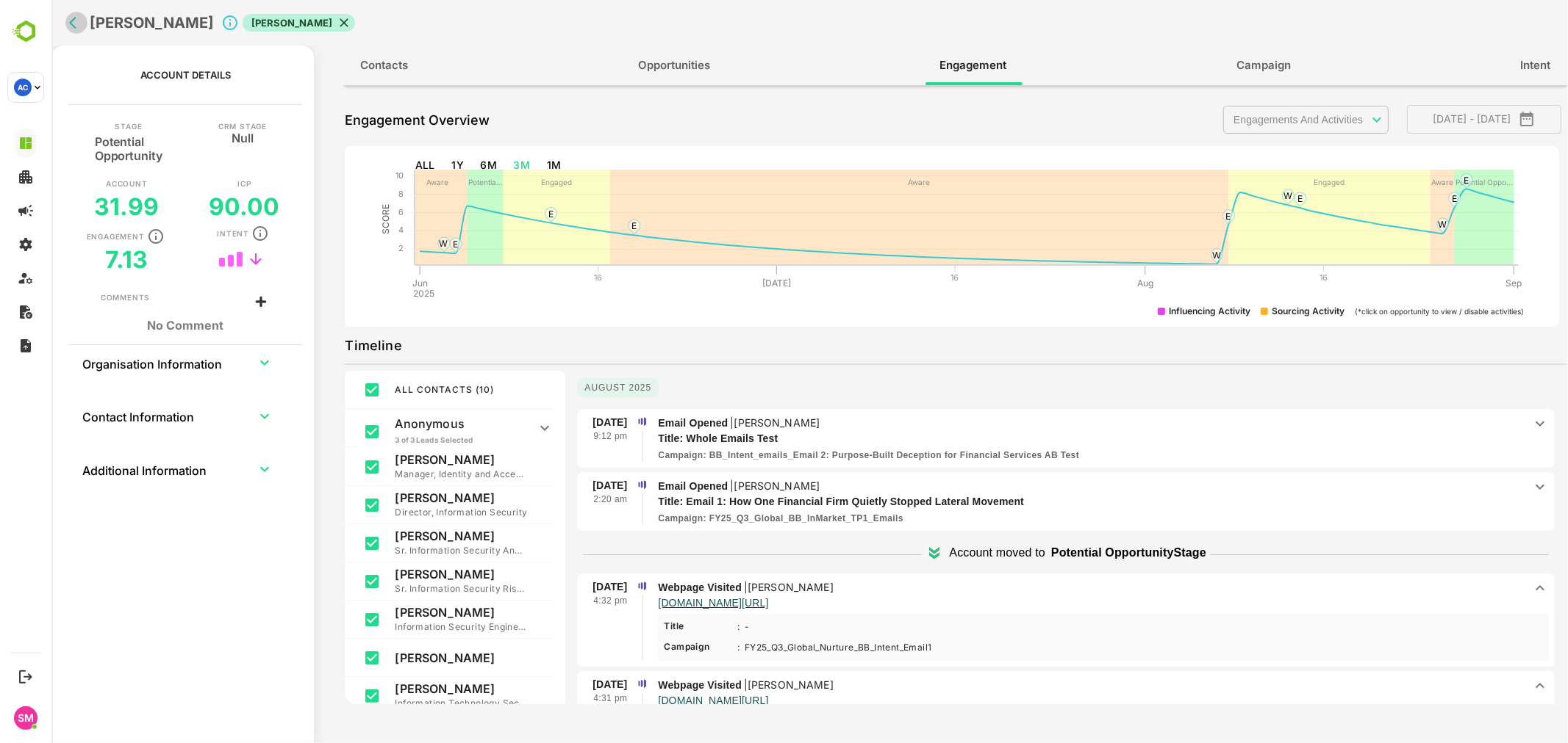
click at [69, 23] on icon "back" at bounding box center [72, 23] width 7 height 13
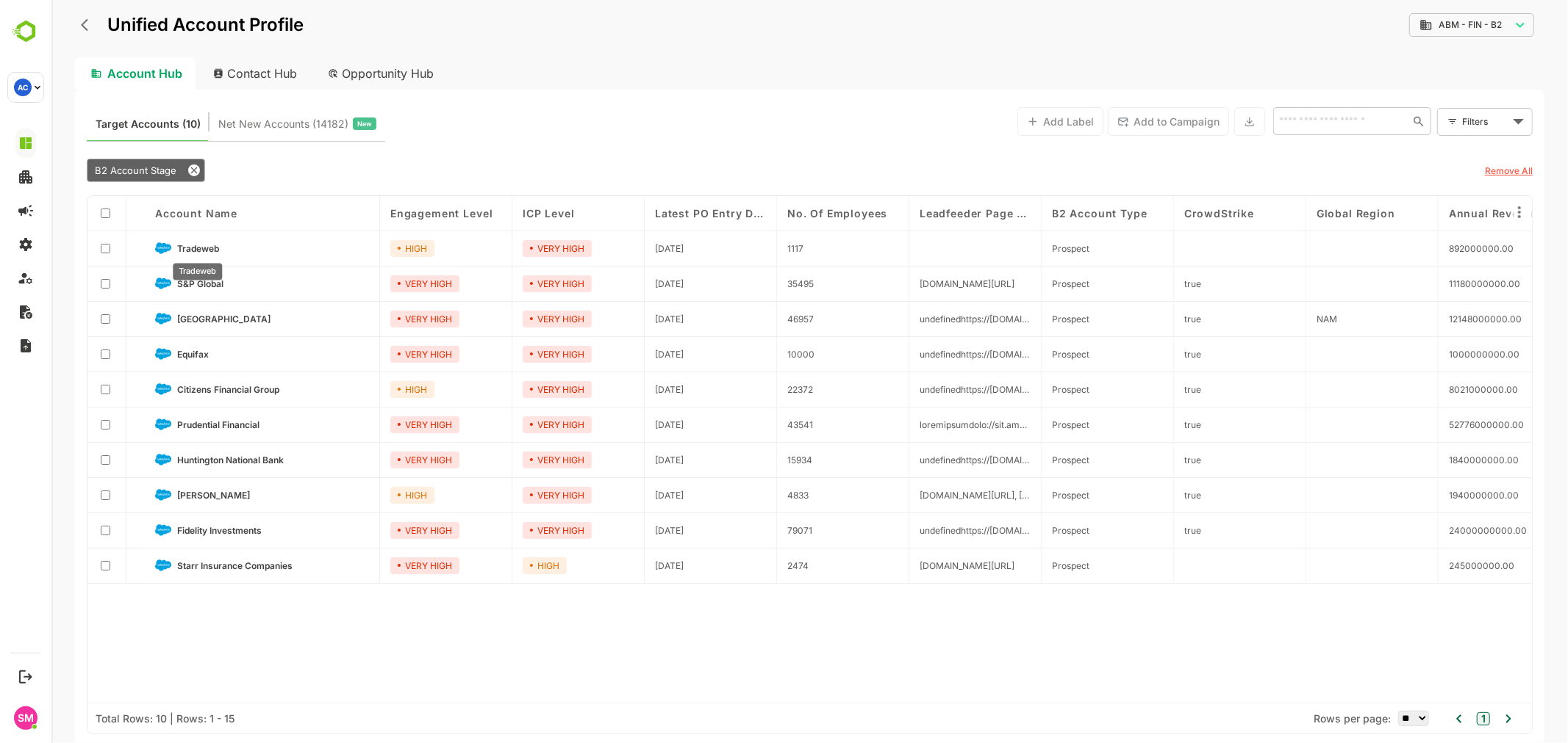
click at [199, 243] on span "Tradeweb" at bounding box center [197, 249] width 42 height 11
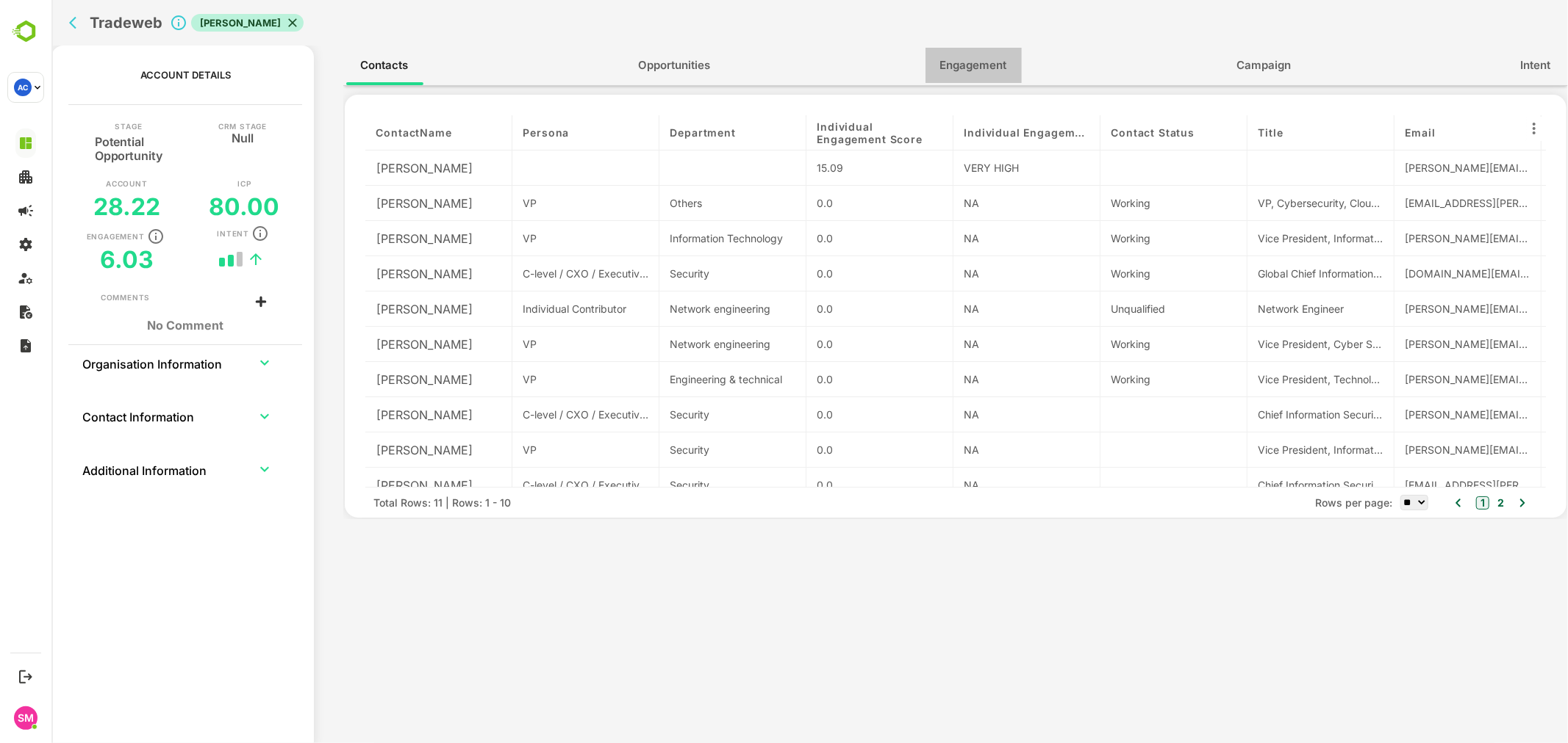
click at [947, 73] on span "Engagement" at bounding box center [972, 65] width 67 height 19
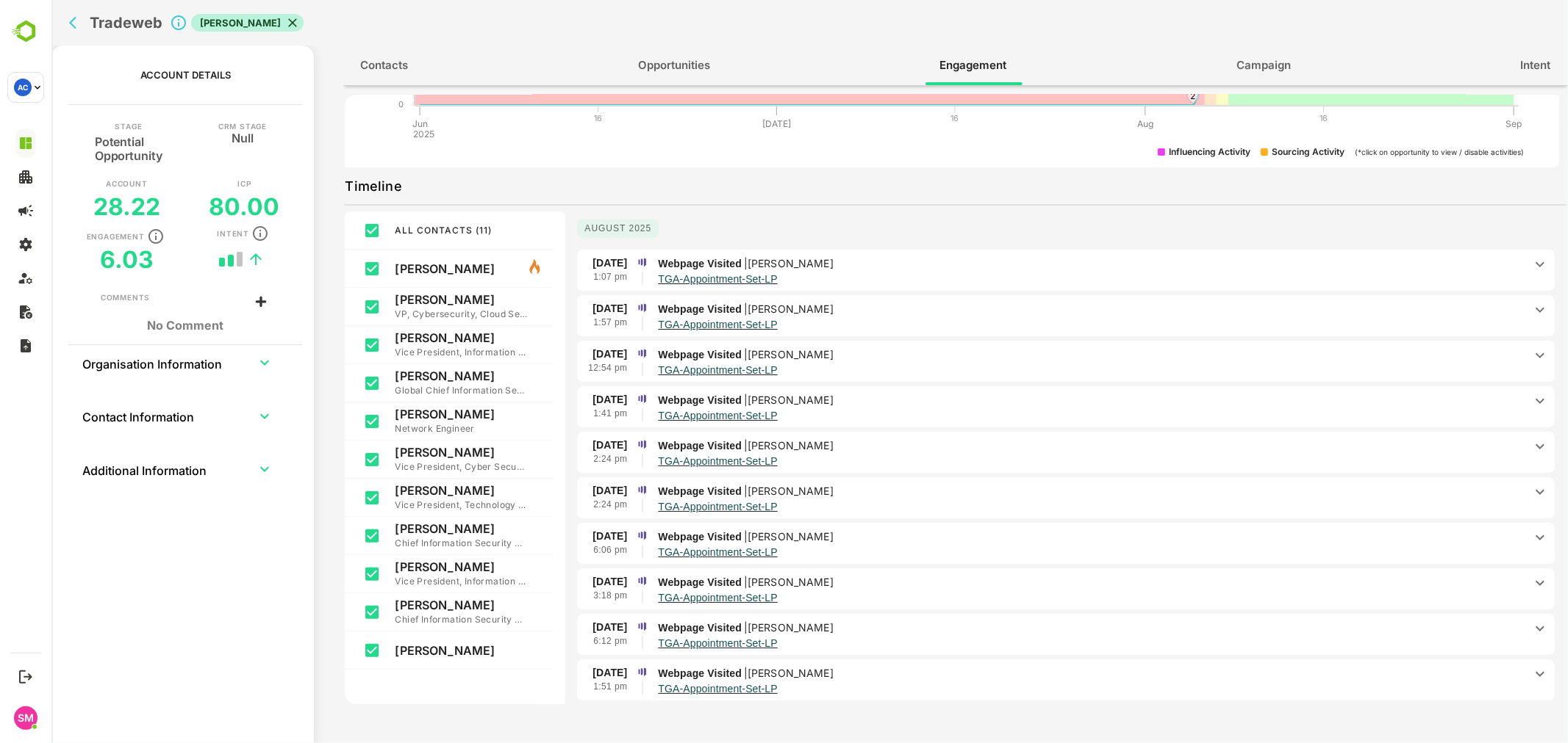
scroll to position [0, 0]
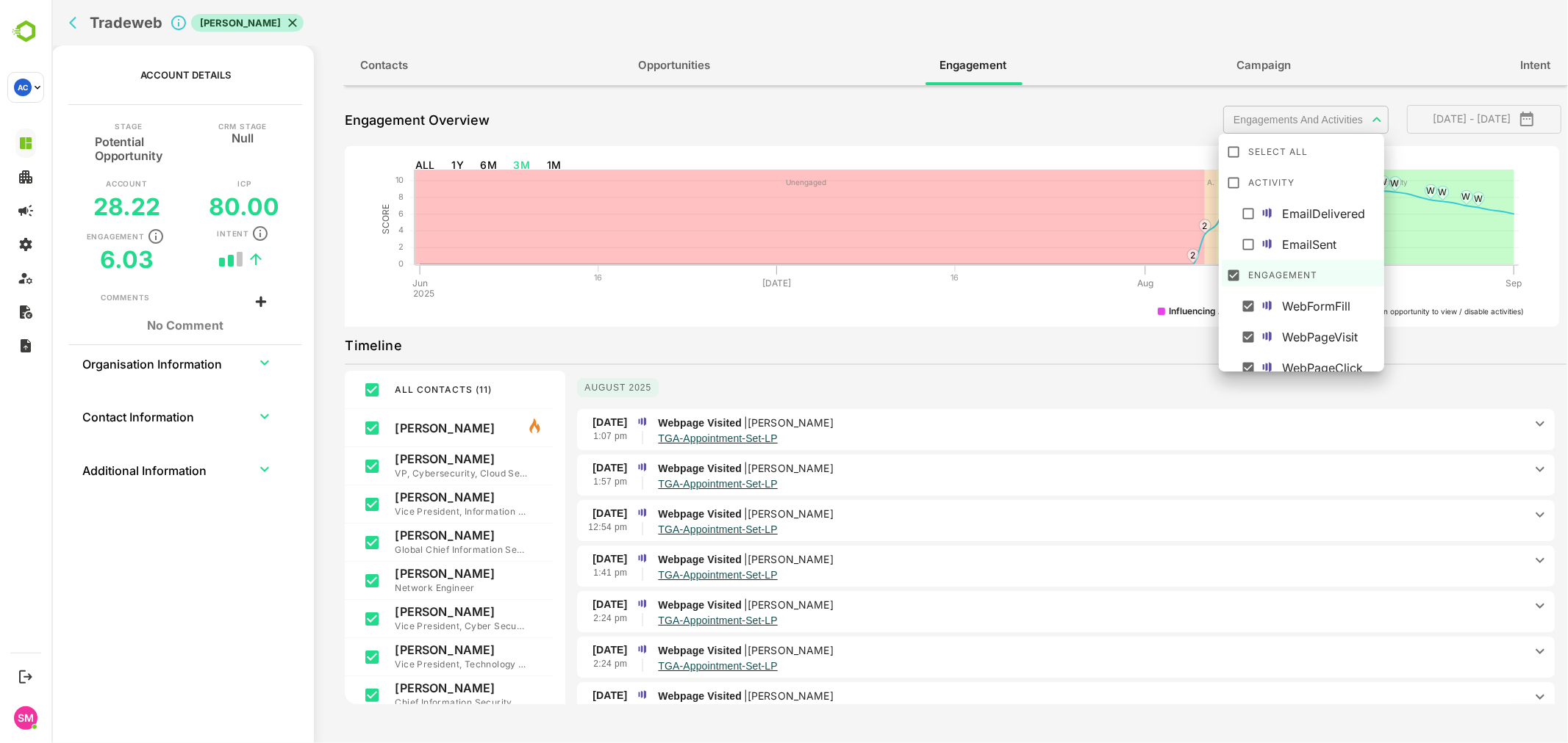
click at [1291, 121] on body "**********" at bounding box center [808, 371] width 1516 height 743
click at [957, 344] on div at bounding box center [808, 371] width 1516 height 743
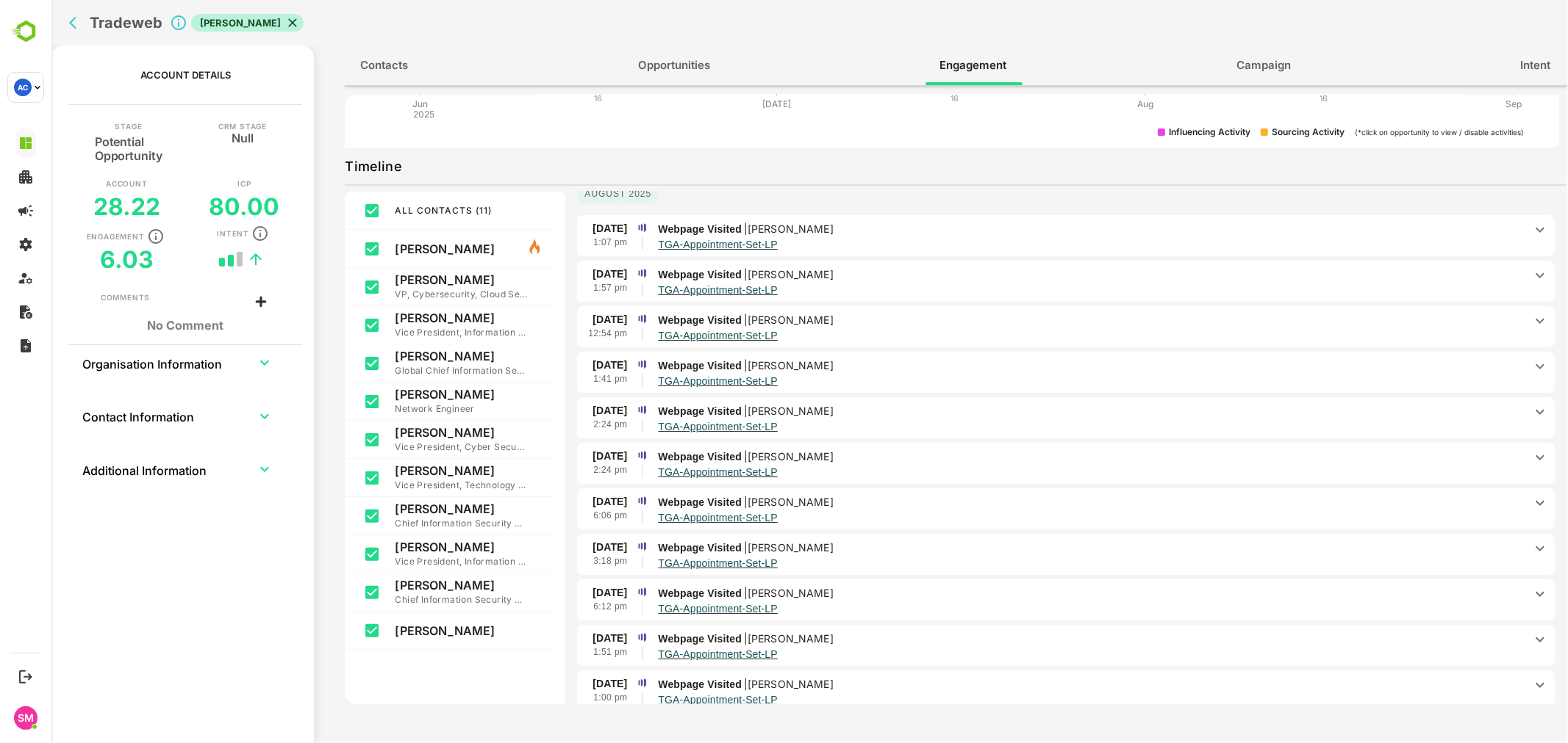
scroll to position [0, 0]
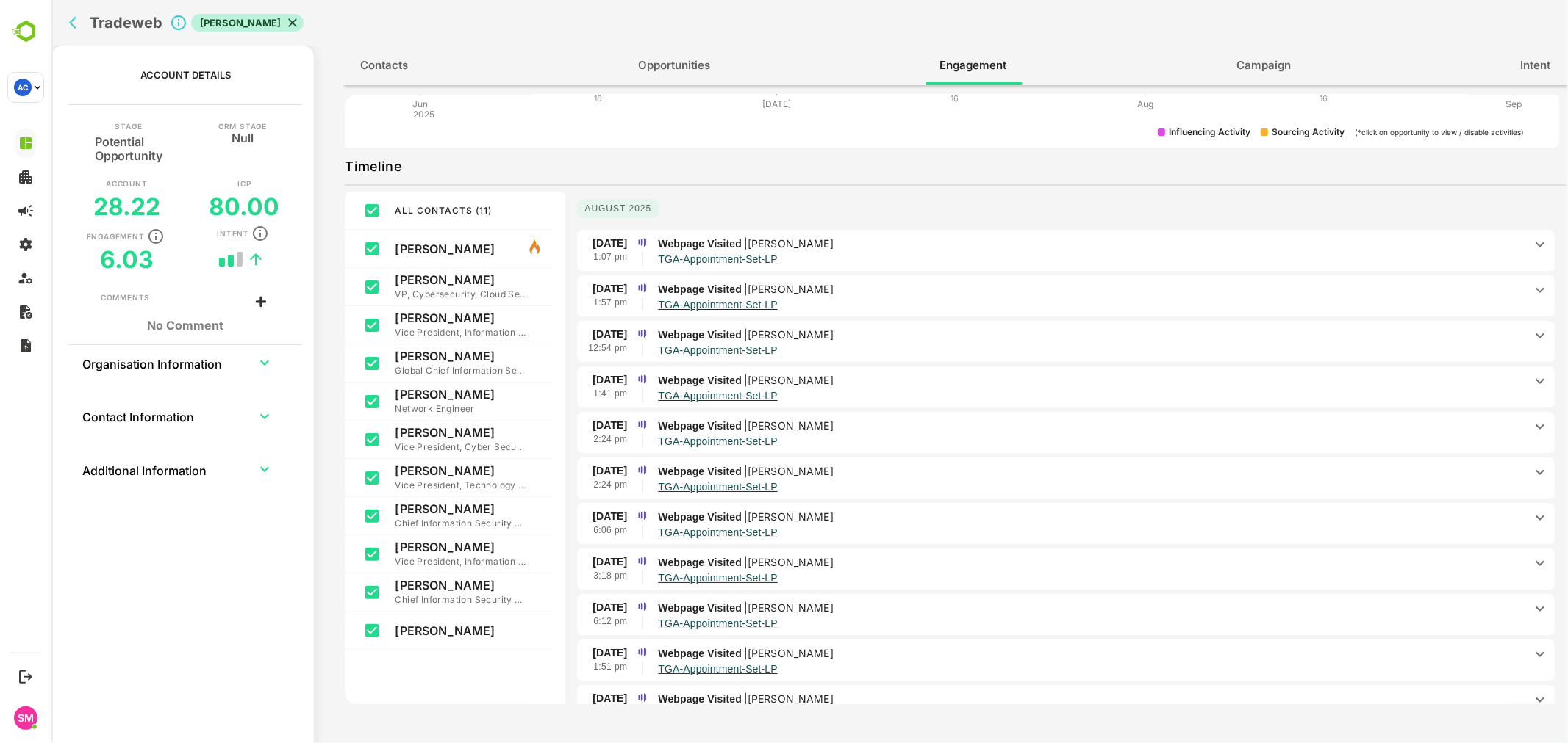
click at [891, 232] on div "[DATE] 1:07 pm Webpage Visited | [PERSON_NAME] TGA-Appointment-Set-LP Title : -…" at bounding box center [1064, 251] width 977 height 43
click at [897, 243] on p "Webpage Visited | [PERSON_NAME]" at bounding box center [1090, 244] width 866 height 16
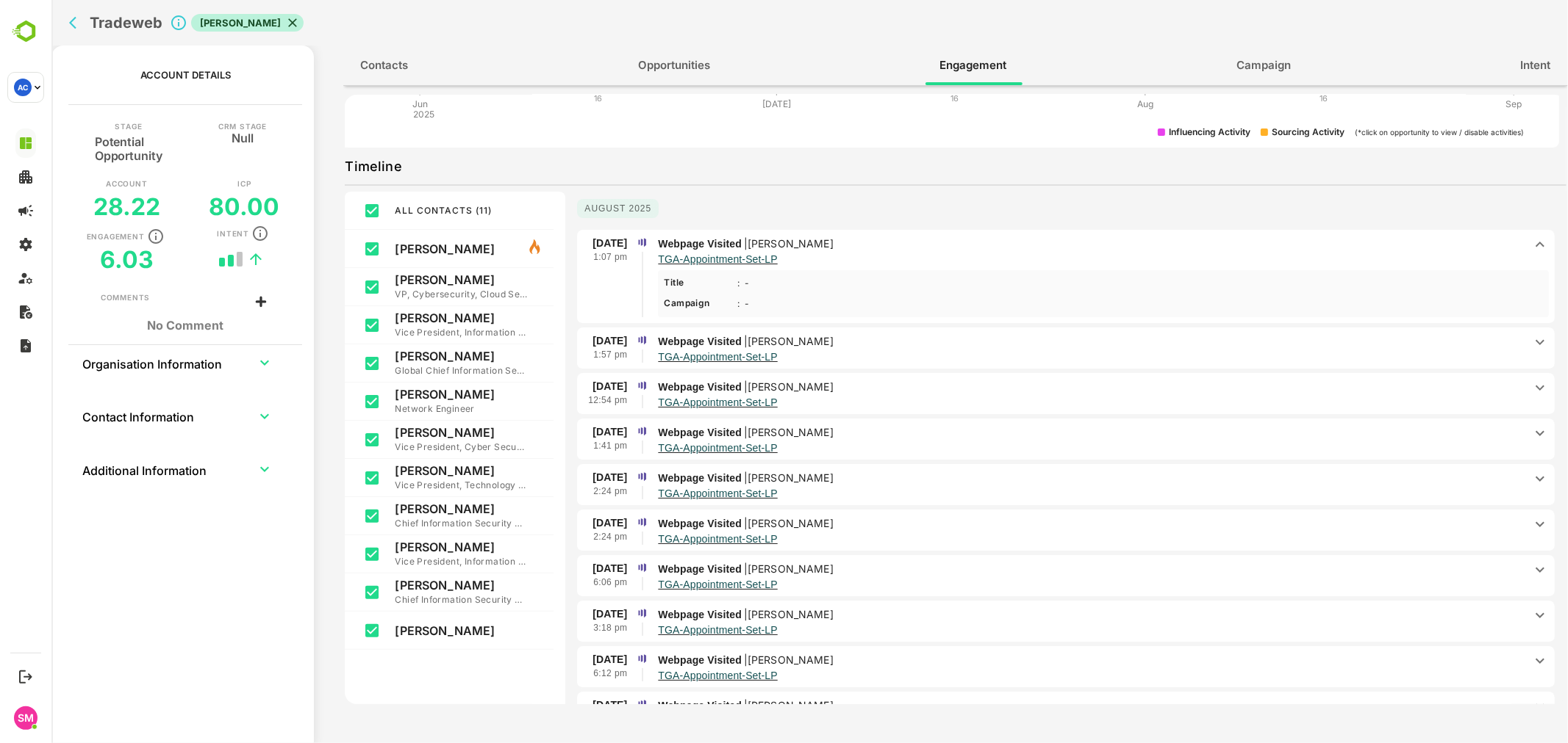
click at [897, 243] on p "Webpage Visited | [PERSON_NAME]" at bounding box center [1090, 244] width 866 height 16
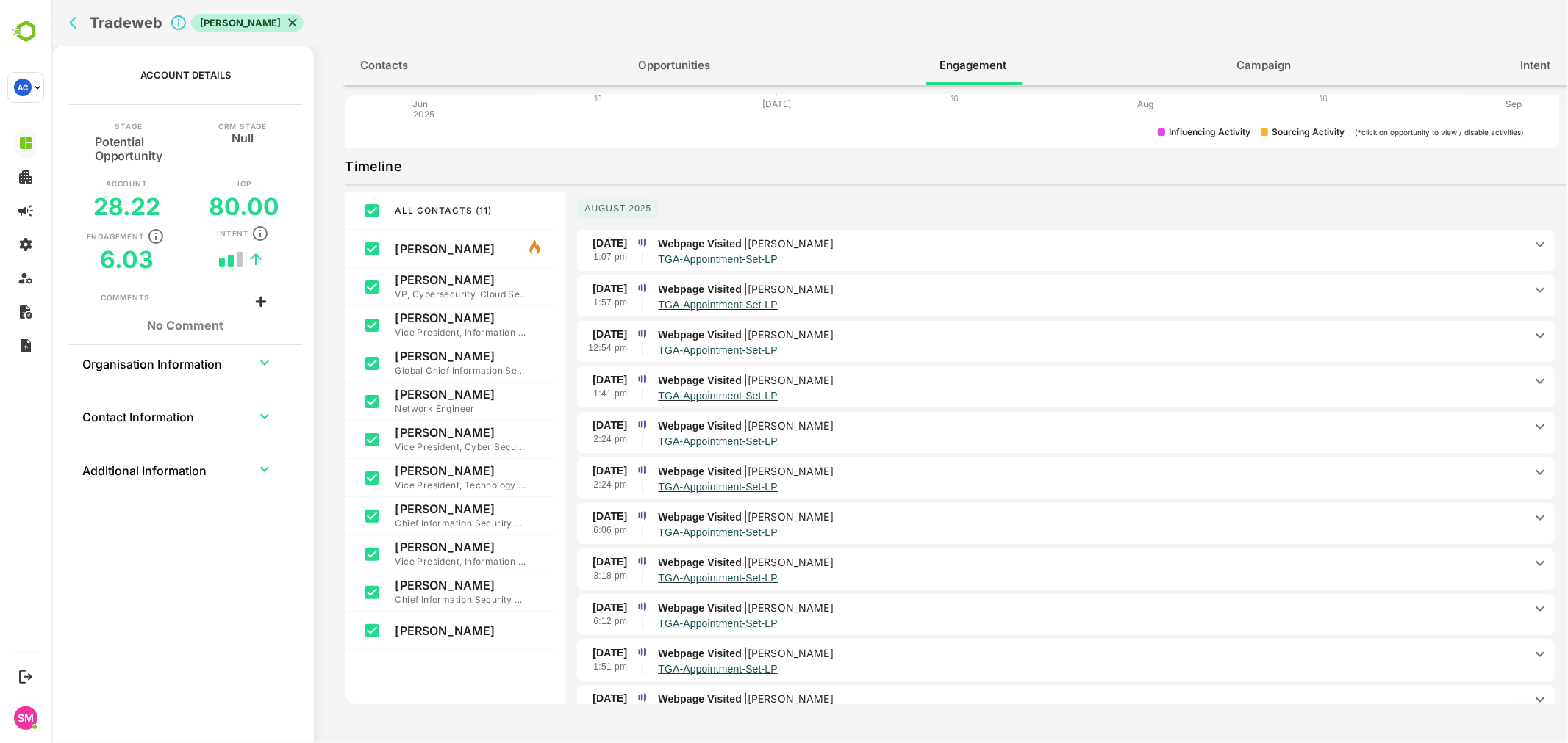
click at [898, 302] on p "TGA-Appointment-Set-LP" at bounding box center [1090, 304] width 866 height 13
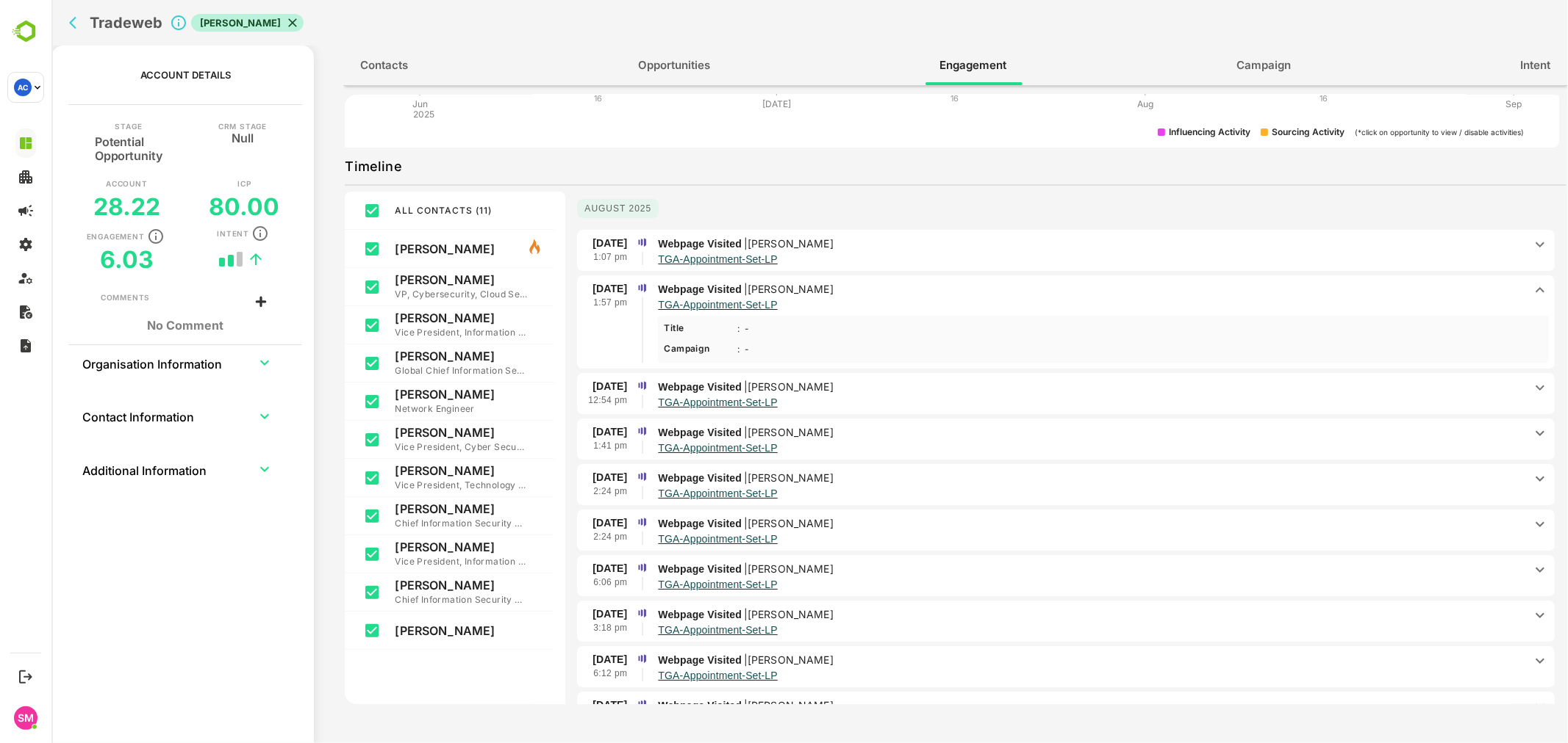
click at [898, 302] on p "TGA-Appointment-Set-LP" at bounding box center [1090, 304] width 866 height 13
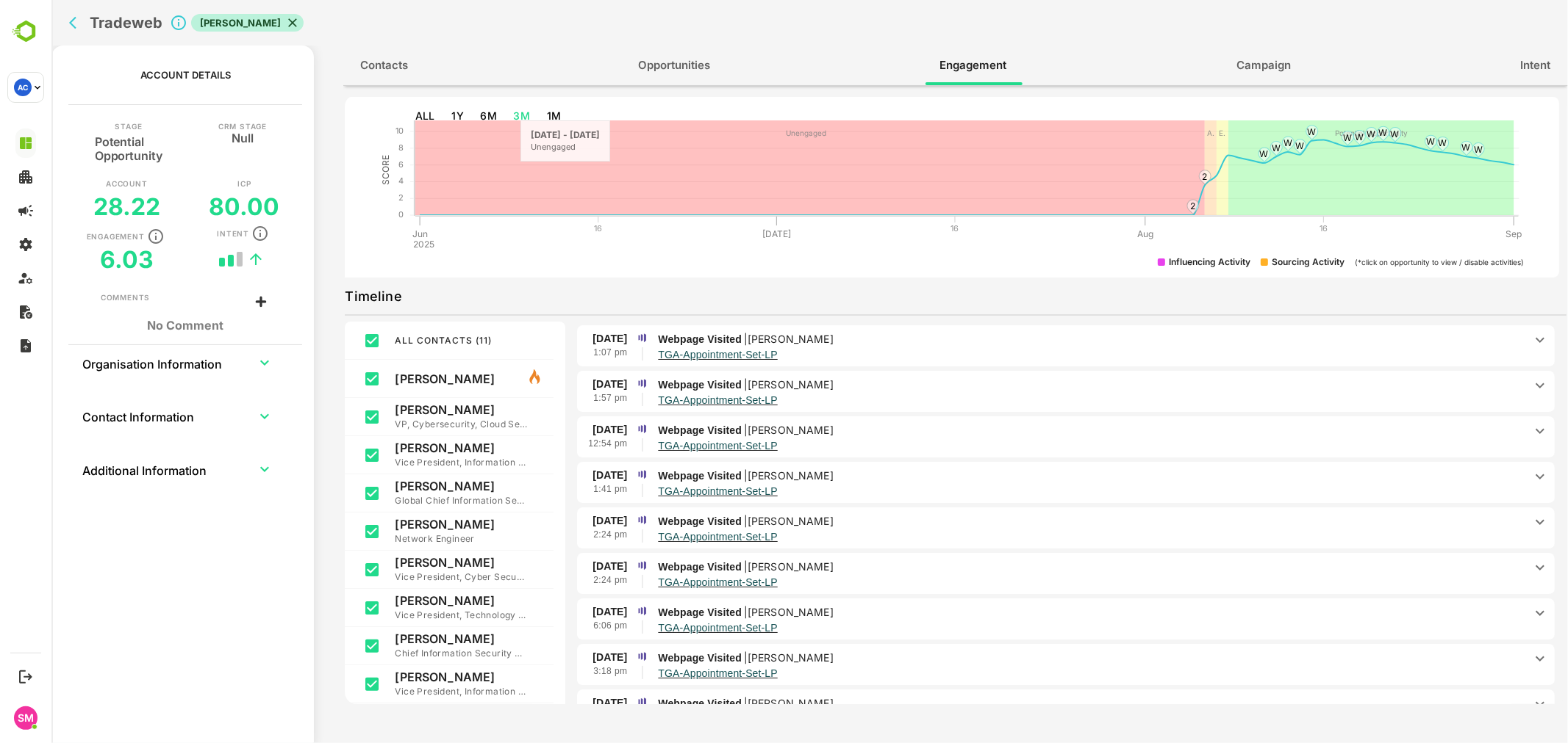
scroll to position [48, 0]
click at [77, 29] on icon "back" at bounding box center [76, 23] width 15 height 15
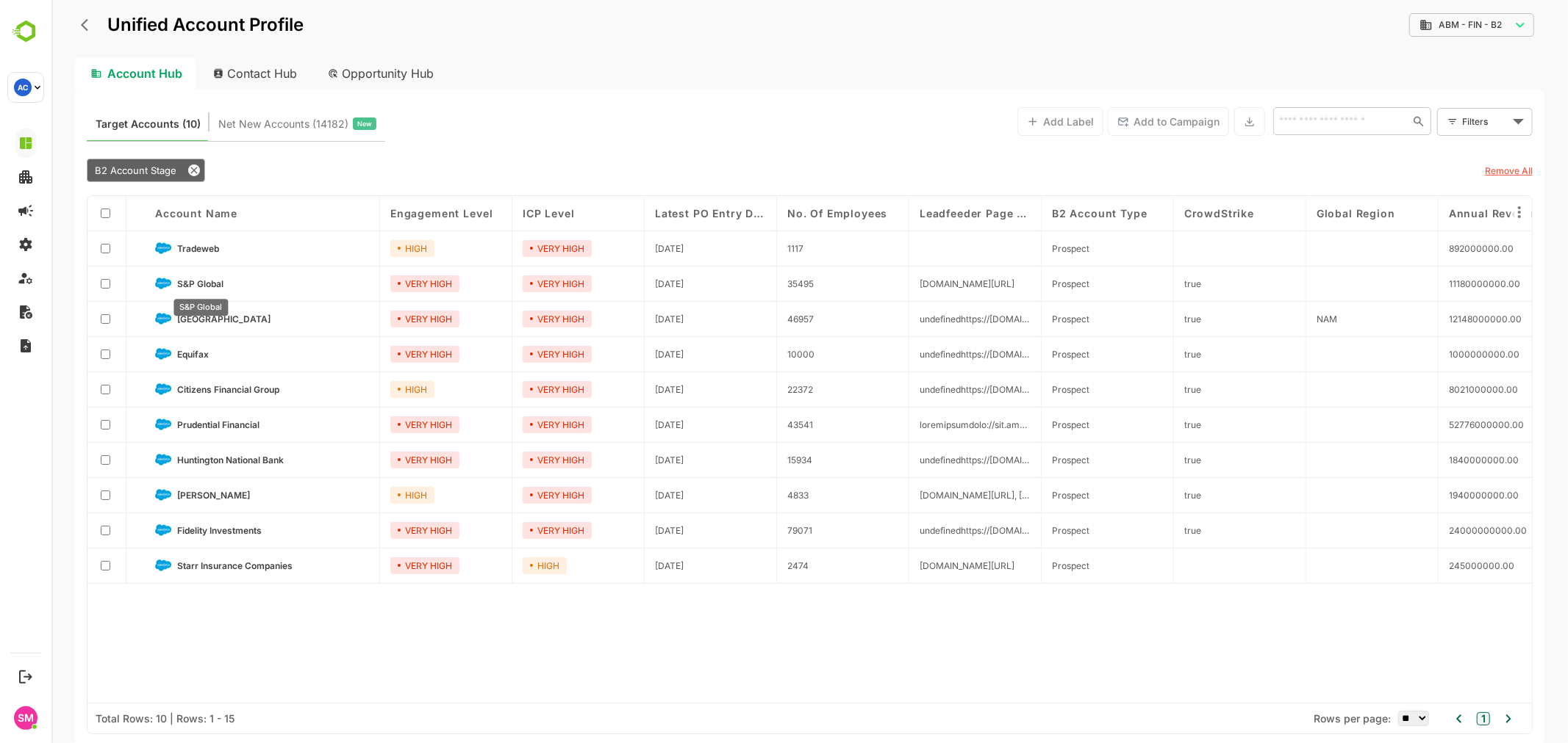
click at [200, 280] on span "S&P Global" at bounding box center [199, 284] width 47 height 11
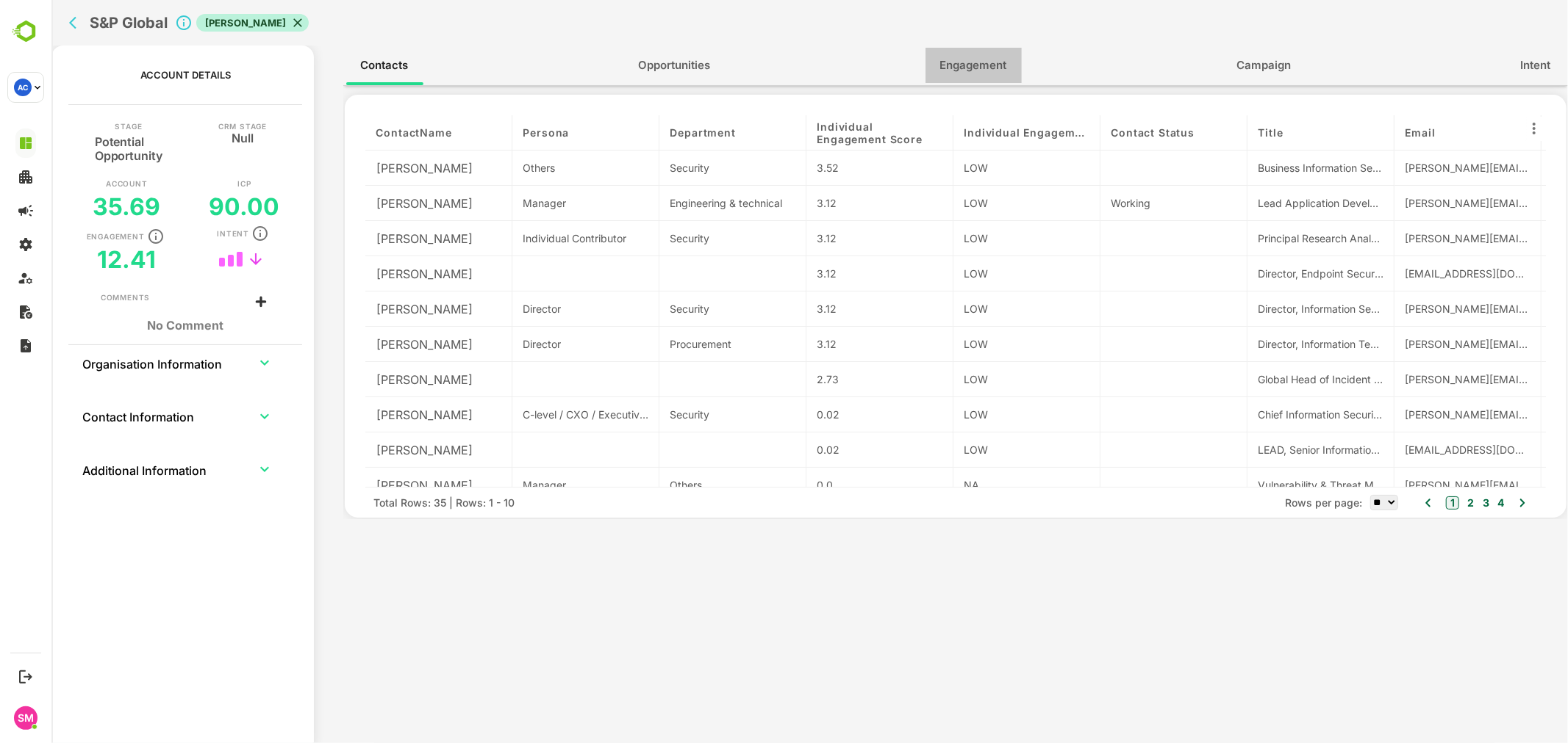
click at [957, 59] on span "Engagement" at bounding box center [972, 65] width 67 height 19
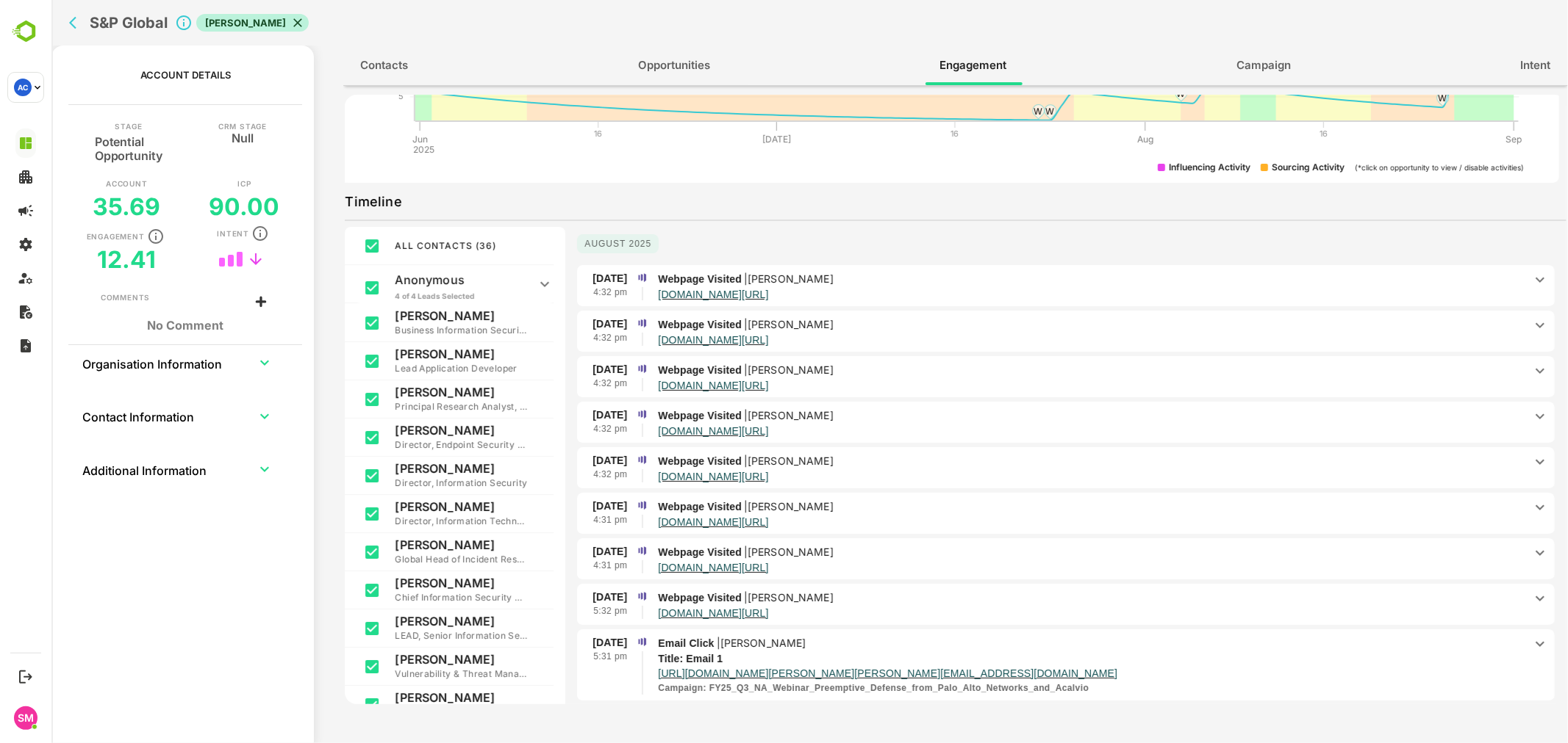
scroll to position [148, 0]
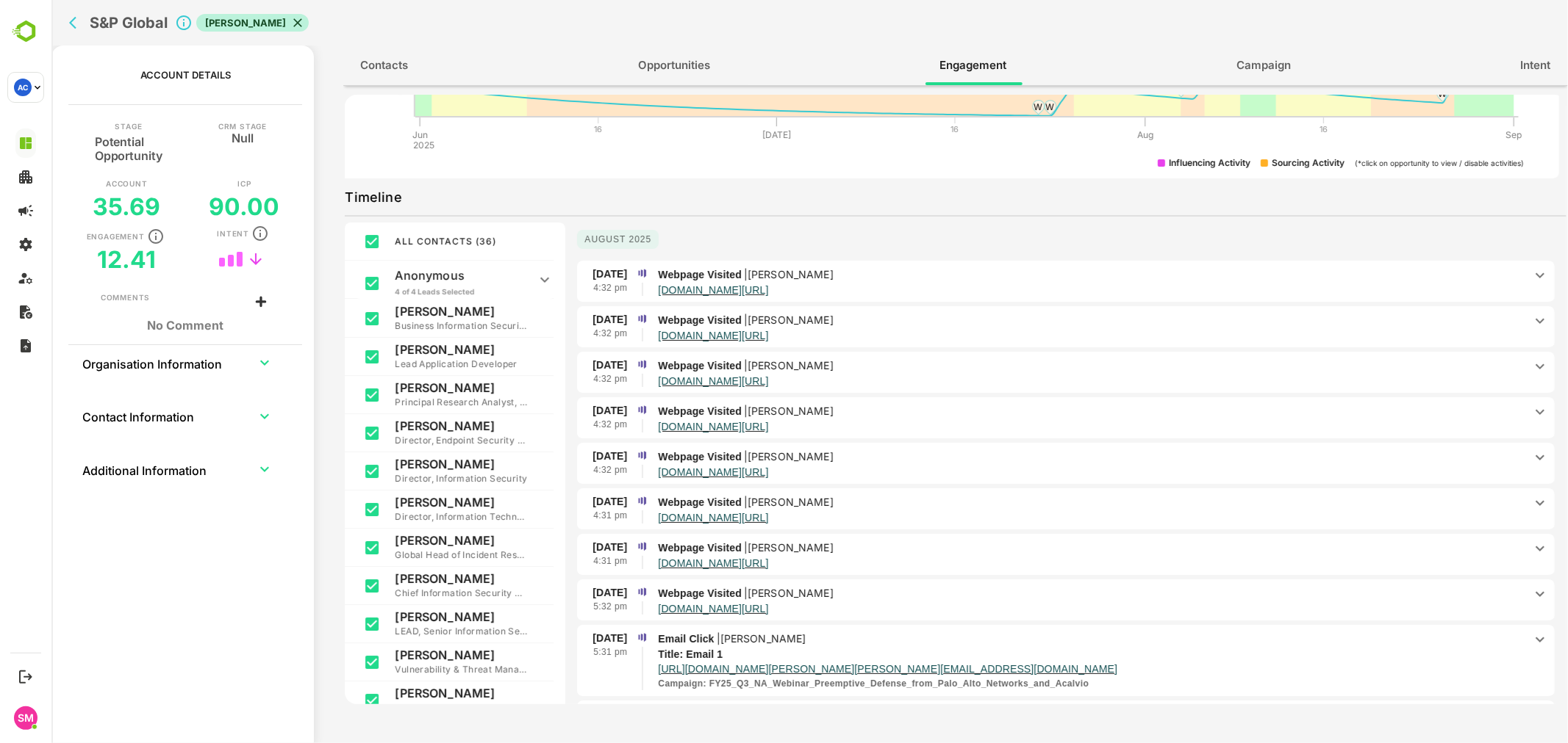
click at [952, 289] on p "[DOMAIN_NAME][URL]" at bounding box center [1090, 289] width 866 height 13
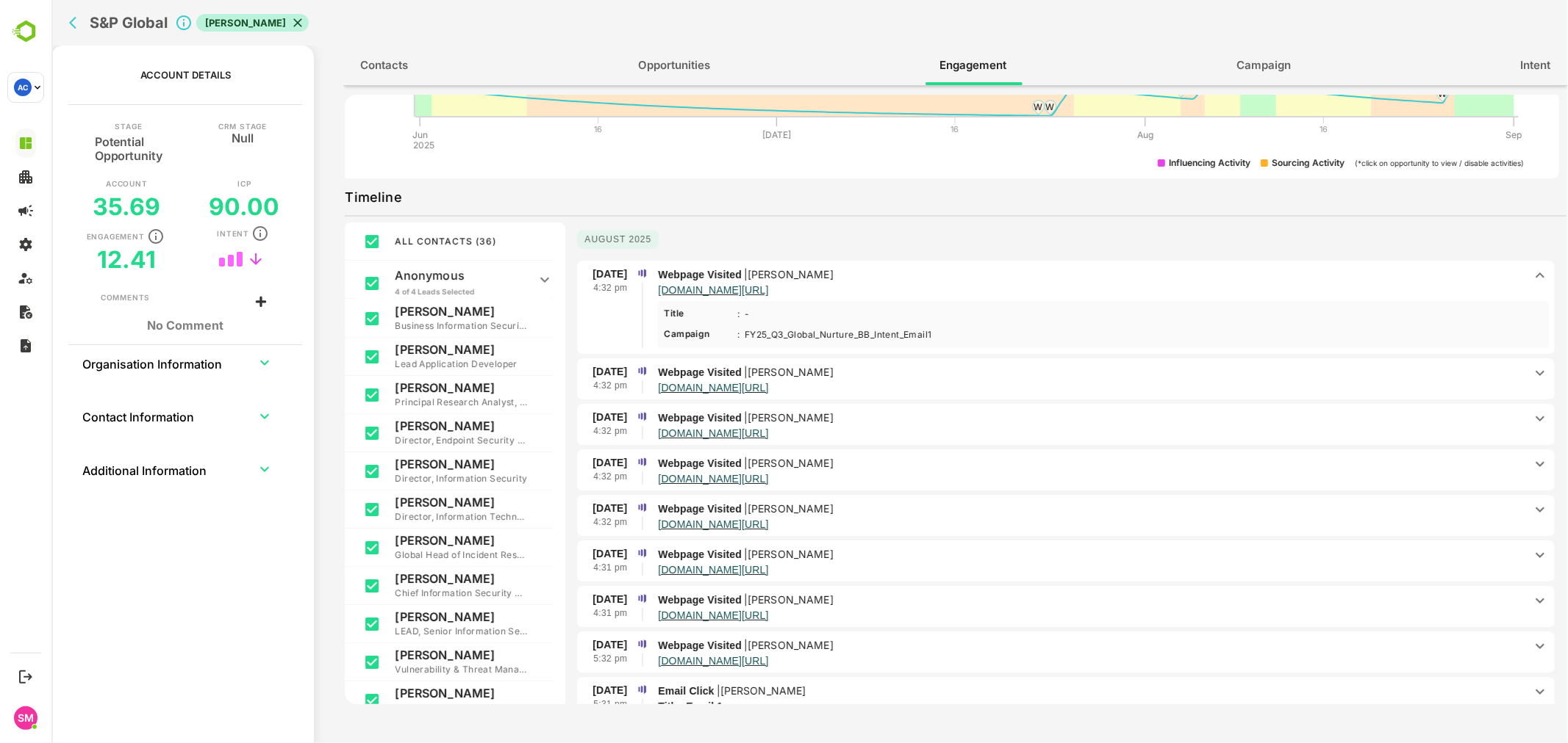
click at [942, 387] on p "[DOMAIN_NAME][URL]" at bounding box center [1090, 387] width 866 height 13
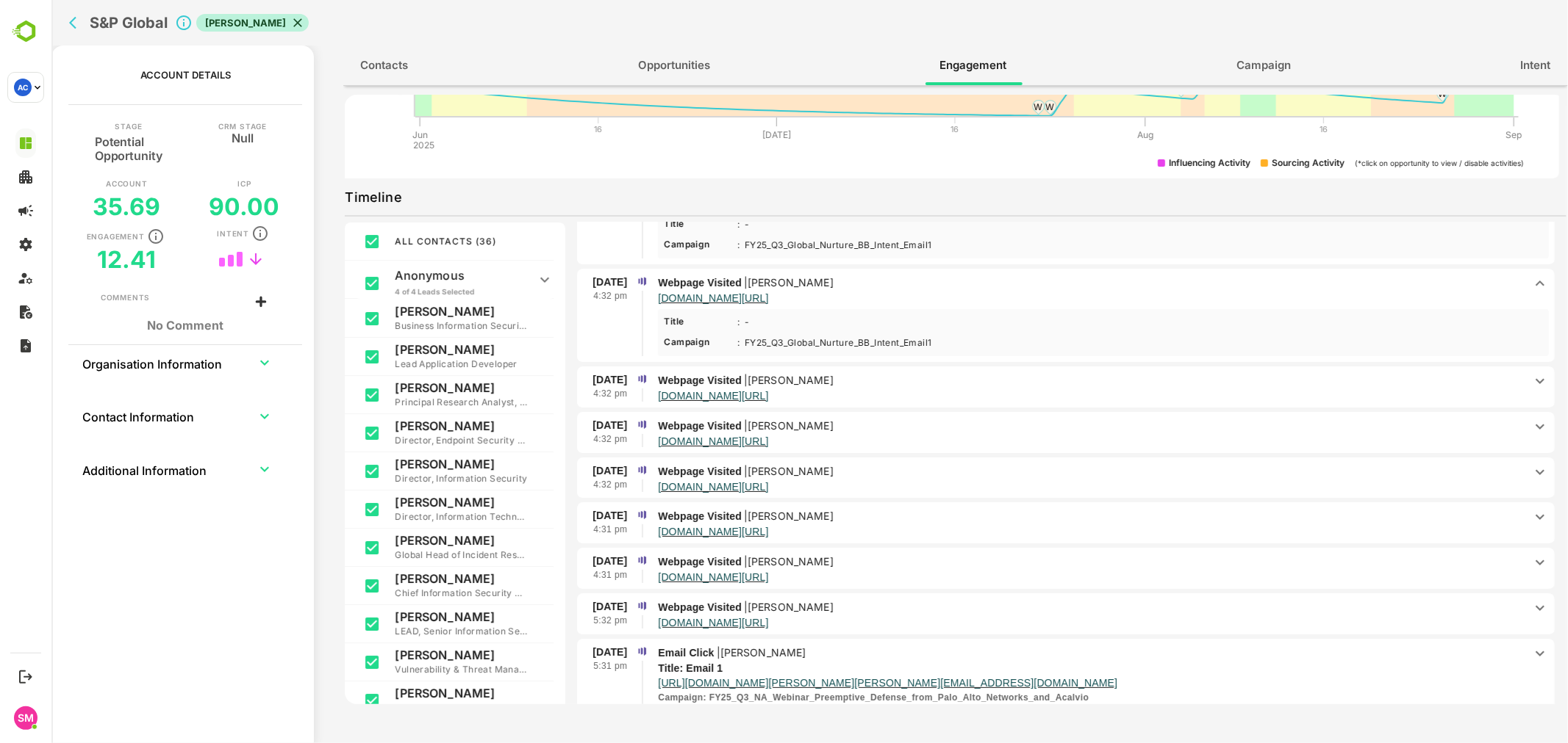
scroll to position [90, 0]
click at [998, 387] on p "[DOMAIN_NAME][URL]" at bounding box center [1090, 394] width 866 height 13
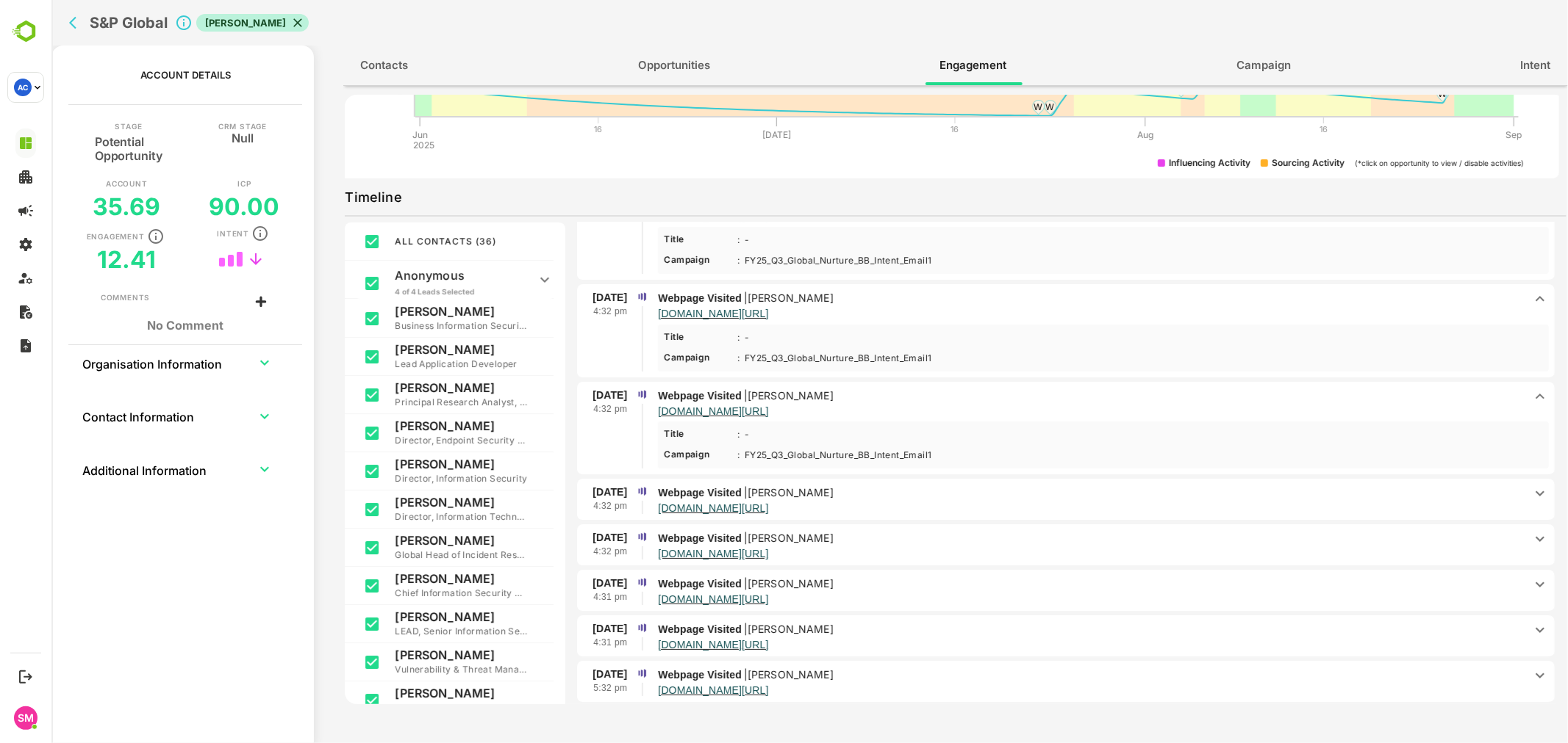
scroll to position [100, 0]
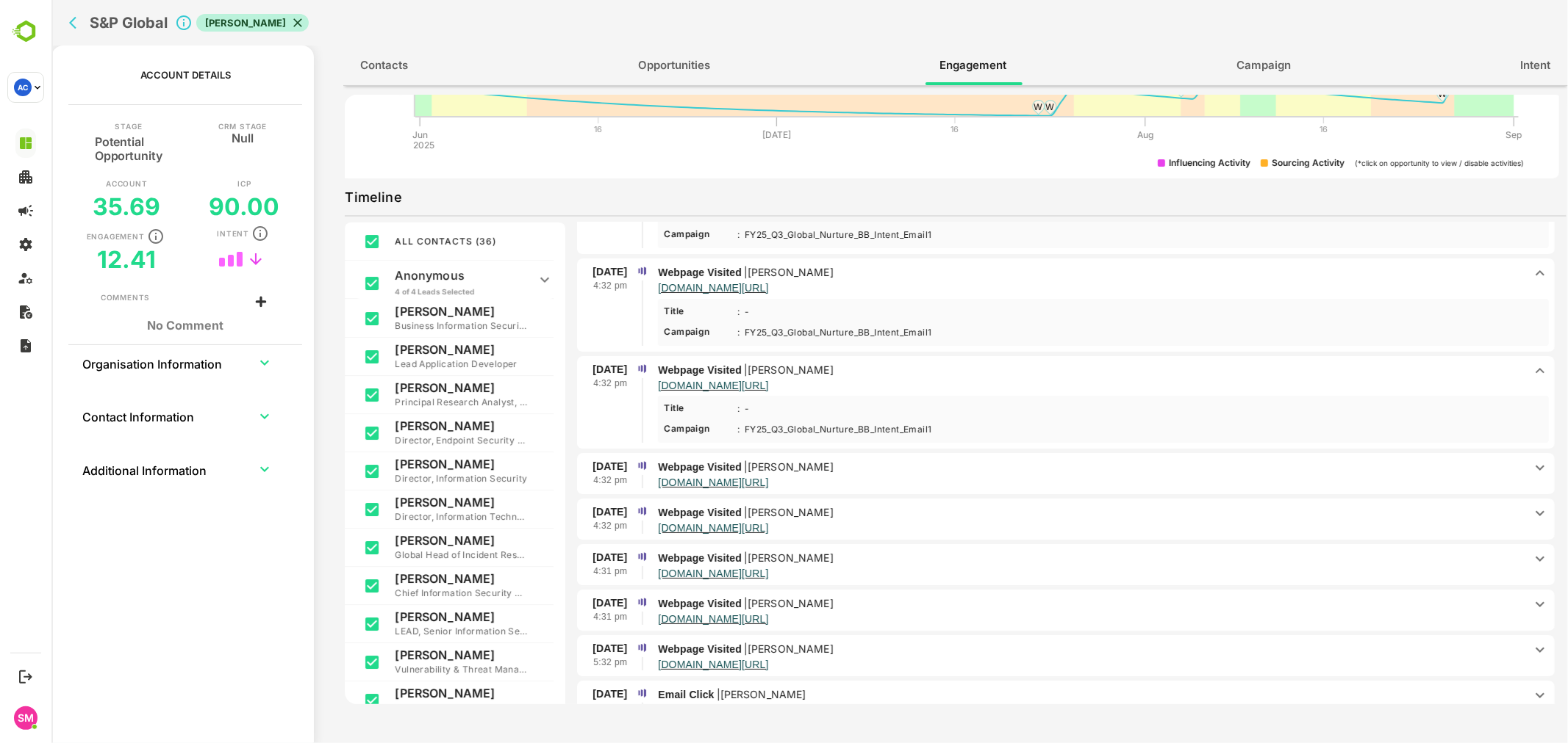
click at [989, 462] on p "Webpage Visited | [PERSON_NAME]" at bounding box center [1090, 467] width 866 height 16
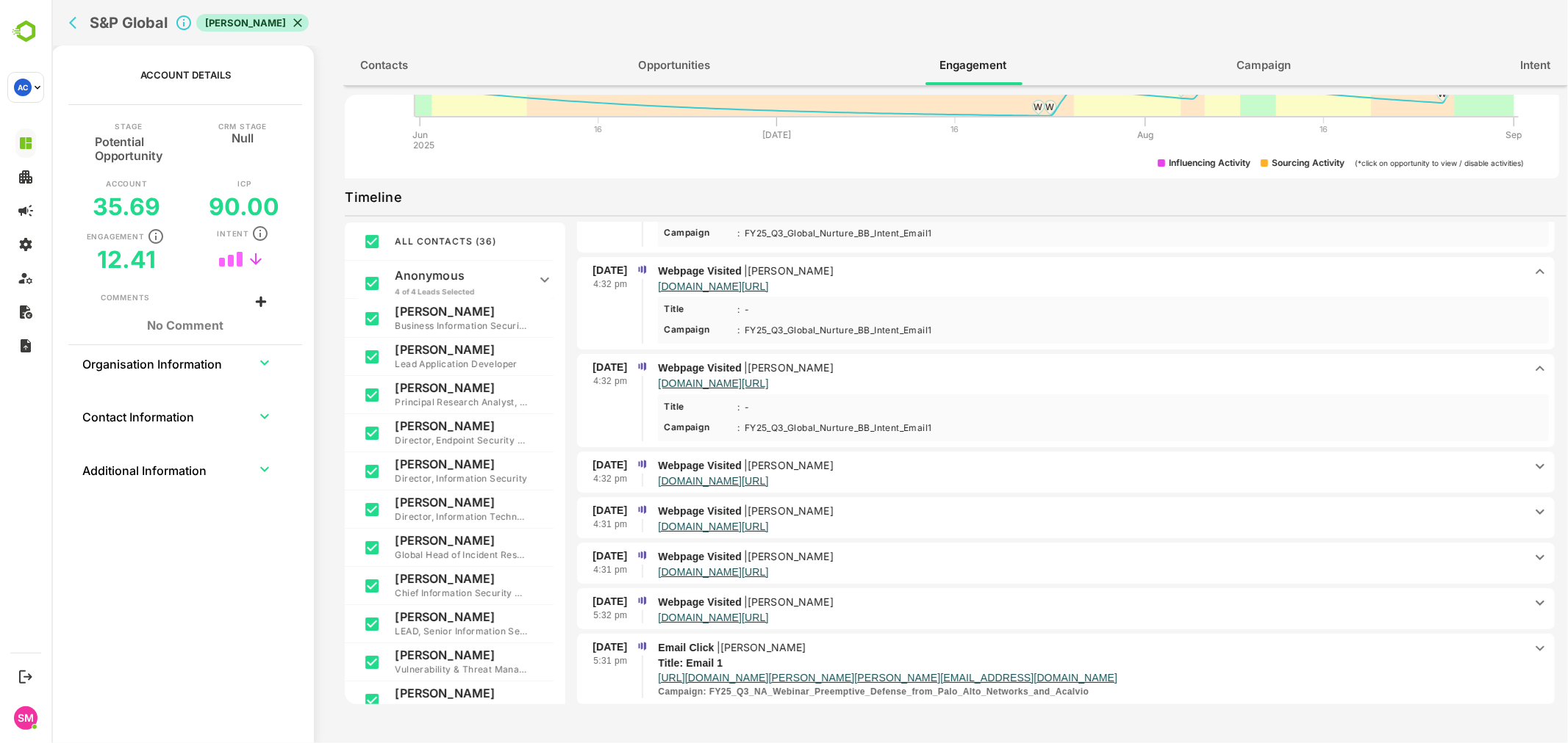
scroll to position [201, 0]
click at [962, 459] on p "Webpage Visited | [PERSON_NAME]" at bounding box center [1090, 463] width 866 height 16
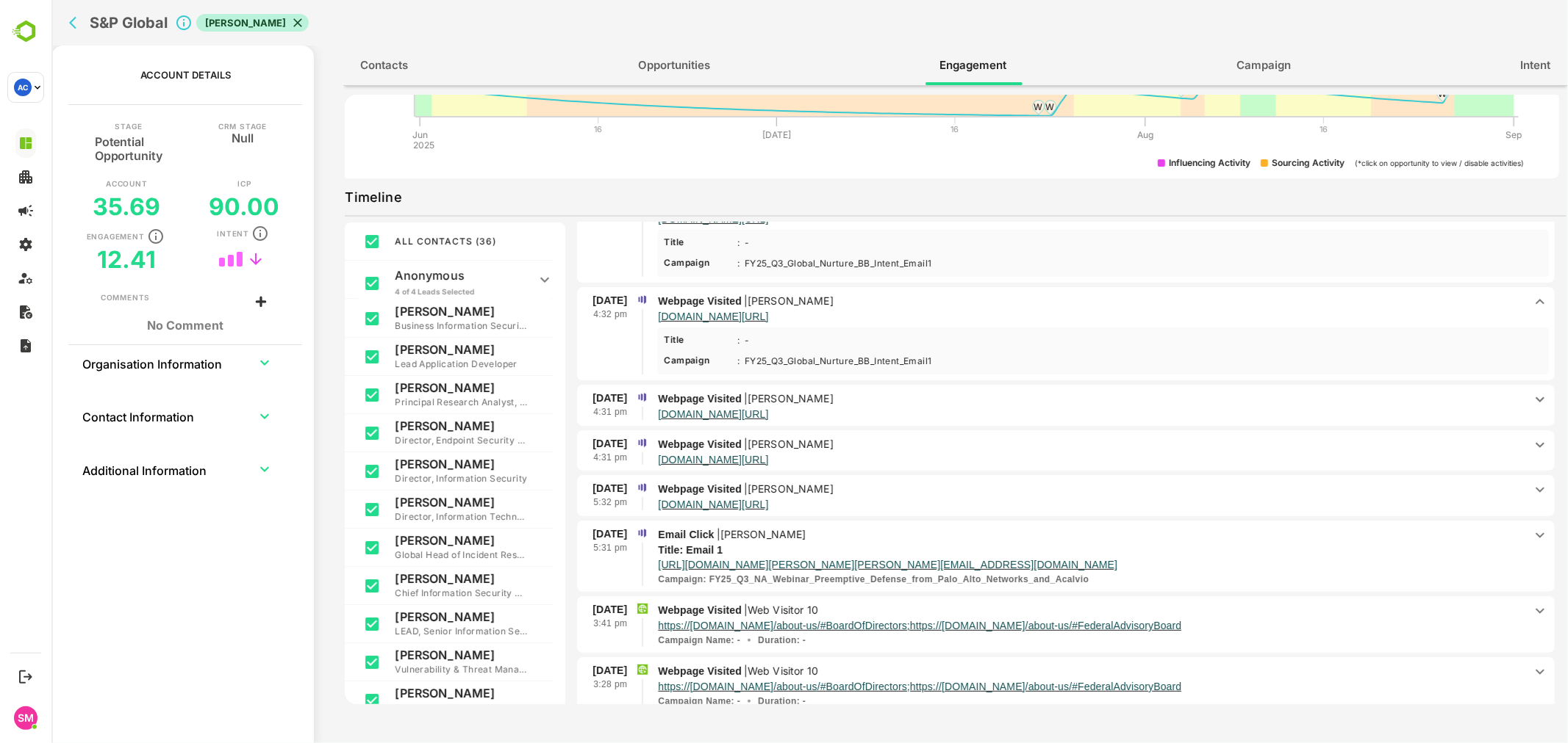
scroll to position [365, 0]
click at [944, 407] on p "[DOMAIN_NAME][URL]" at bounding box center [1090, 413] width 866 height 13
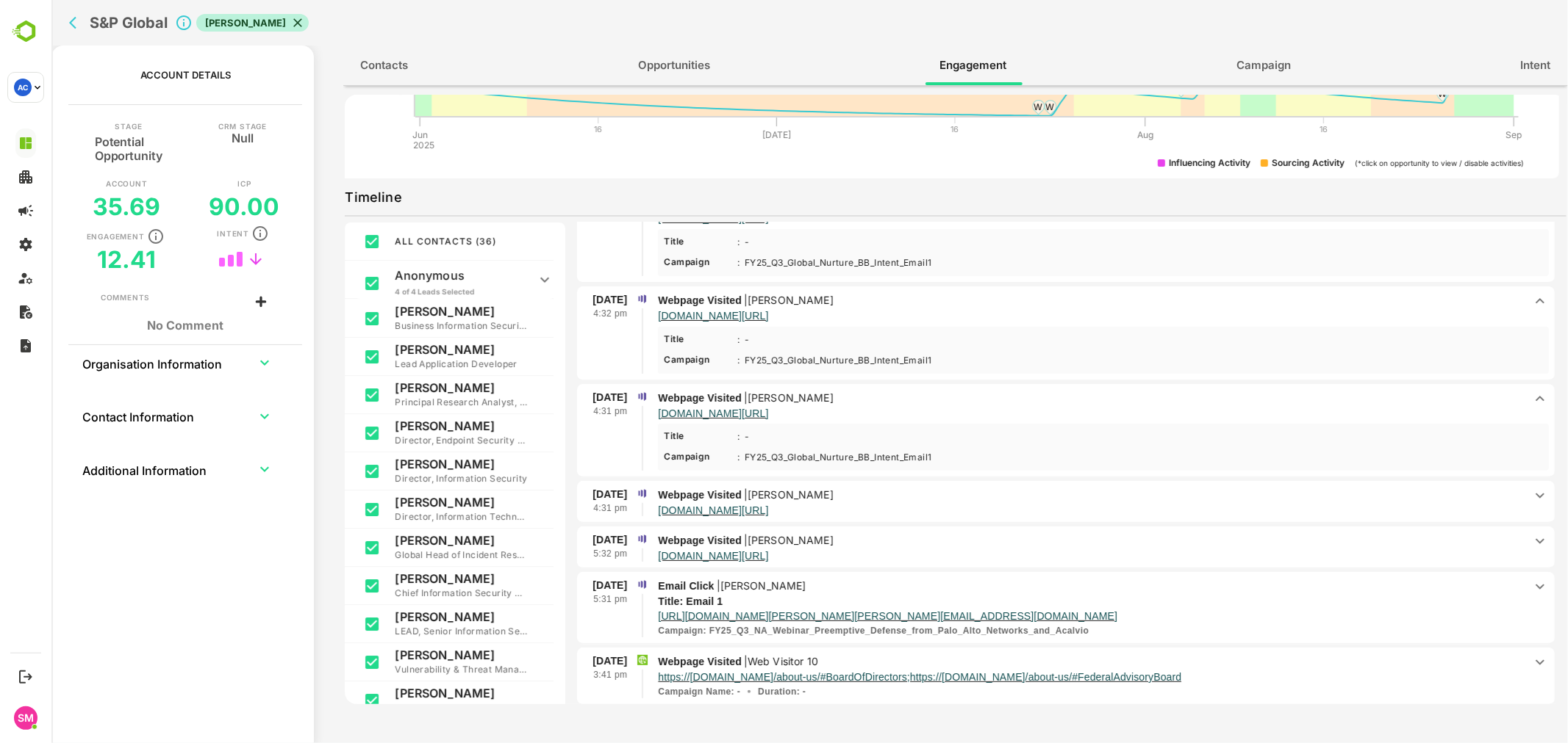
click at [953, 489] on p "Webpage Visited | [PERSON_NAME]" at bounding box center [1090, 495] width 866 height 16
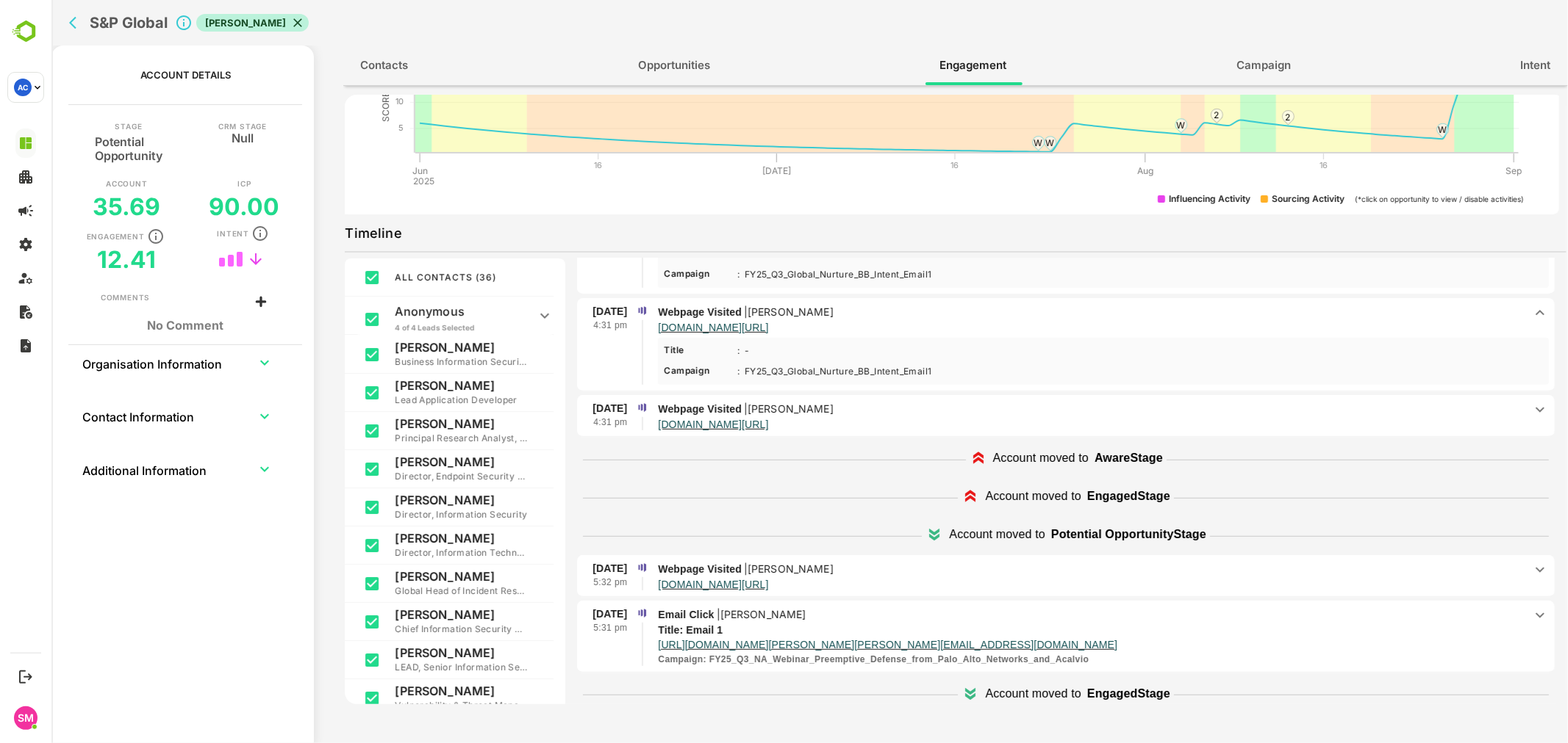
scroll to position [525, 0]
click at [983, 400] on p "Webpage Visited | [PERSON_NAME]" at bounding box center [1090, 409] width 866 height 16
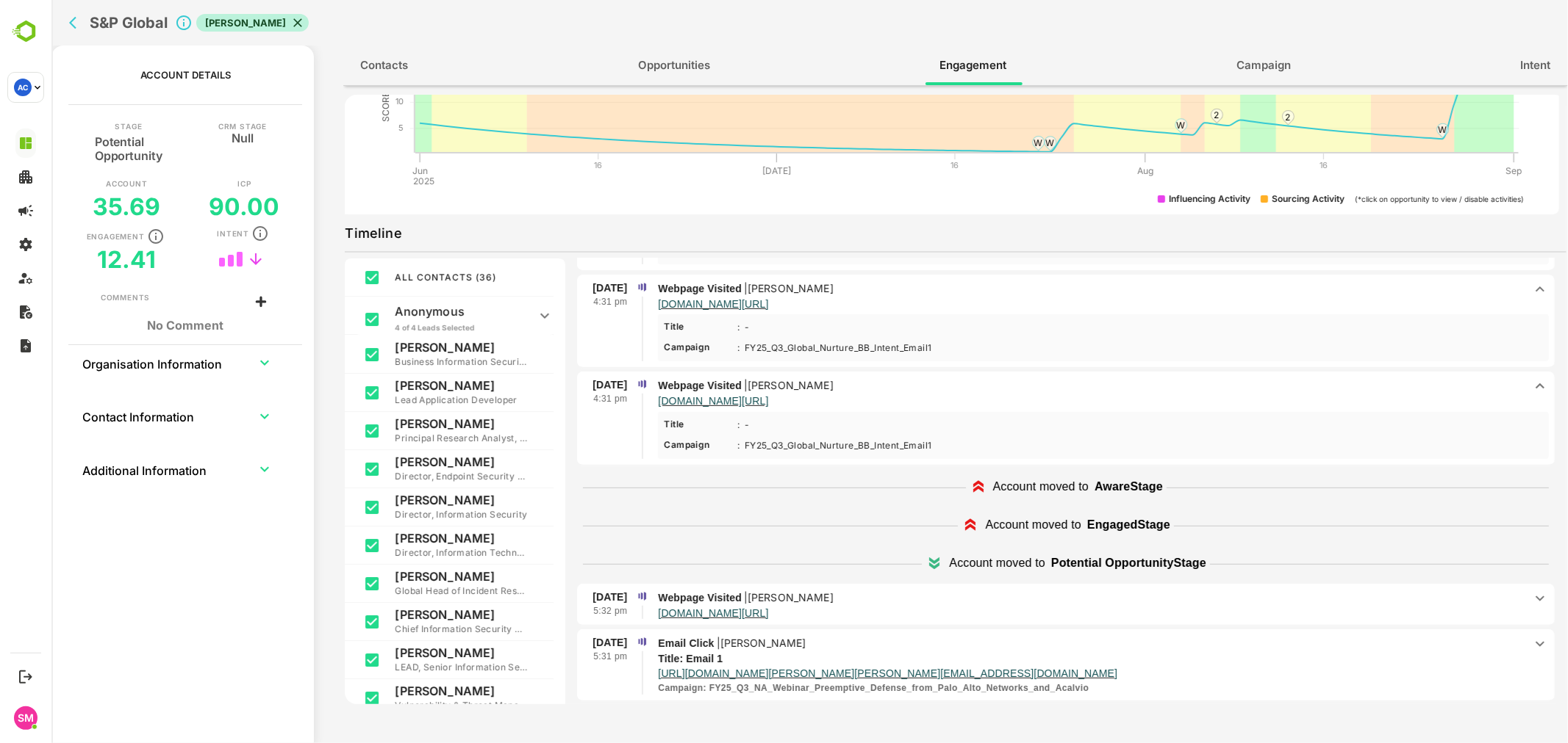
scroll to position [541, 0]
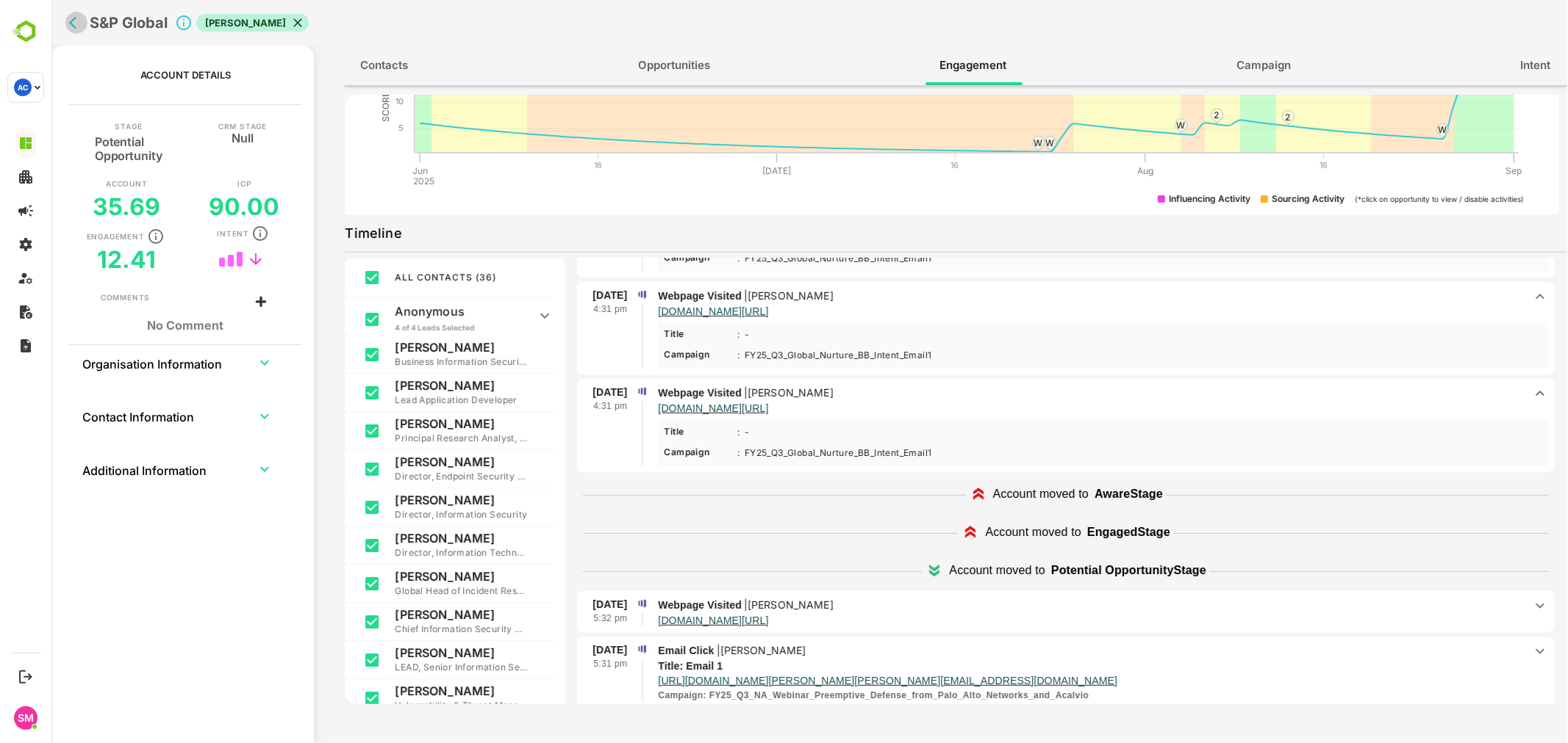
click at [81, 24] on icon "back" at bounding box center [76, 23] width 15 height 15
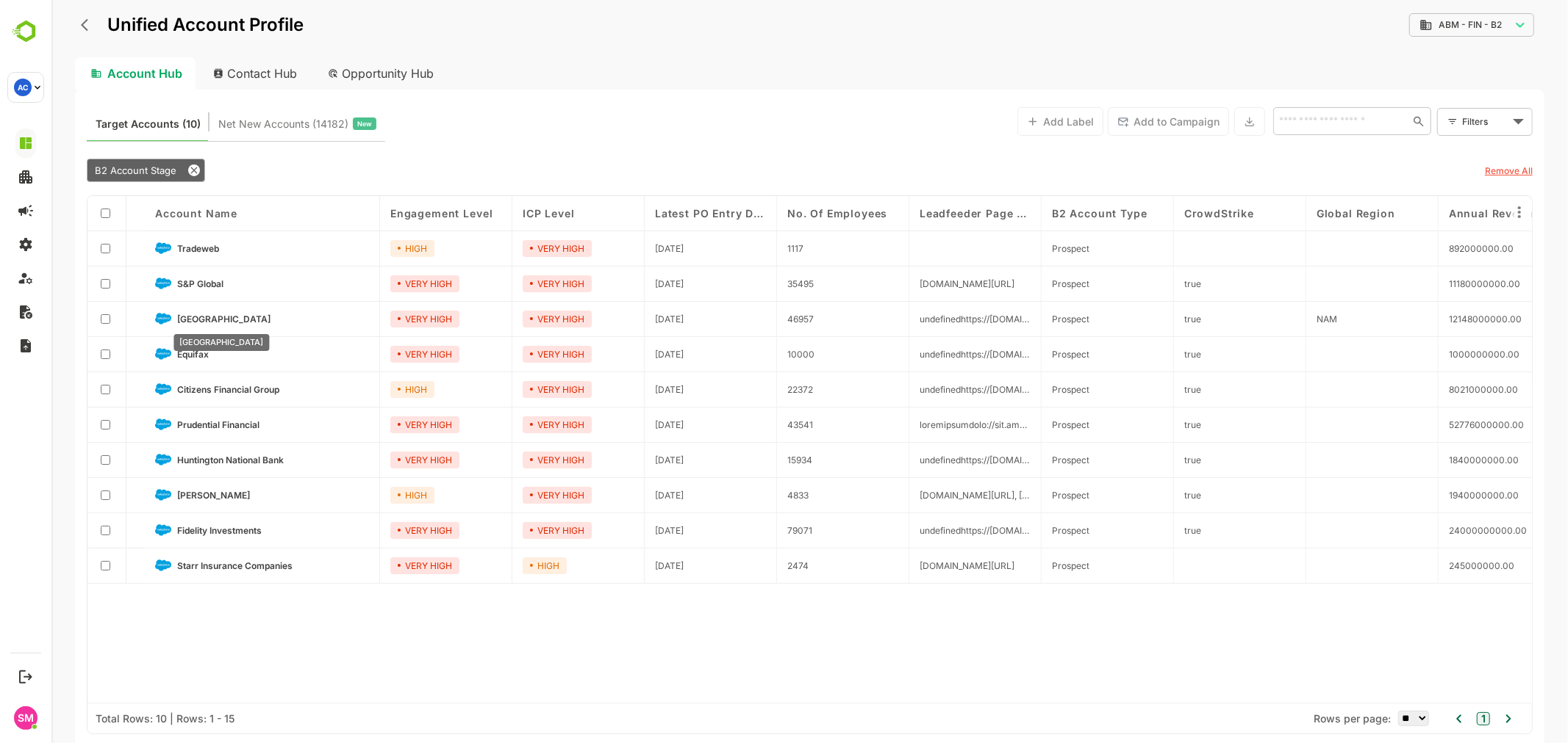
click at [218, 317] on span "[GEOGRAPHIC_DATA]" at bounding box center [223, 319] width 93 height 11
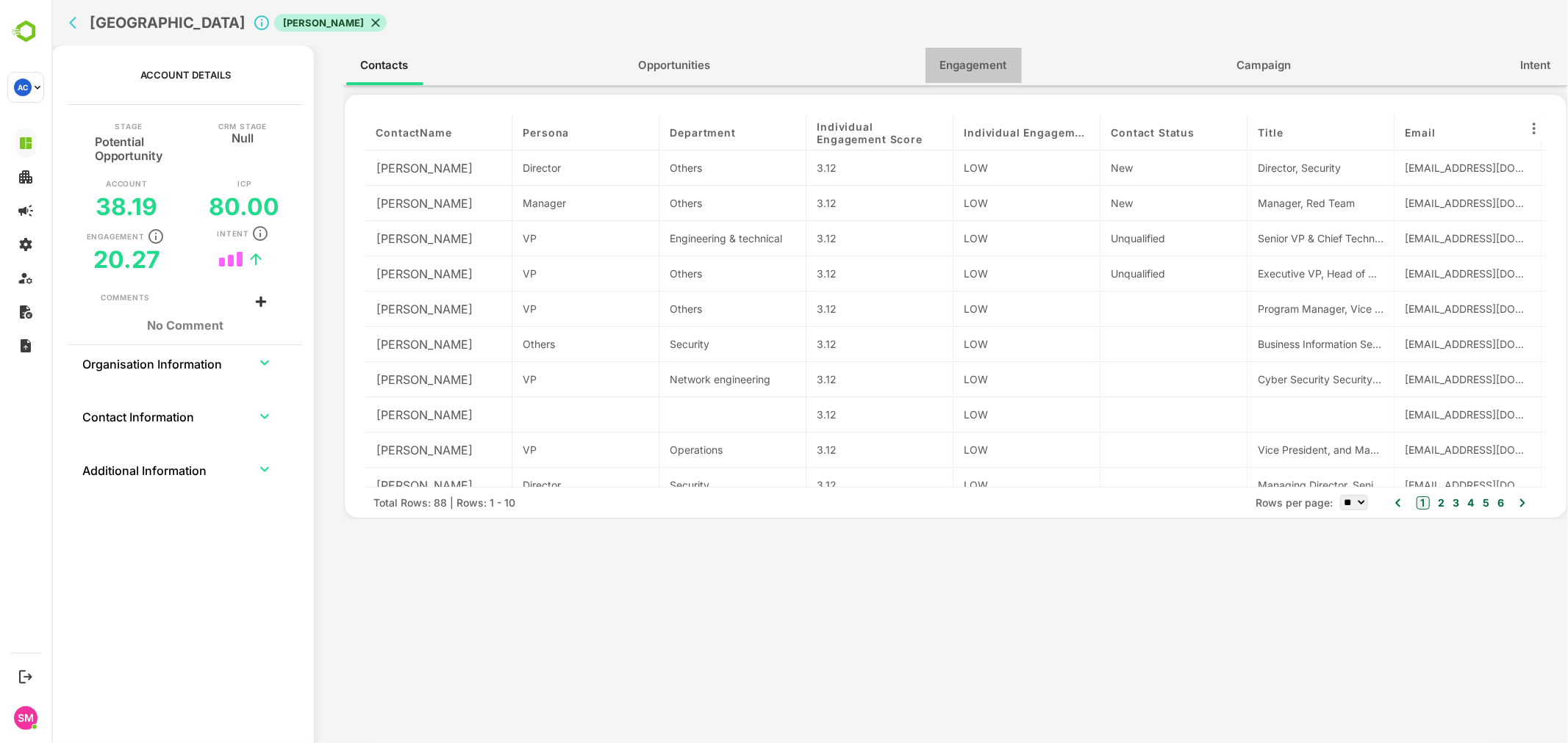
click at [944, 64] on span "Engagement" at bounding box center [972, 65] width 67 height 19
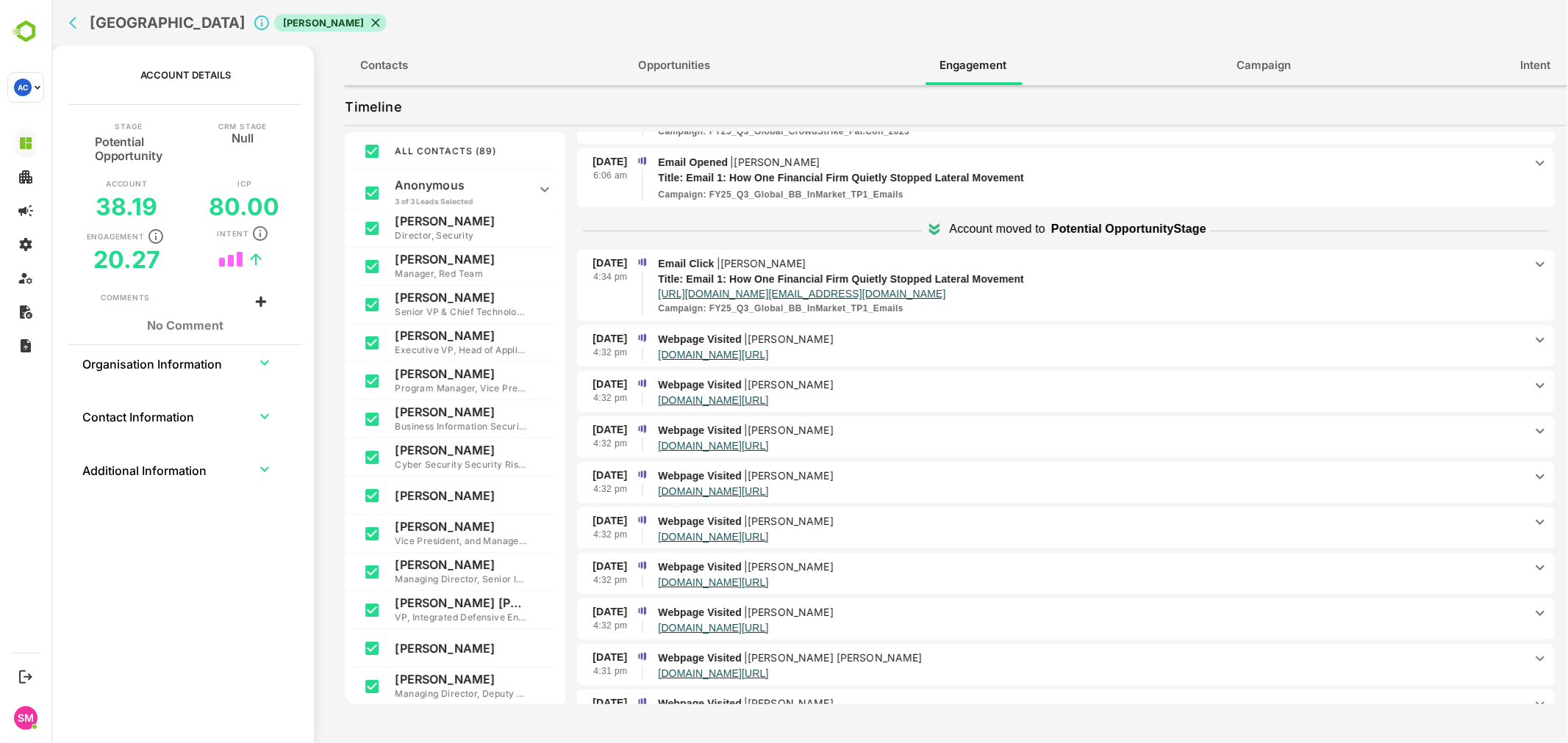
scroll to position [0, 0]
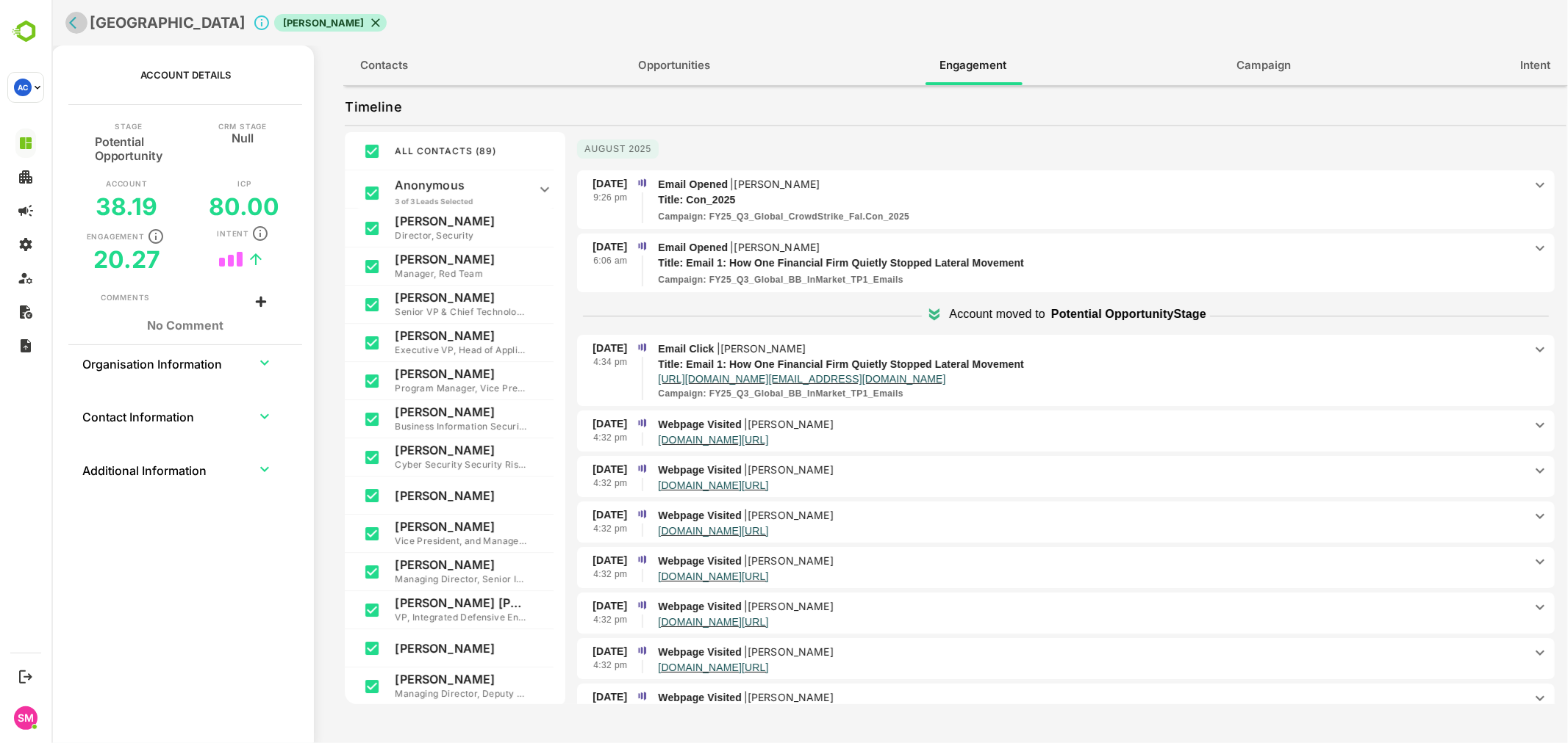
click at [75, 22] on icon "back" at bounding box center [76, 23] width 15 height 15
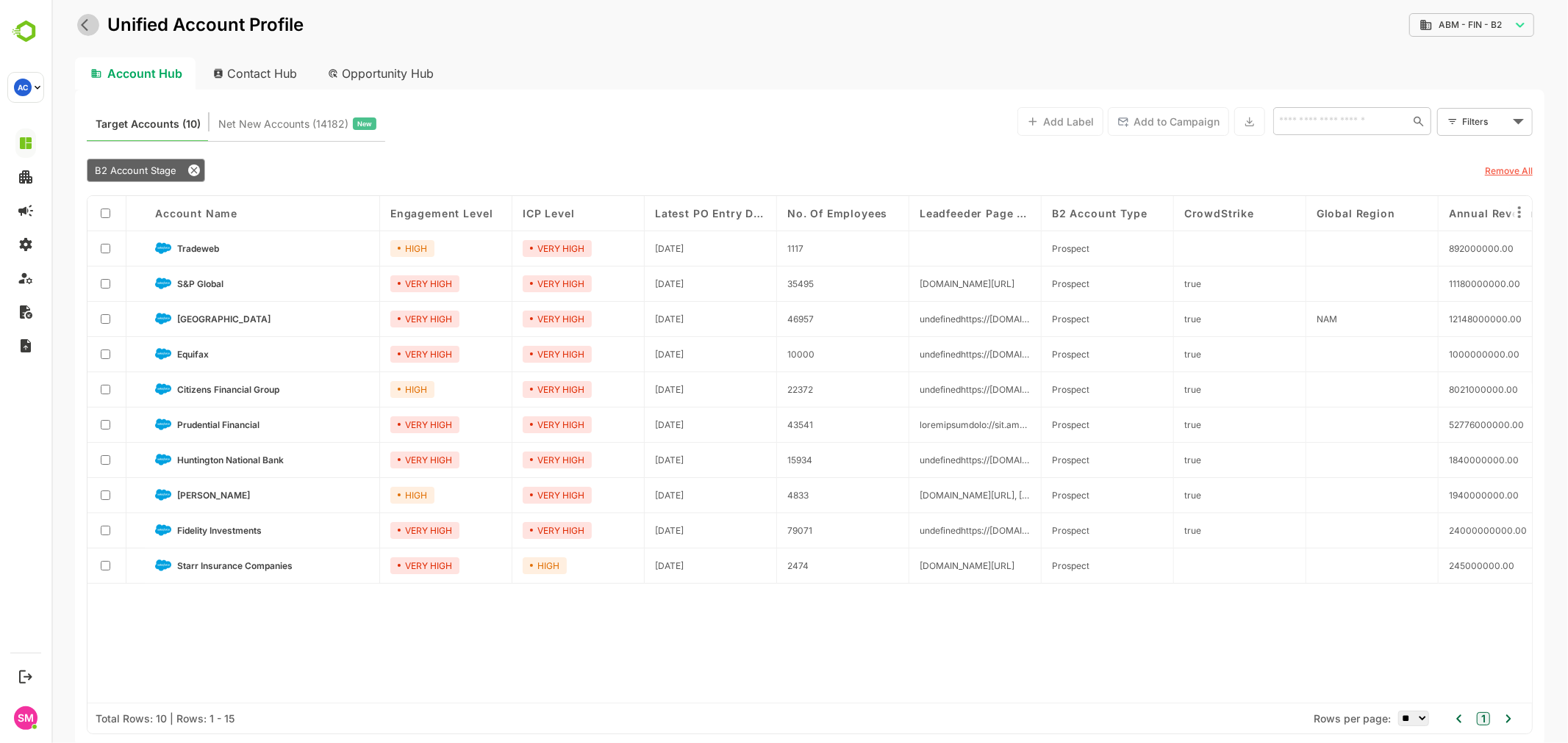
click at [84, 16] on button "back" at bounding box center [88, 25] width 22 height 22
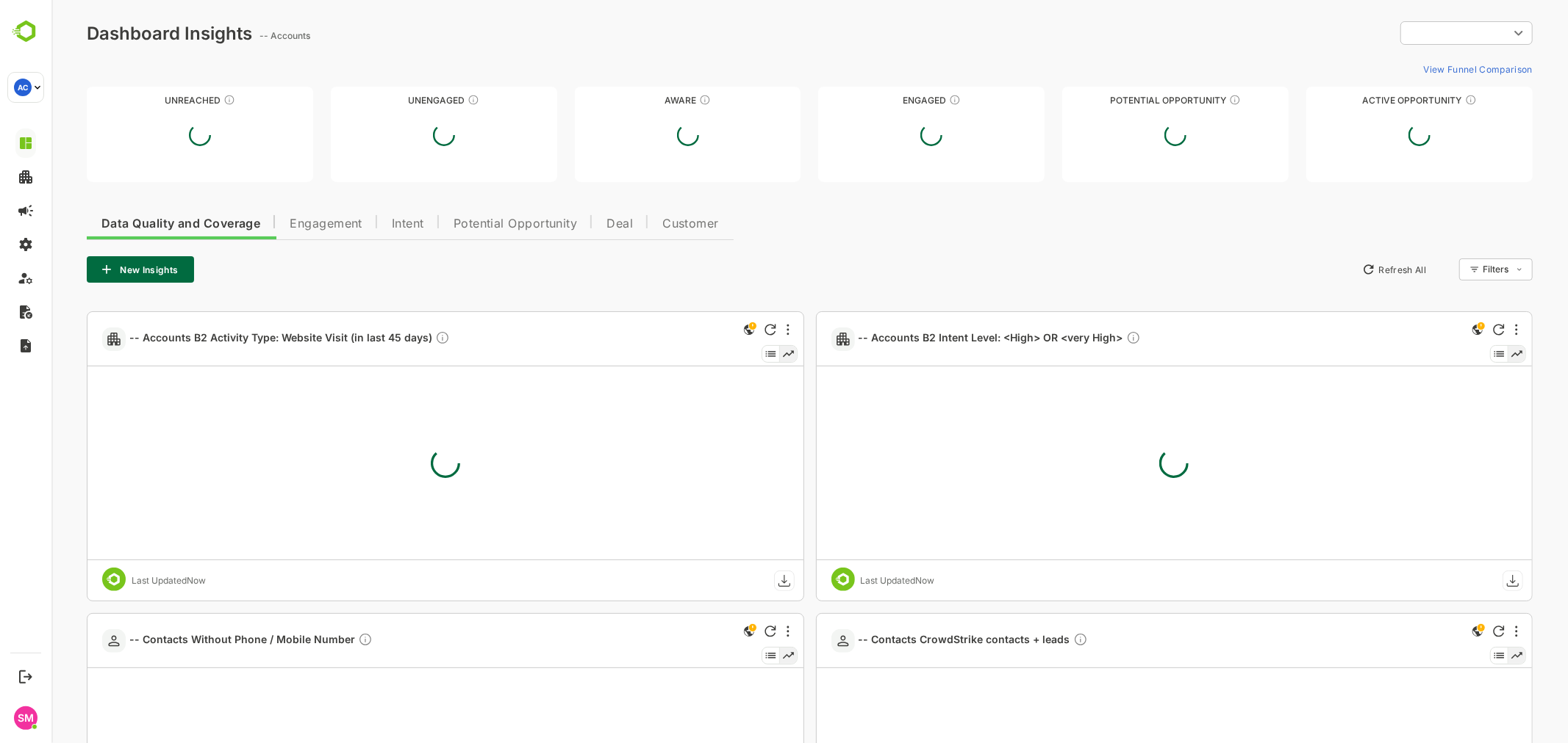
type input "**********"
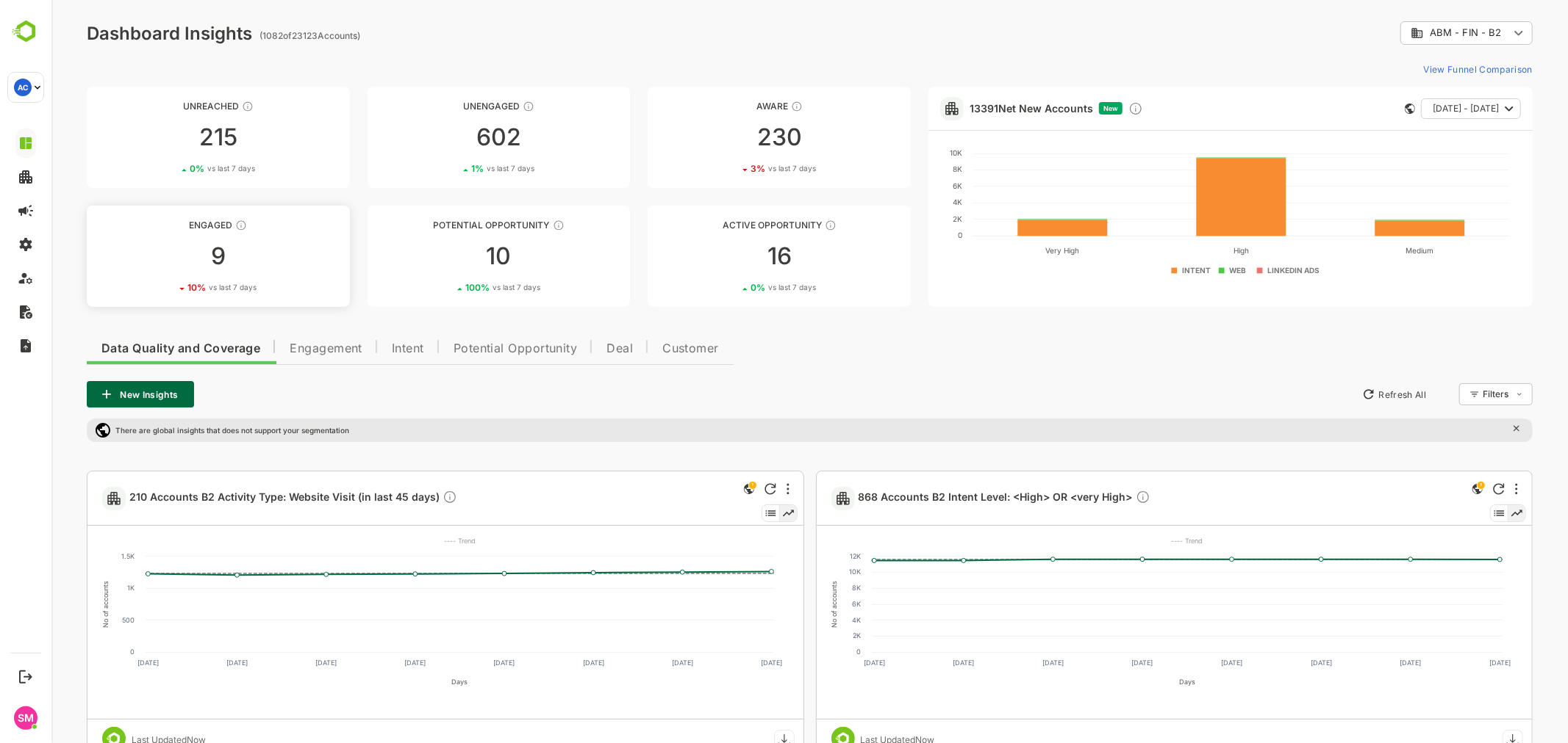
click at [223, 260] on div "9" at bounding box center [218, 257] width 263 height 24
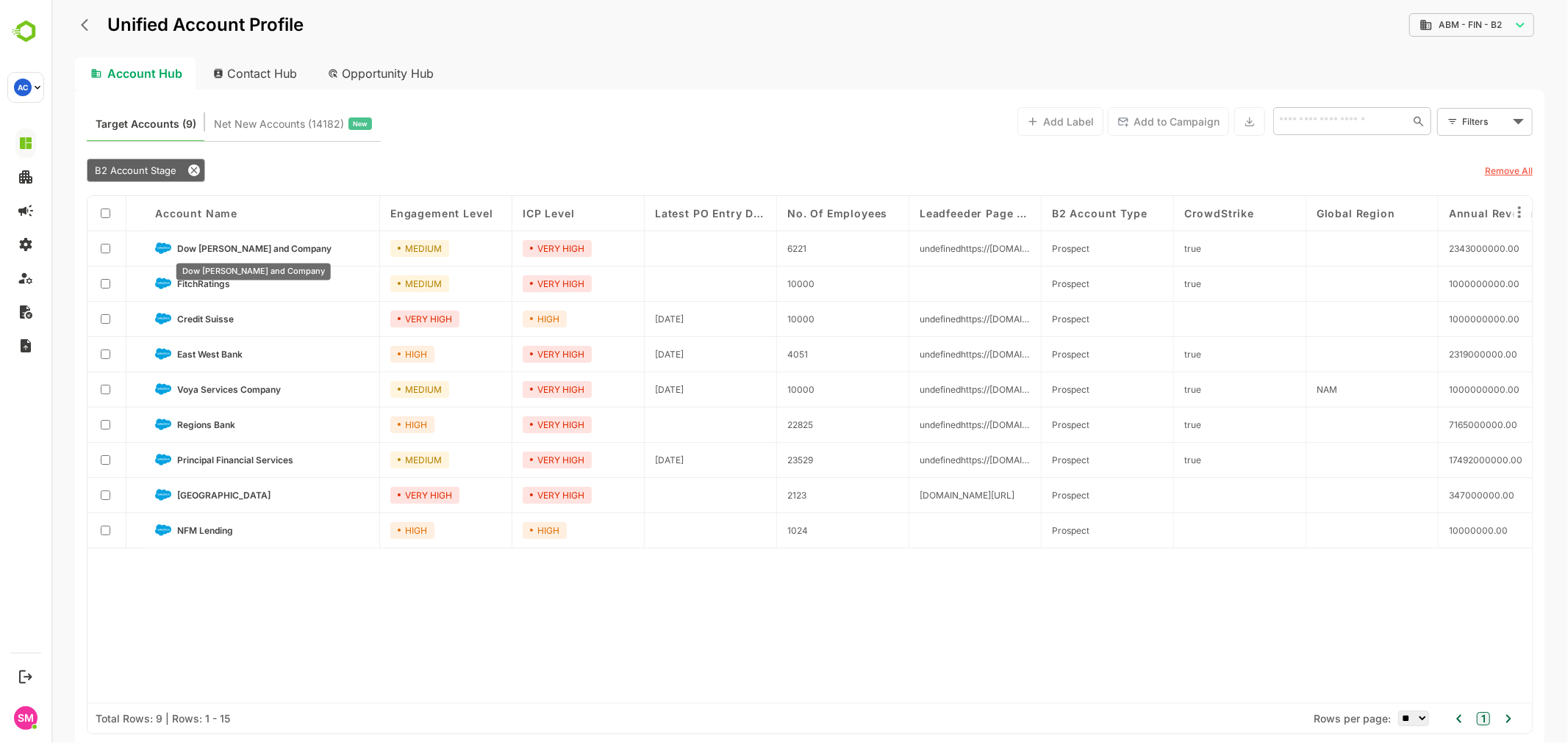
click at [202, 246] on span "Dow [PERSON_NAME] and Company" at bounding box center [253, 249] width 155 height 11
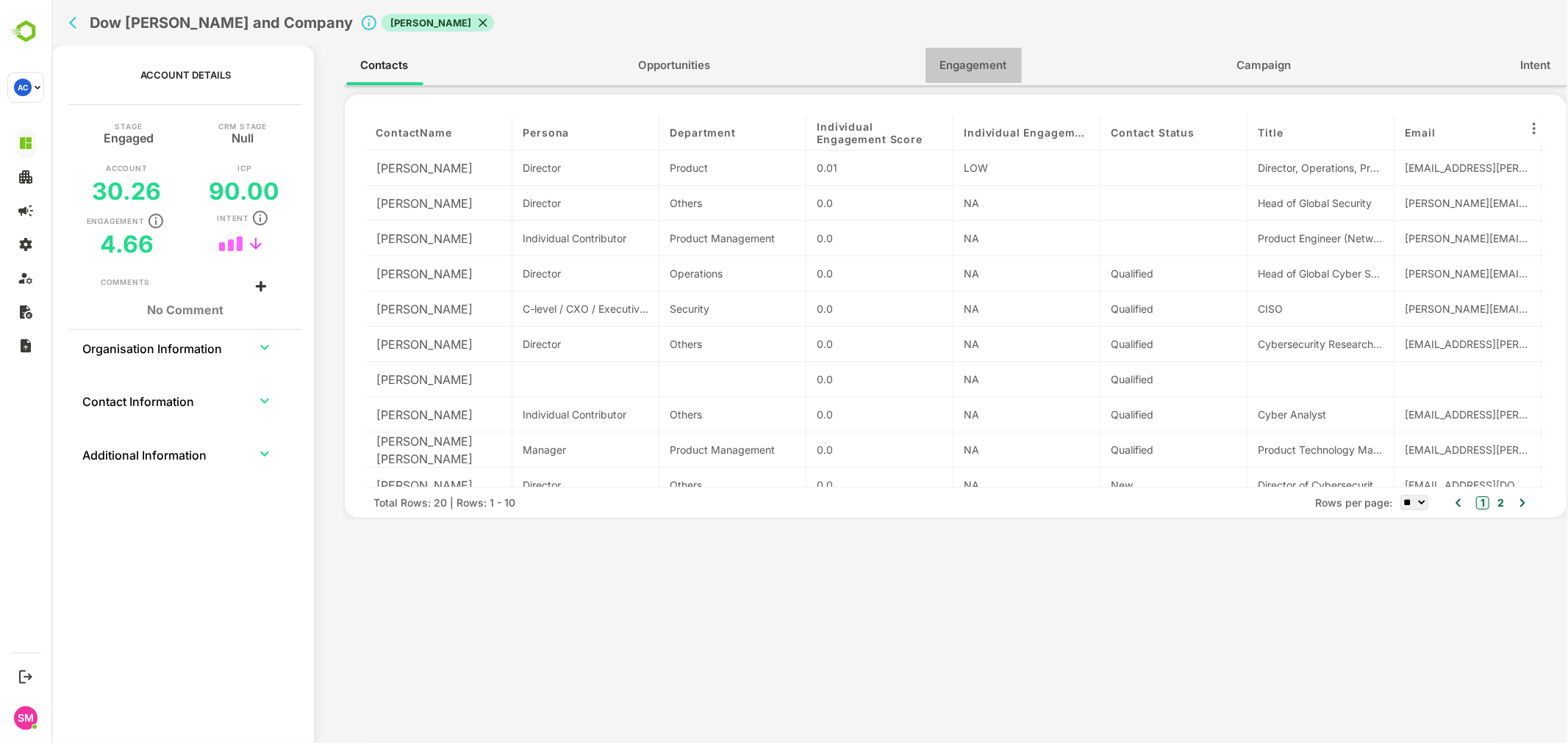
click at [990, 71] on span "Engagement" at bounding box center [972, 65] width 67 height 19
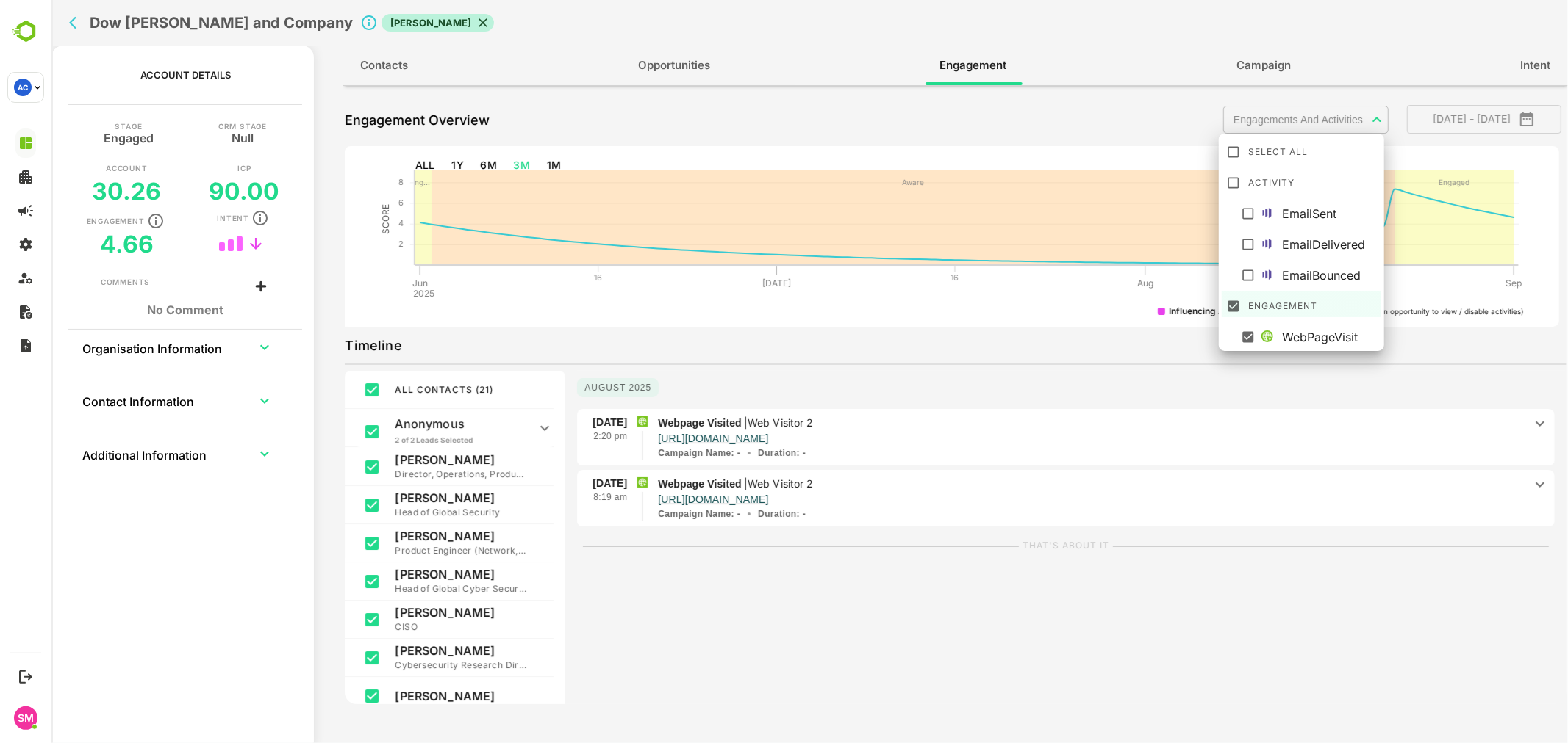
click at [1313, 118] on body "**********" at bounding box center [808, 371] width 1516 height 743
click at [901, 434] on div at bounding box center [808, 371] width 1516 height 743
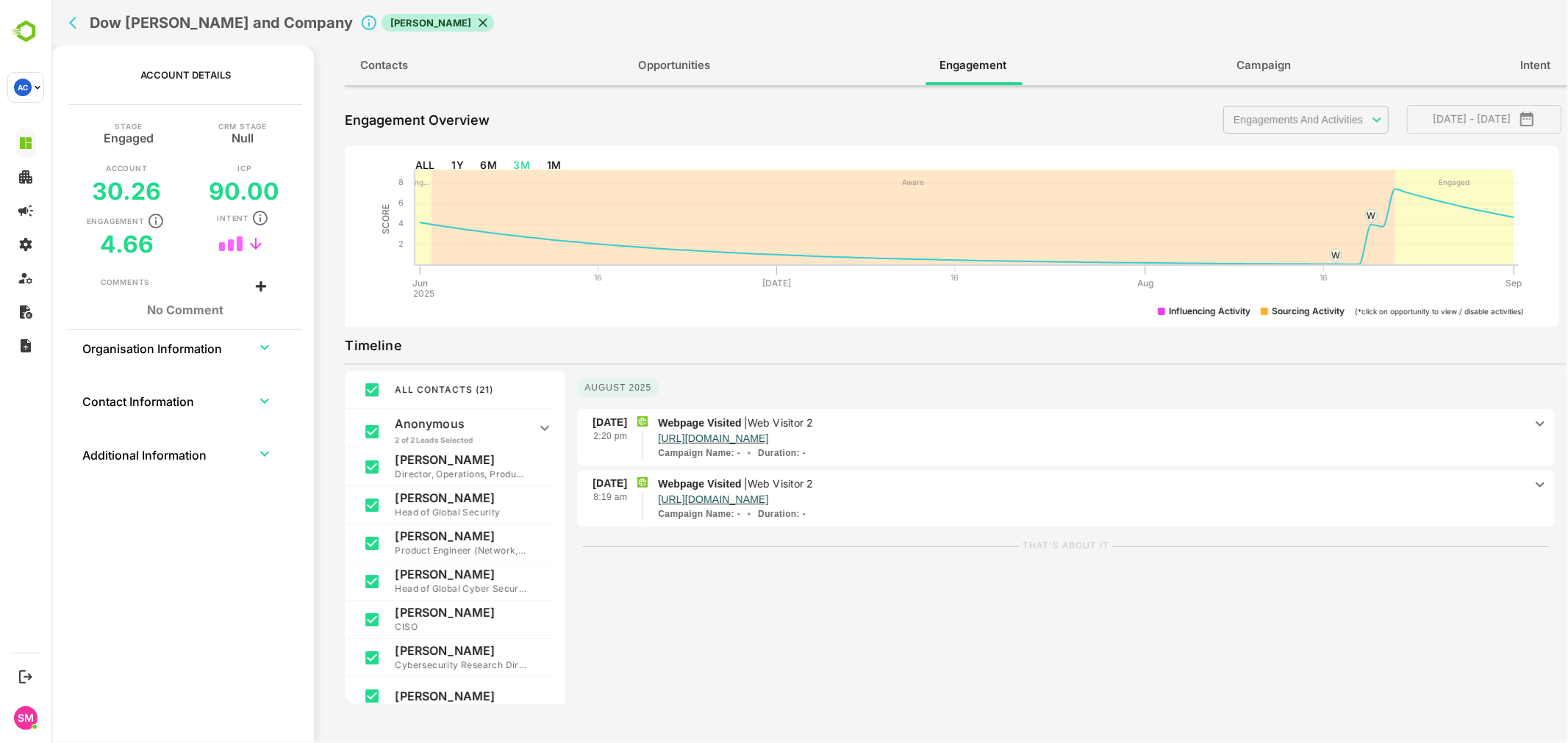
click at [1339, 429] on p "Webpage Visited | Web Visitor 2" at bounding box center [1090, 423] width 866 height 16
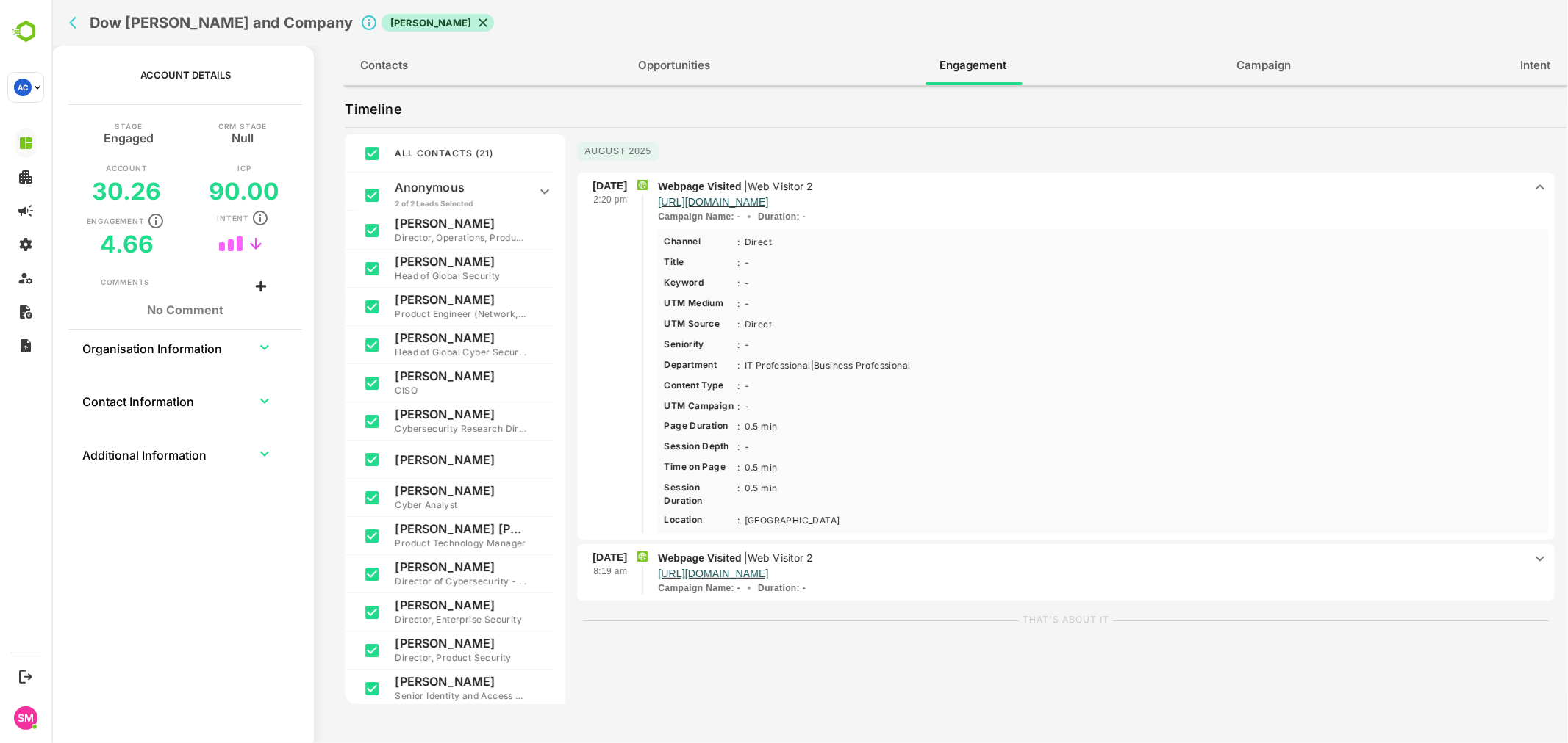
scroll to position [239, 0]
click at [1257, 557] on p "Webpage Visited | Web Visitor 2" at bounding box center [1090, 557] width 866 height 16
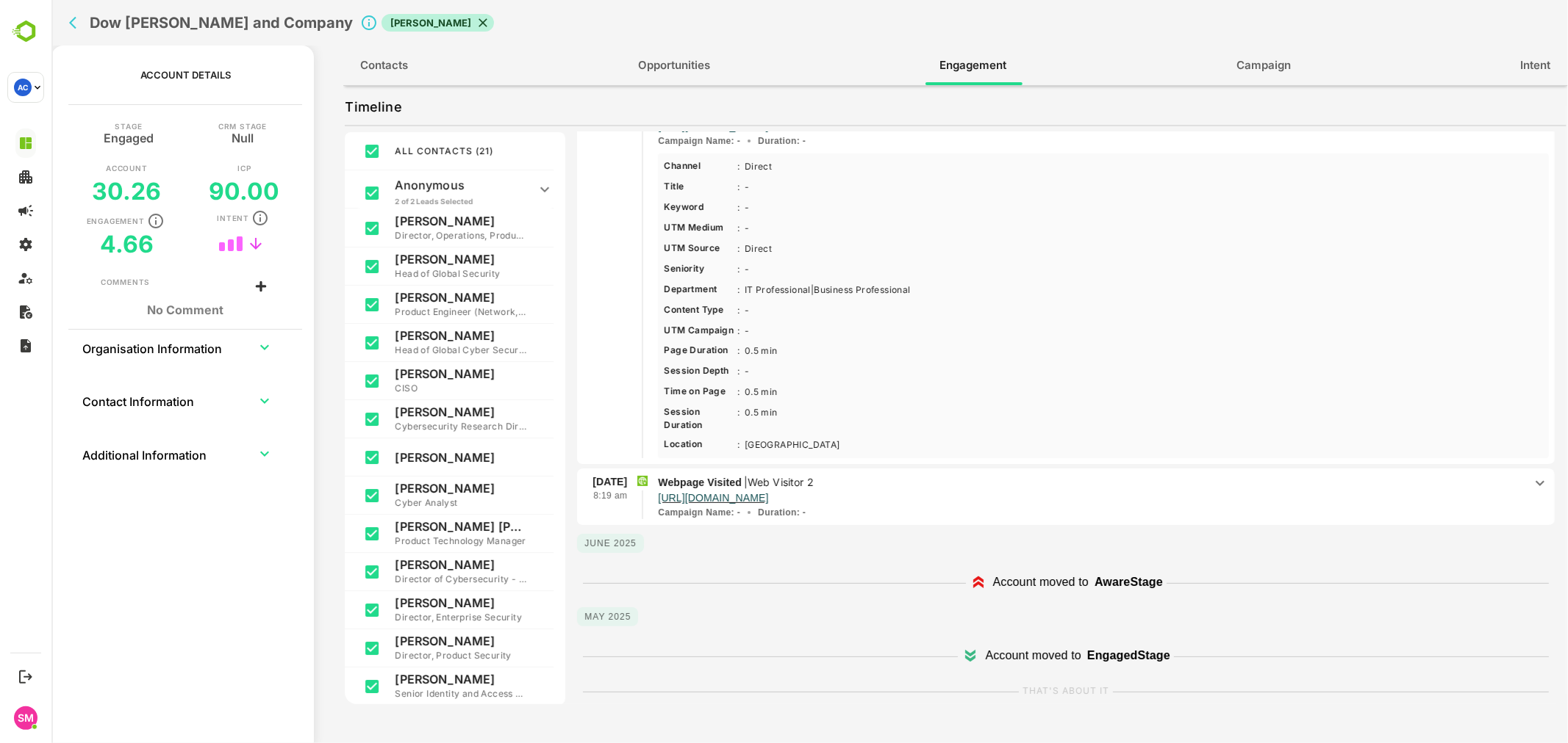
scroll to position [0, 0]
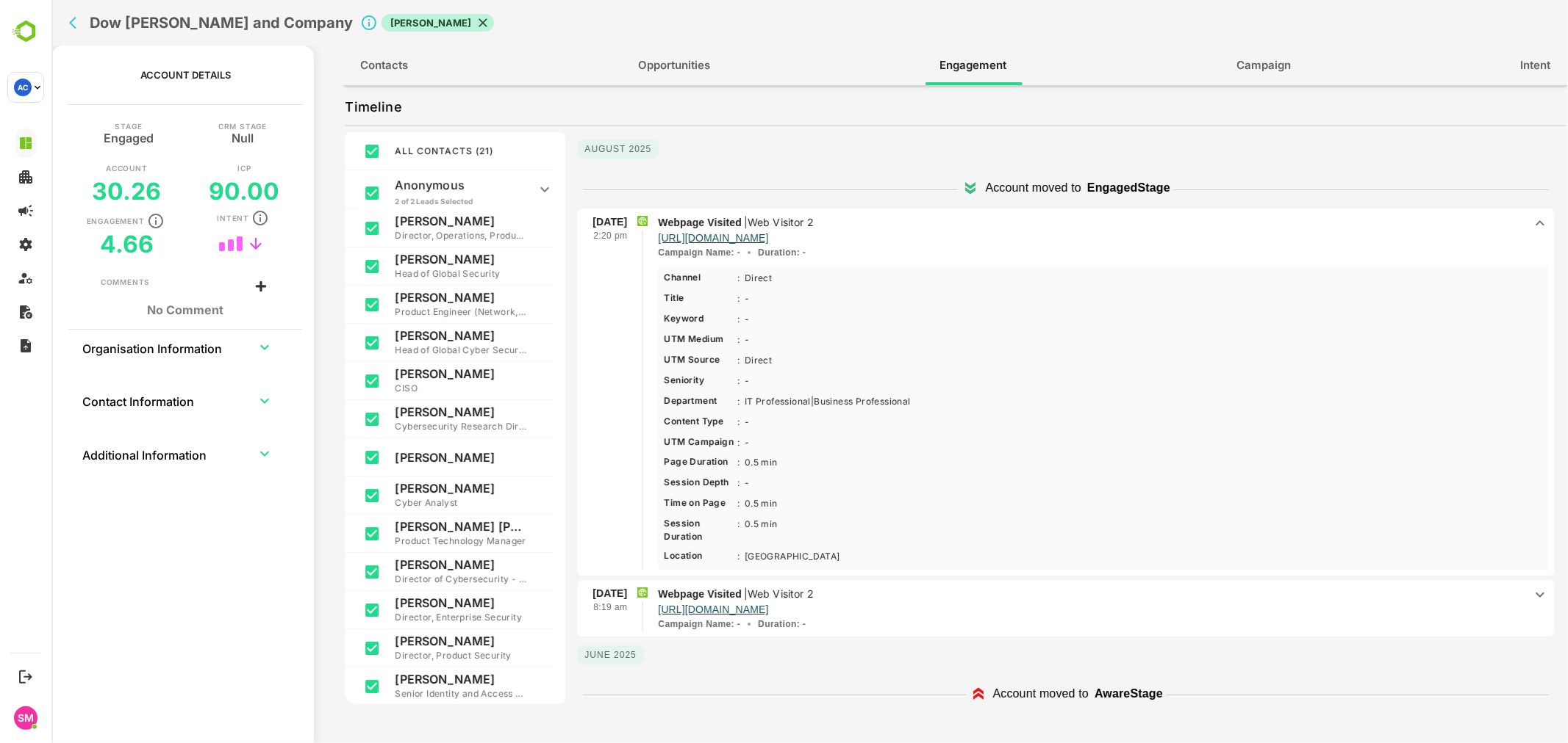
click at [1280, 588] on p "Webpage Visited | Web Visitor 2" at bounding box center [1090, 594] width 866 height 16
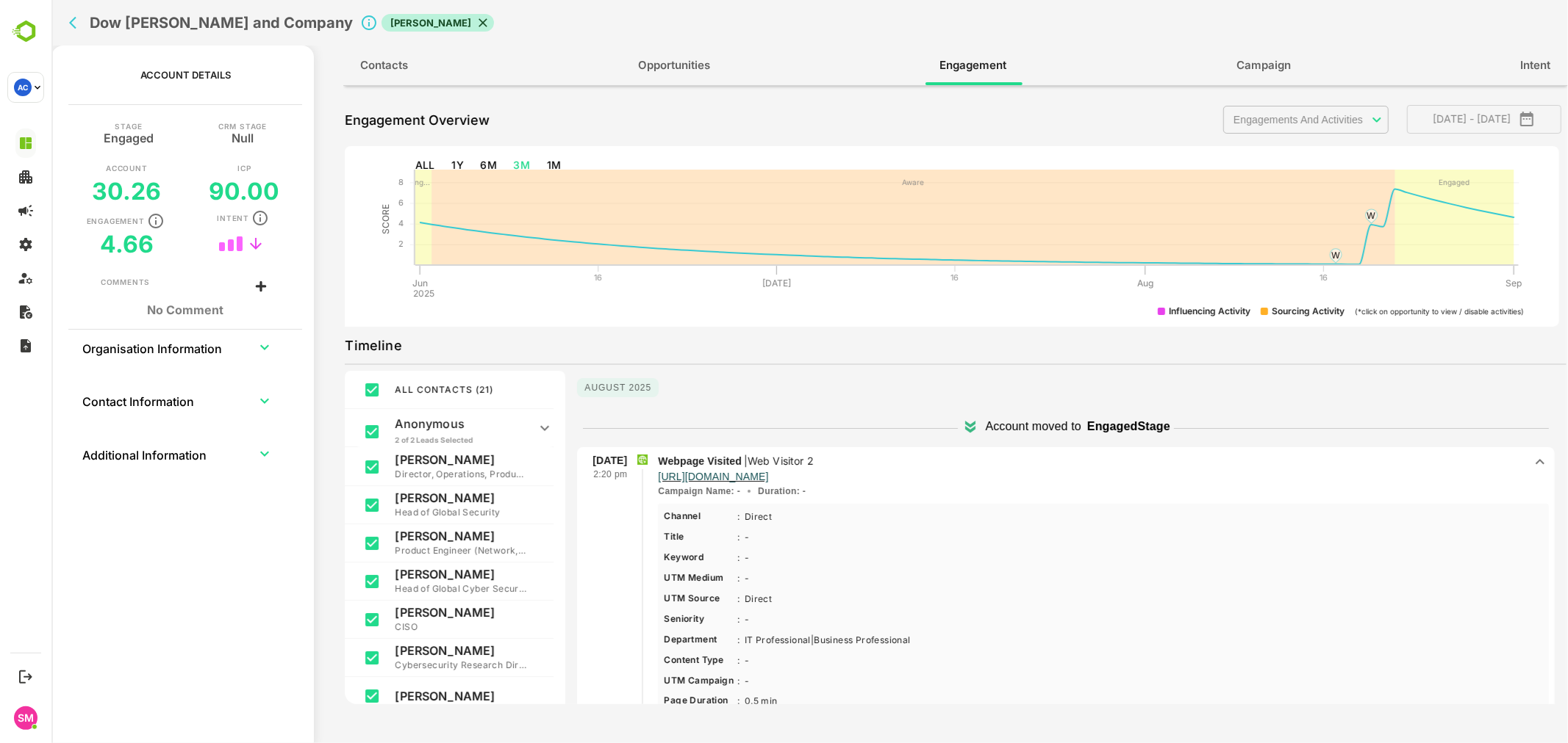
click at [1322, 95] on div "**********" at bounding box center [955, 399] width 1221 height 610
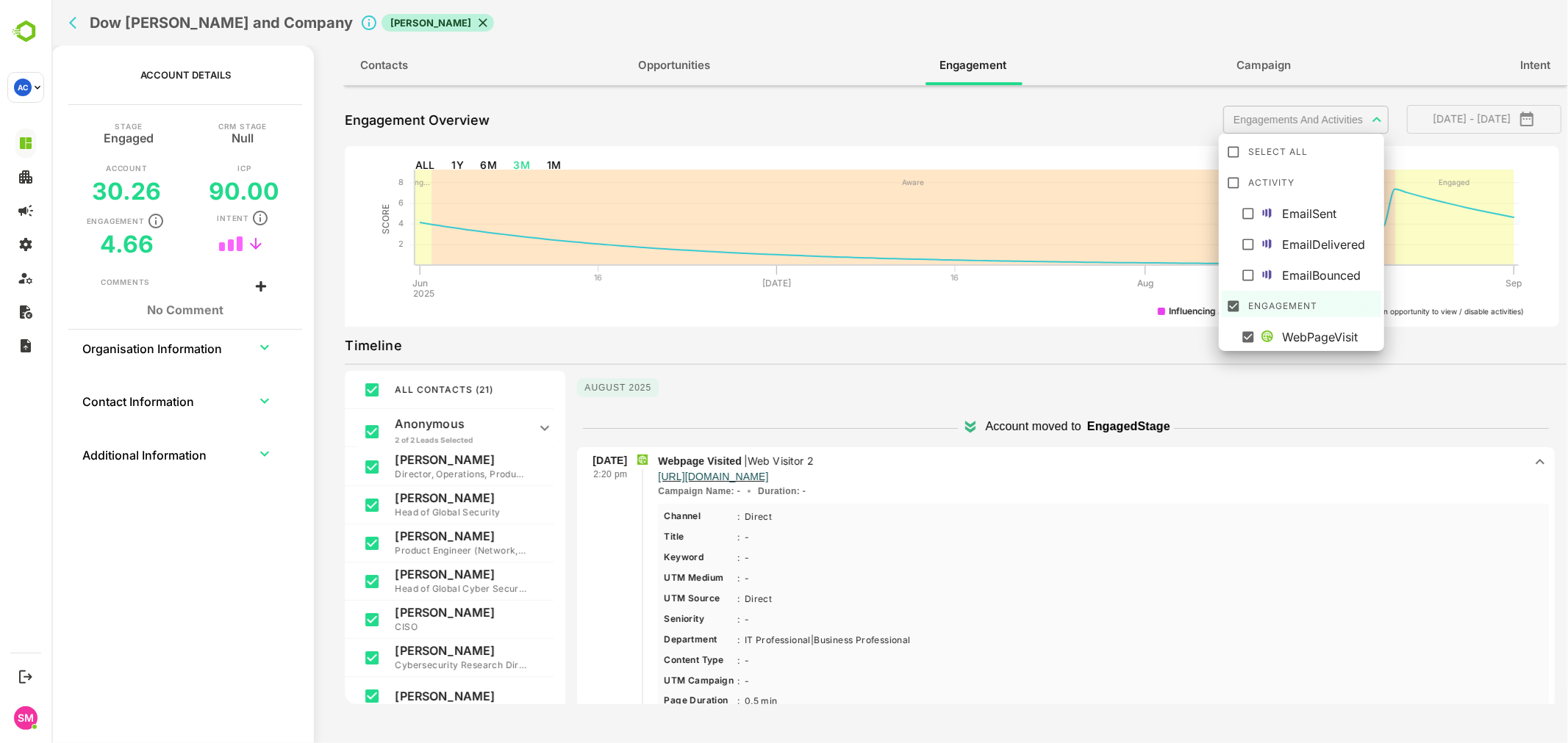
click at [1336, 115] on body "**********" at bounding box center [808, 371] width 1516 height 743
click at [1336, 115] on div at bounding box center [808, 371] width 1516 height 743
click at [1308, 118] on body "**********" at bounding box center [808, 371] width 1516 height 743
click at [1523, 53] on div at bounding box center [808, 371] width 1516 height 743
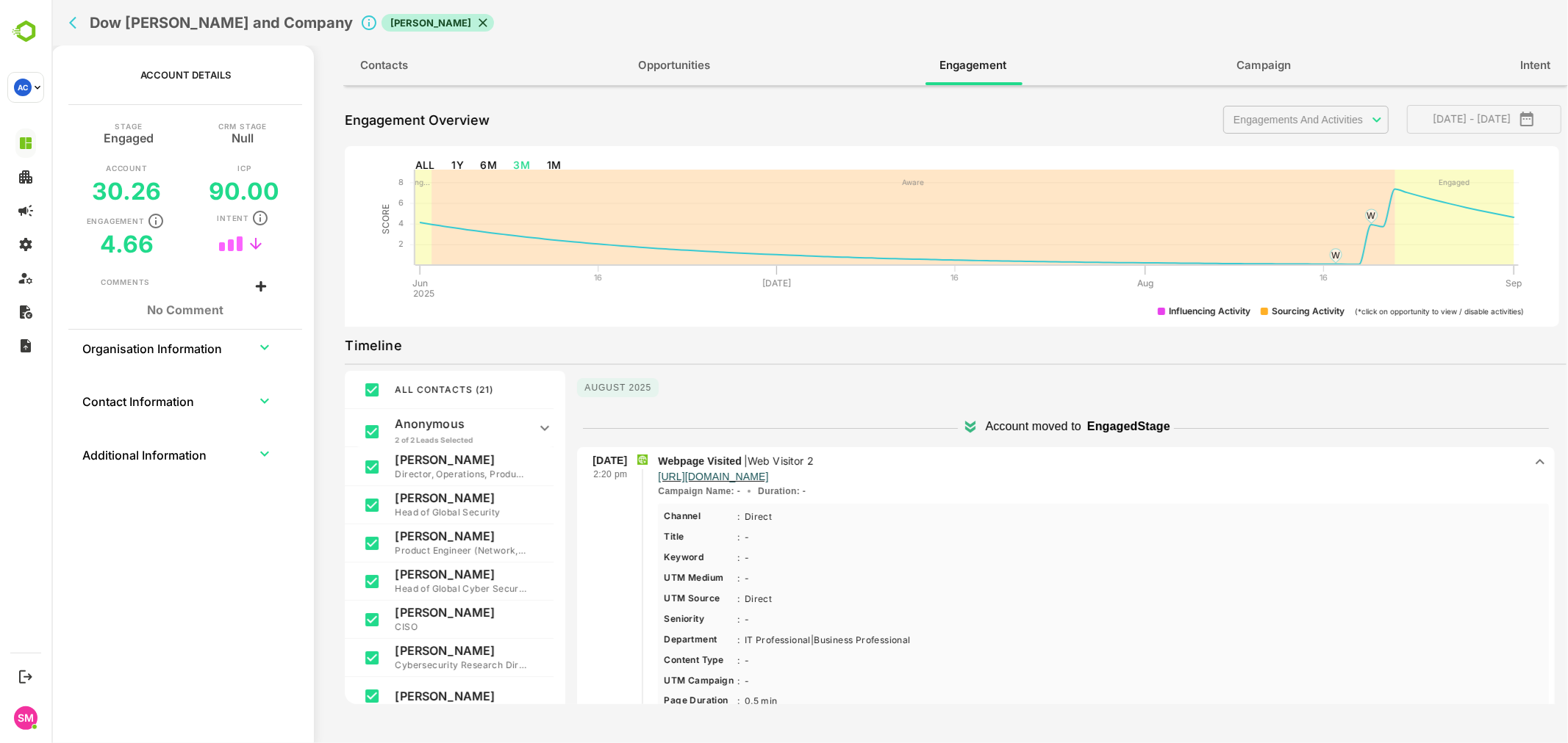
click at [1526, 61] on span "Intent" at bounding box center [1534, 65] width 30 height 19
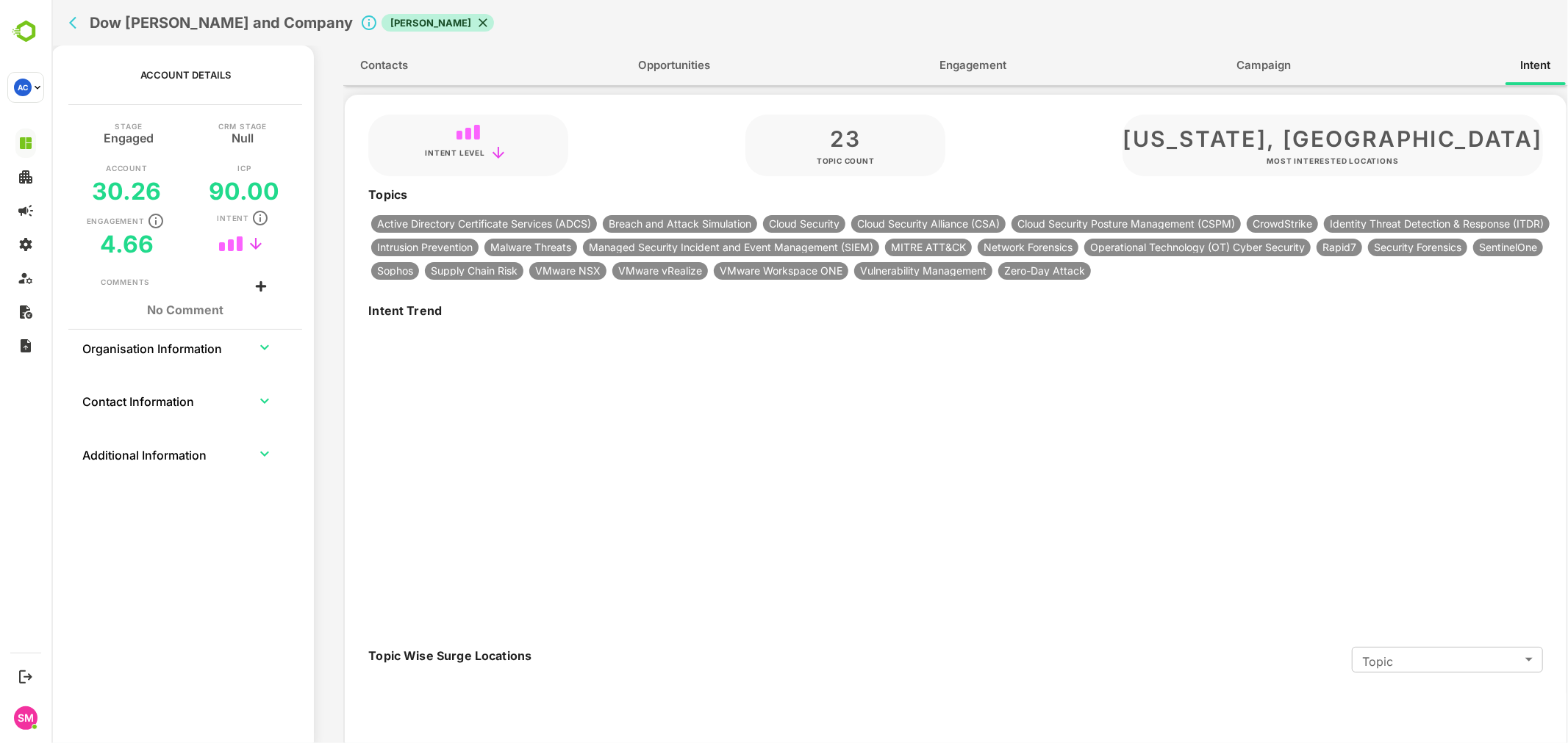
type input "**********"
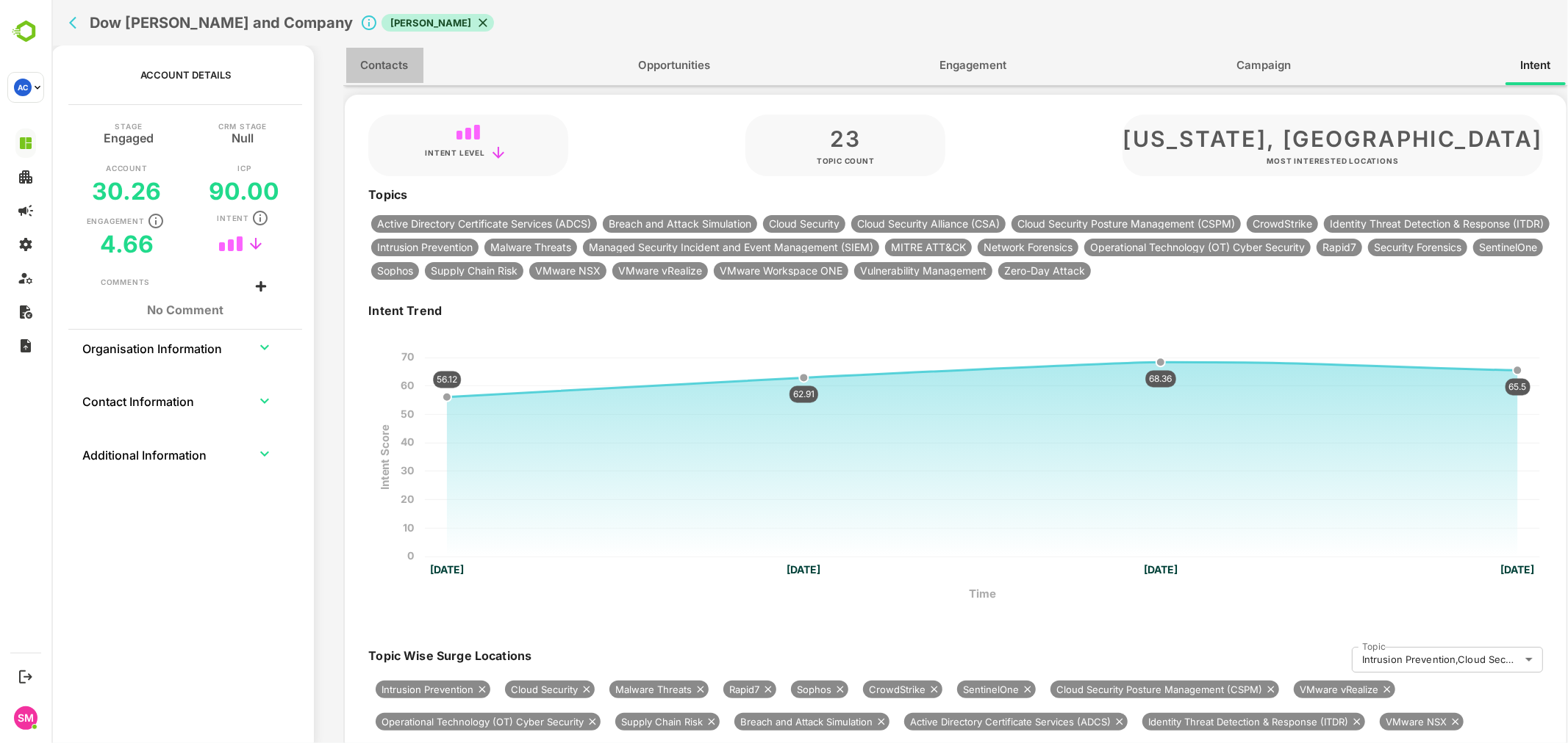
click at [368, 70] on span "Contacts" at bounding box center [384, 65] width 48 height 19
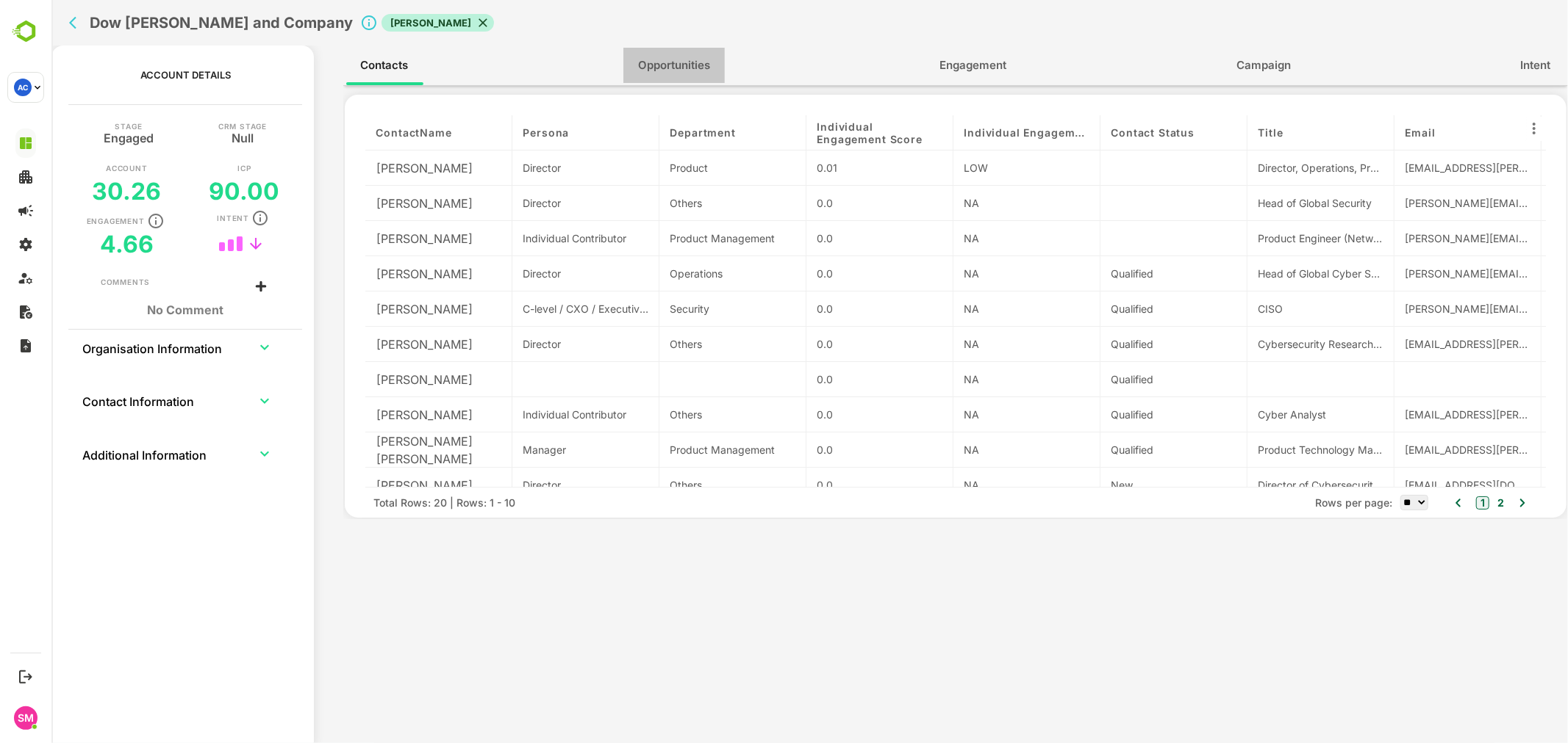
click at [649, 69] on span "Opportunities" at bounding box center [673, 65] width 72 height 19
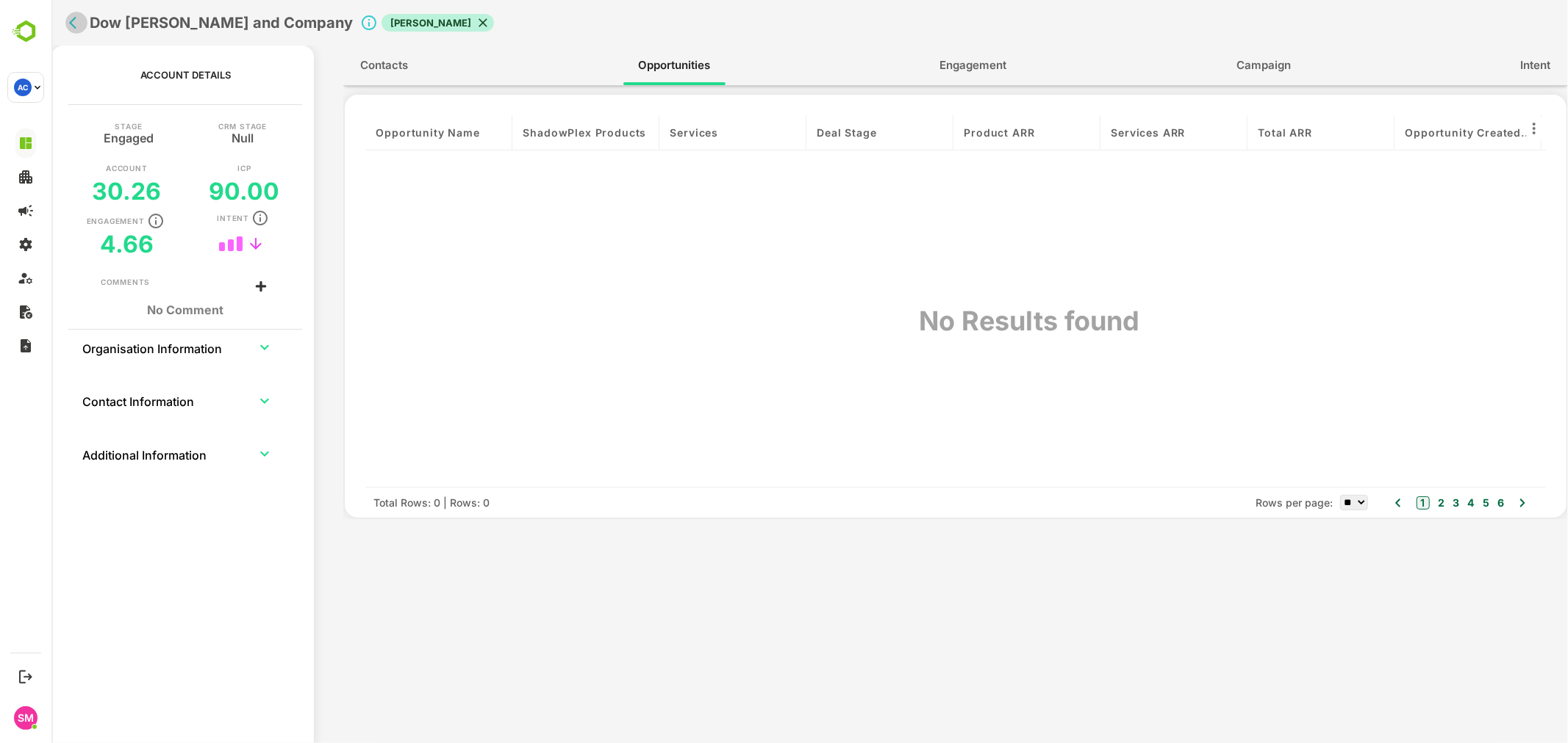
click at [78, 19] on icon "back" at bounding box center [76, 23] width 15 height 15
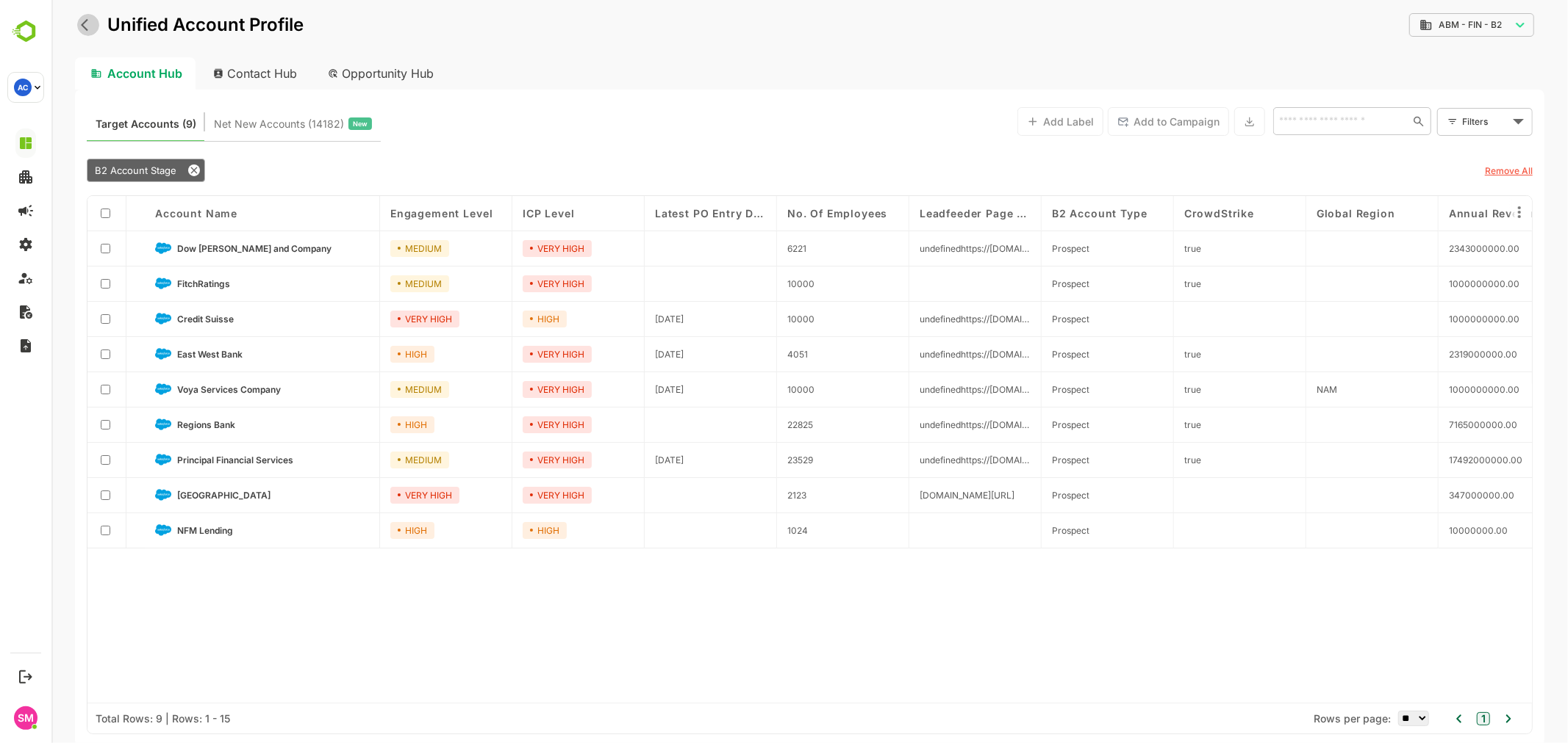
click at [92, 20] on icon "back" at bounding box center [88, 25] width 15 height 15
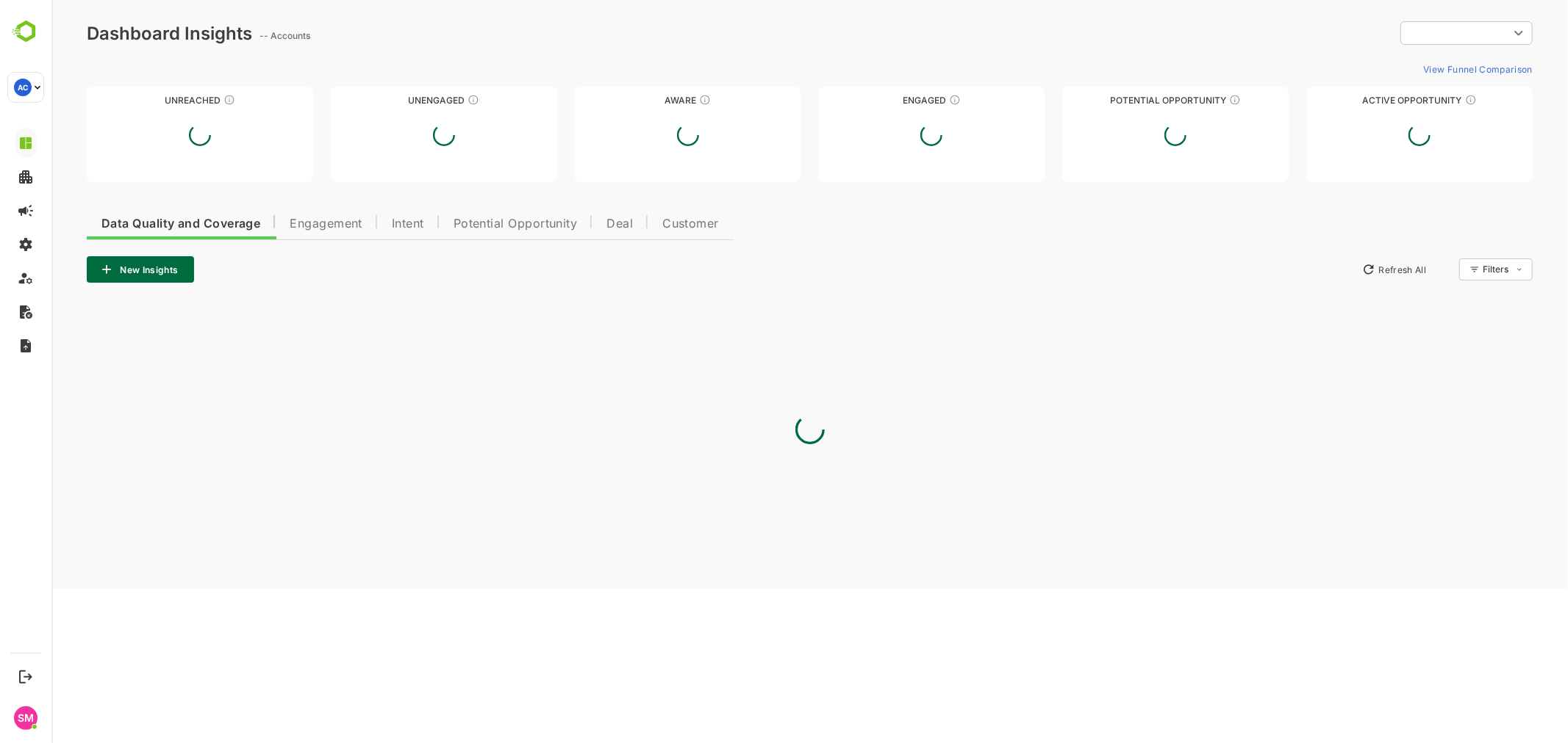
type input "**********"
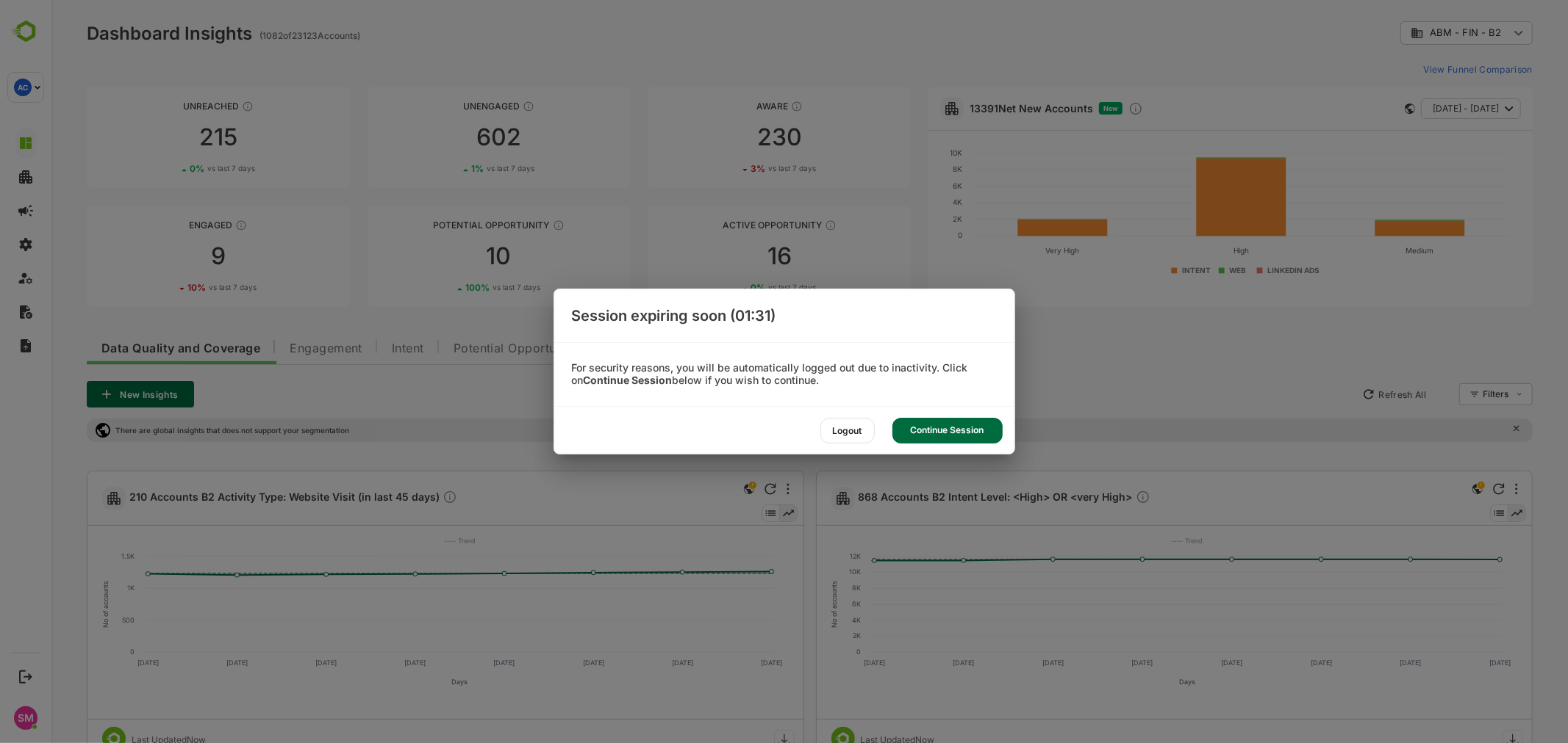
click at [923, 429] on div "Continue Session" at bounding box center [947, 430] width 111 height 26
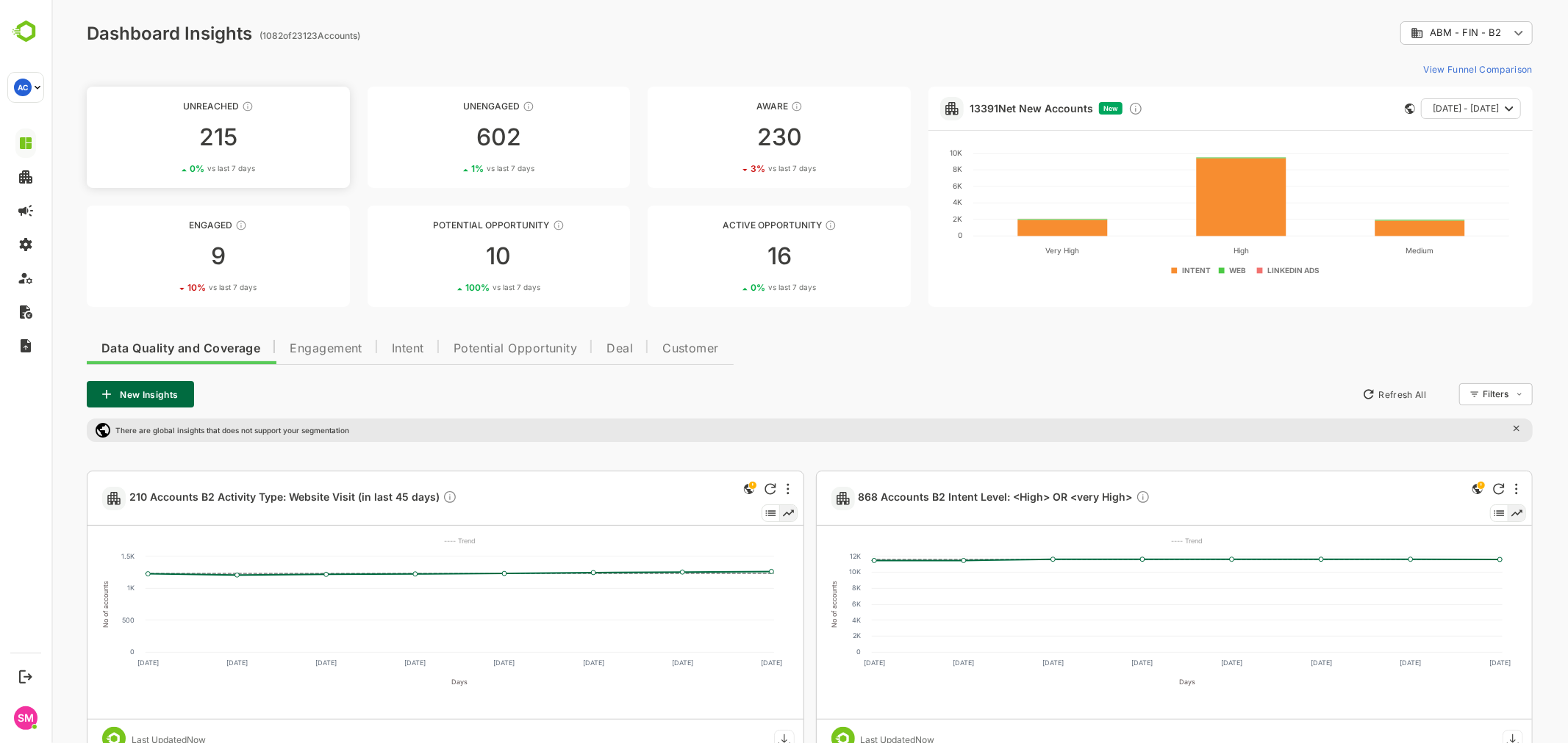
click at [260, 125] on div "215" at bounding box center [218, 137] width 263 height 24
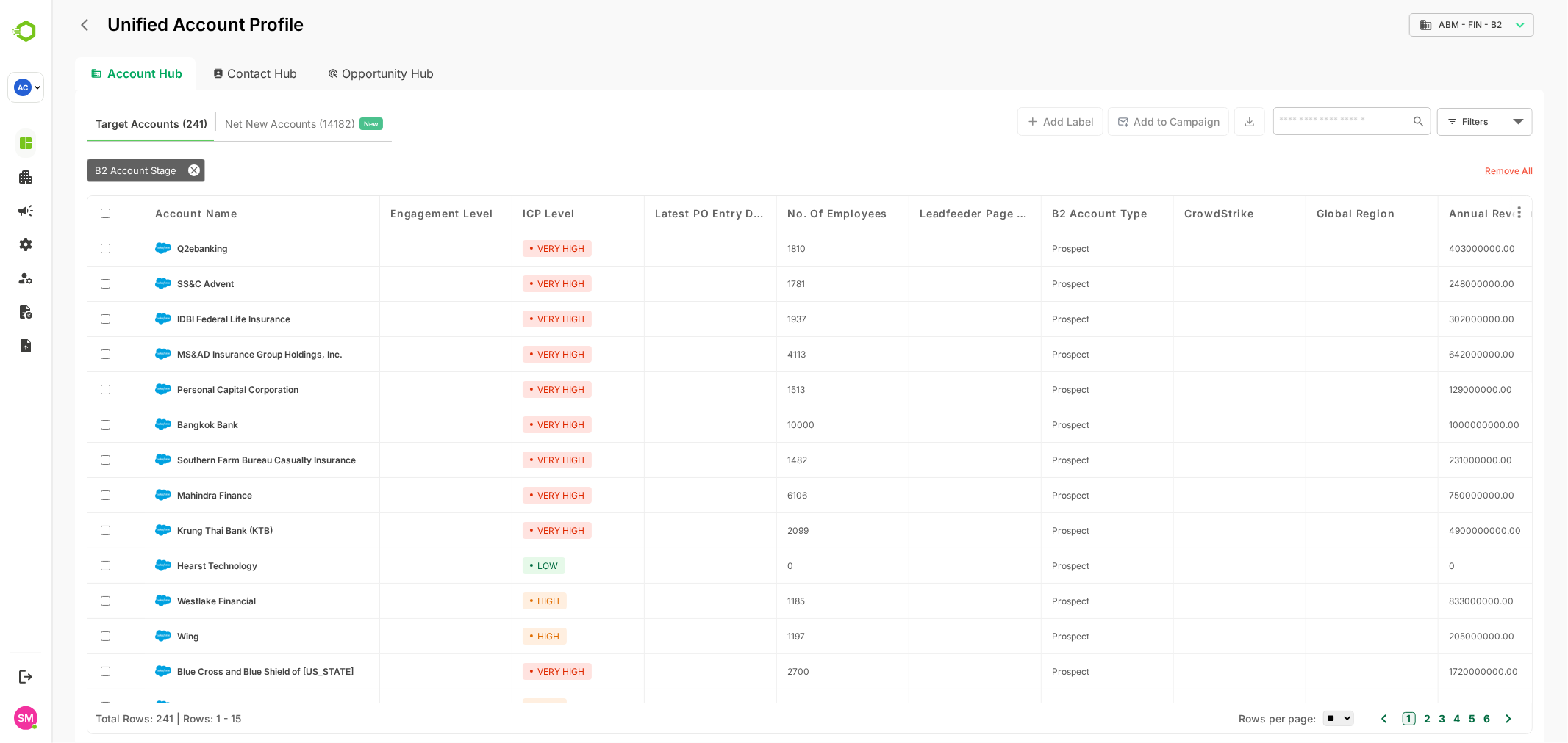
click at [279, 76] on div "Contact Hub" at bounding box center [254, 73] width 109 height 32
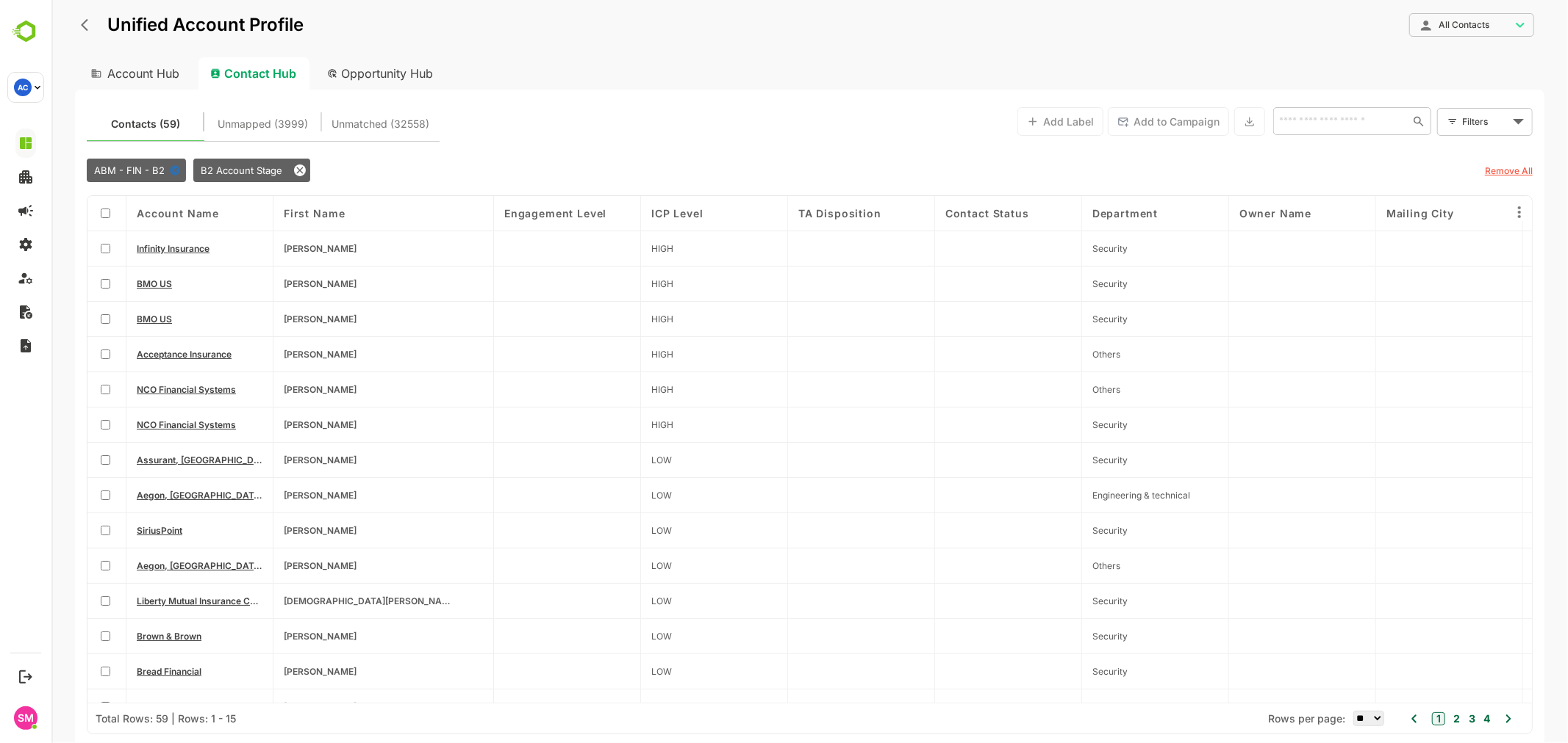
click at [152, 60] on div "Account Hub" at bounding box center [133, 73] width 118 height 32
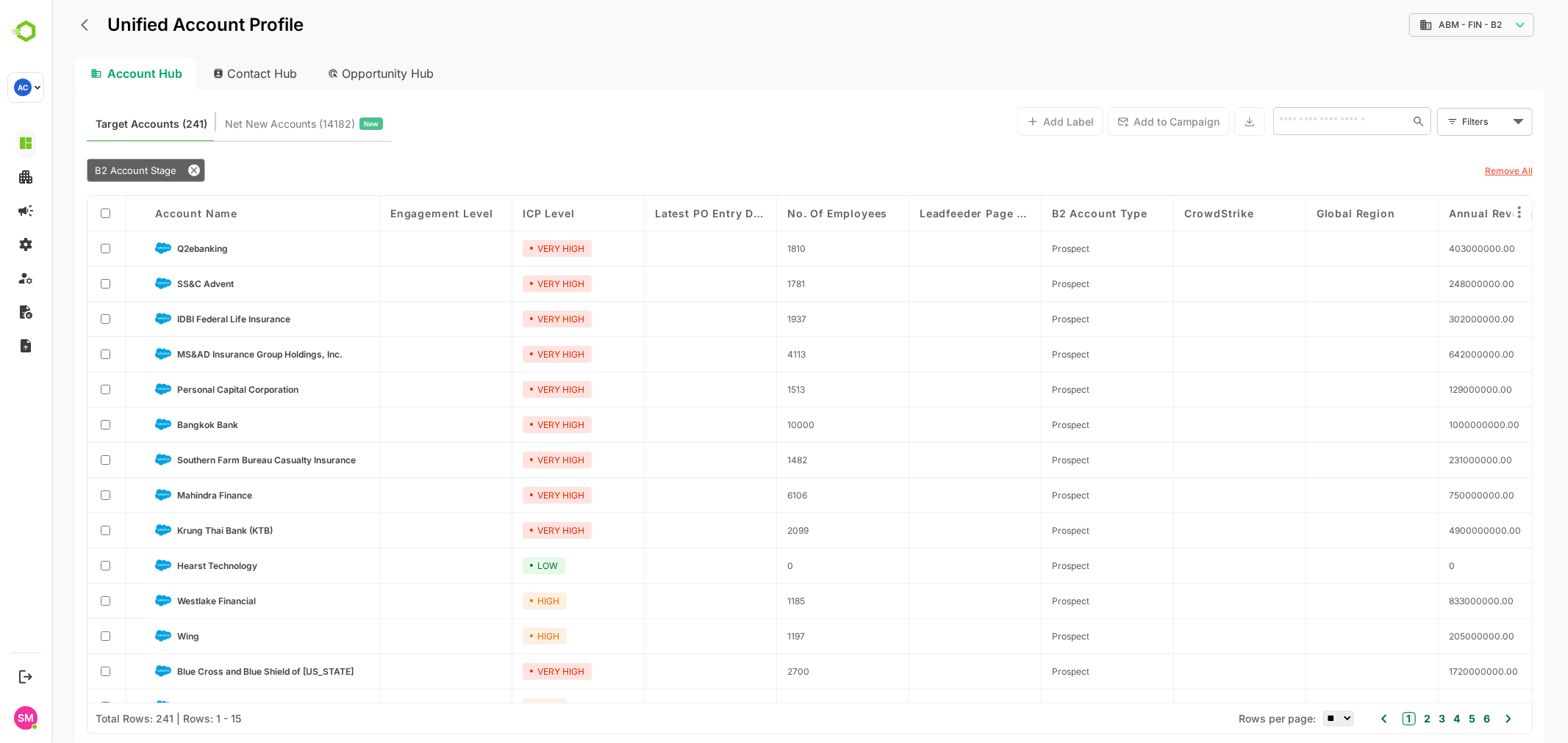
click at [268, 60] on div "Contact Hub" at bounding box center [254, 73] width 109 height 32
type input "**********"
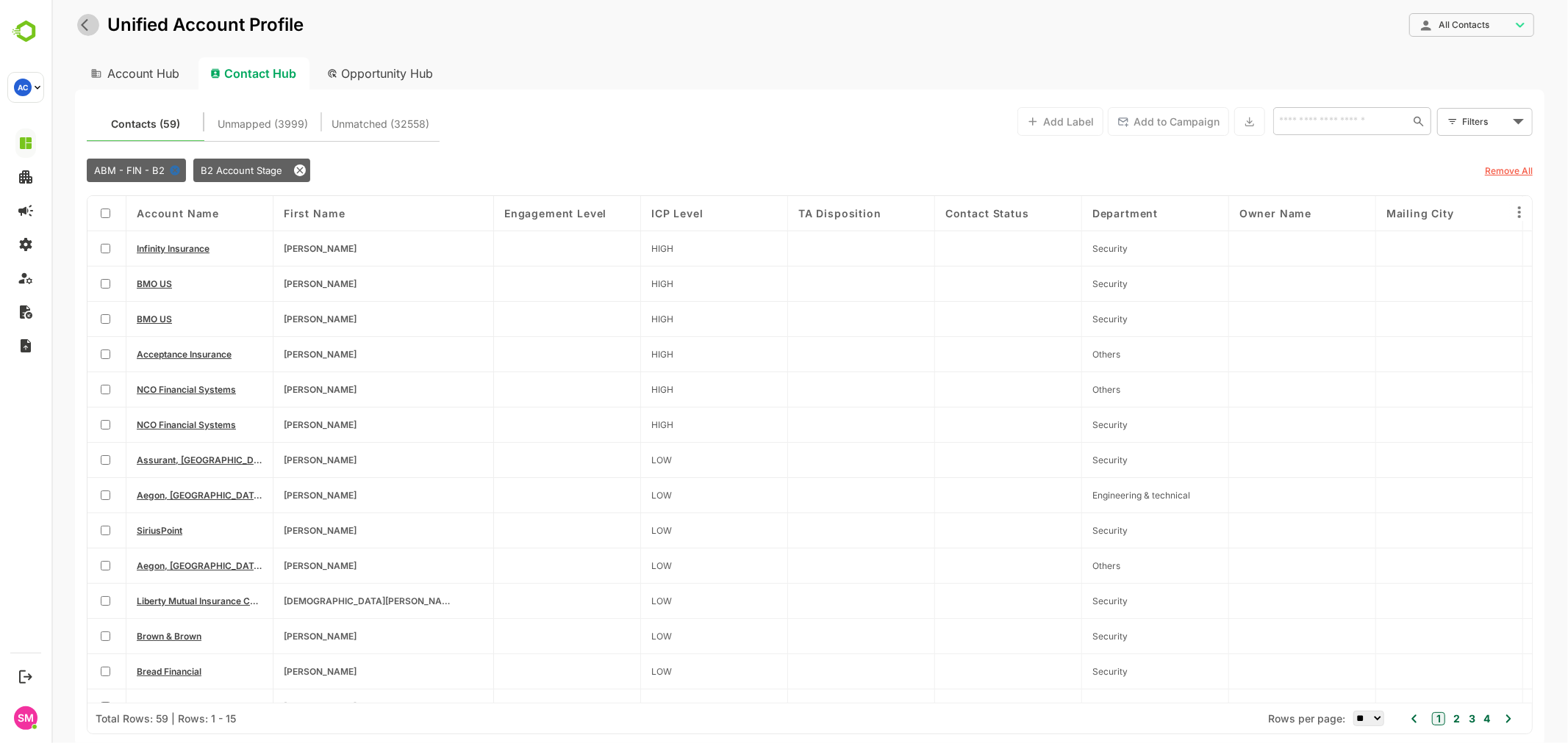
click at [78, 25] on button "back" at bounding box center [88, 25] width 22 height 22
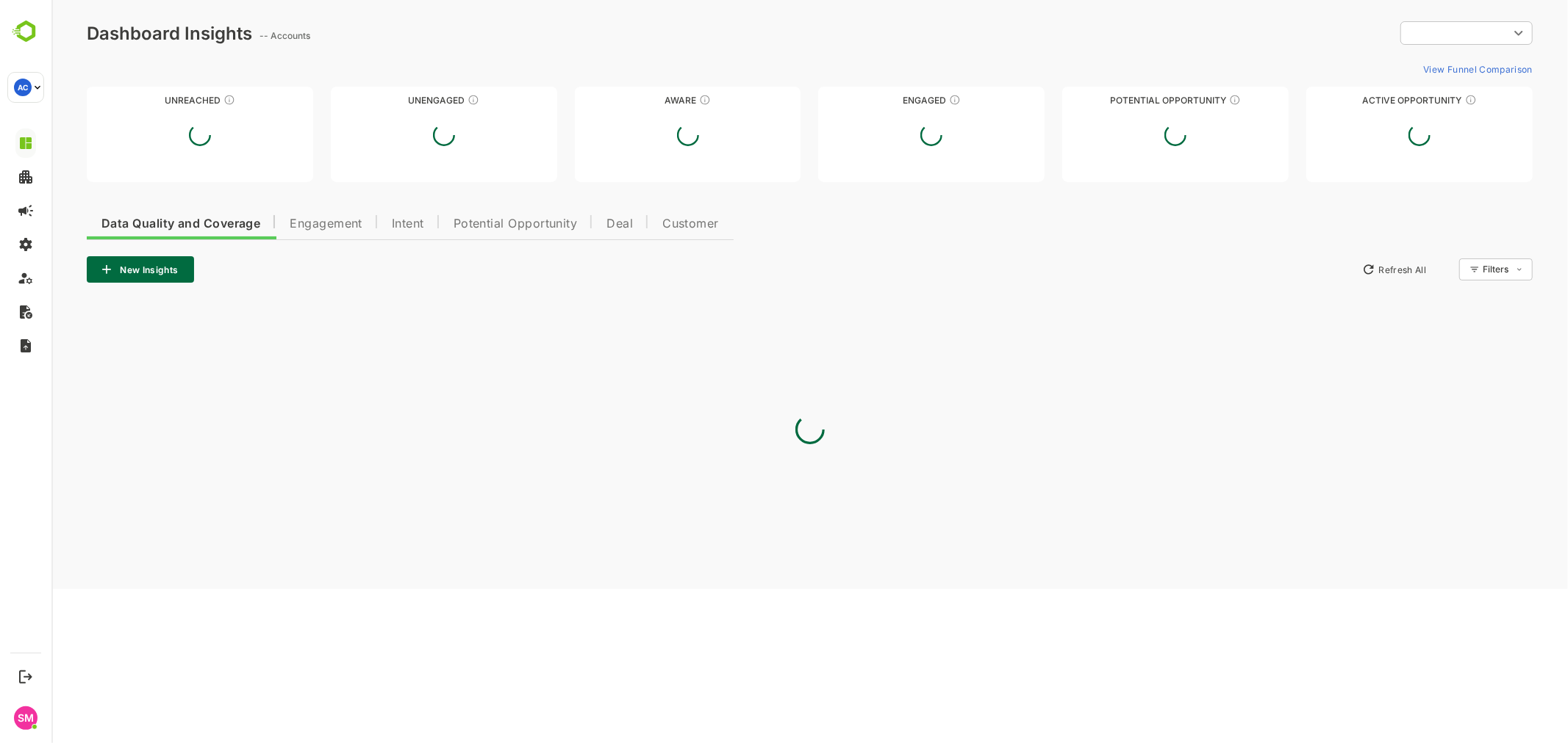
type input "**********"
